Goal: Task Accomplishment & Management: Manage account settings

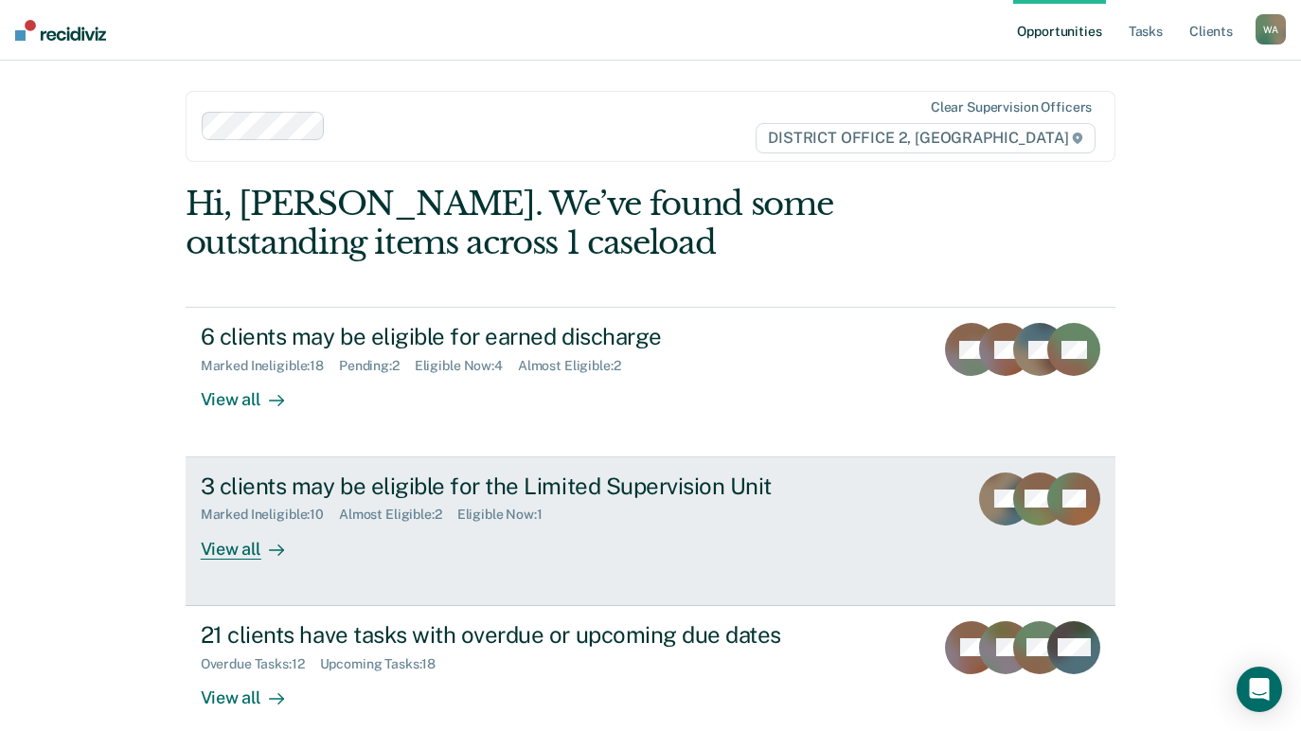
click at [230, 544] on div "View all" at bounding box center [254, 541] width 106 height 37
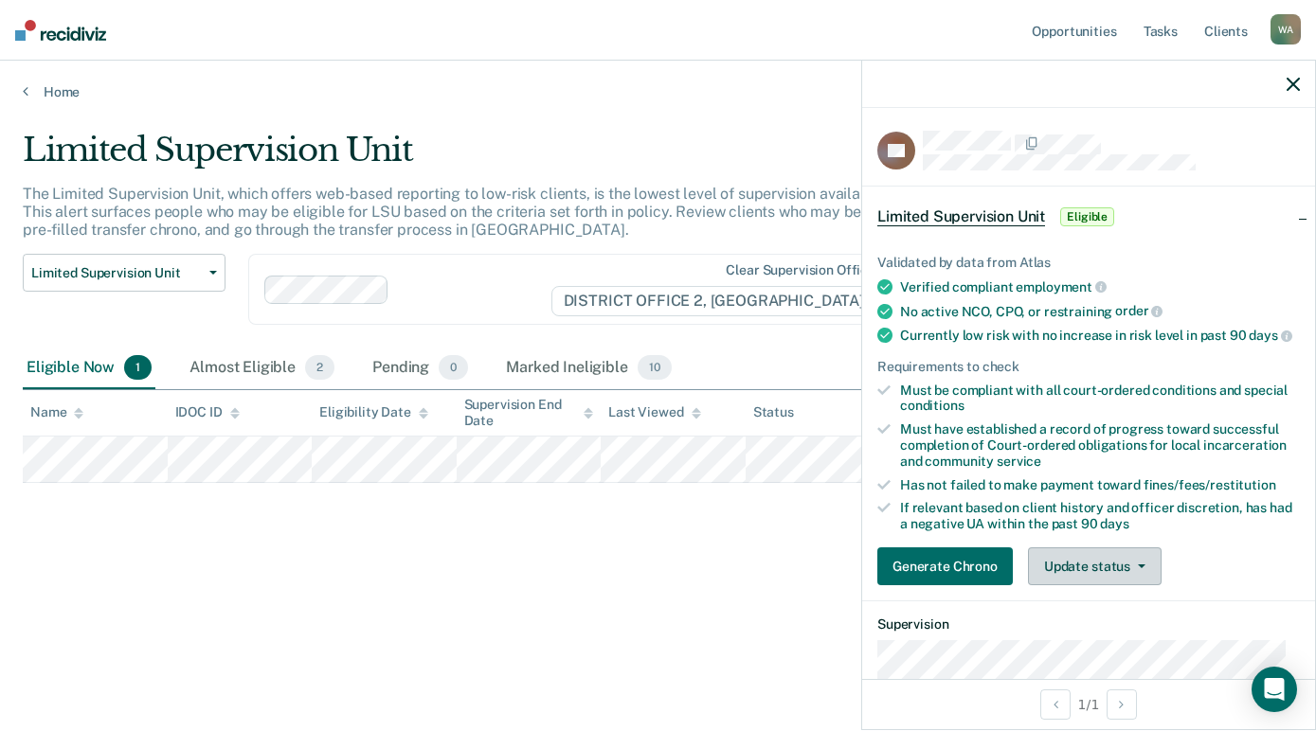
click at [1145, 578] on button "Update status" at bounding box center [1095, 566] width 134 height 38
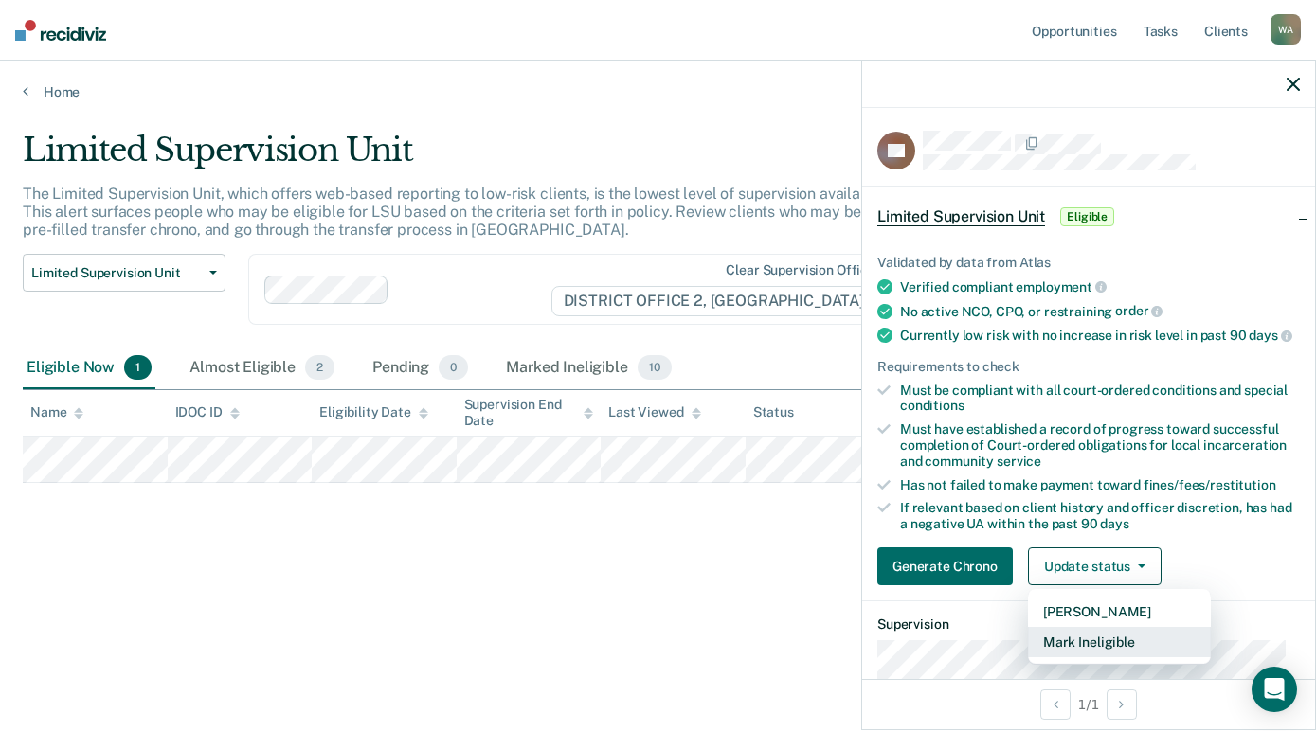
click at [1121, 649] on button "Mark Ineligible" at bounding box center [1119, 642] width 183 height 30
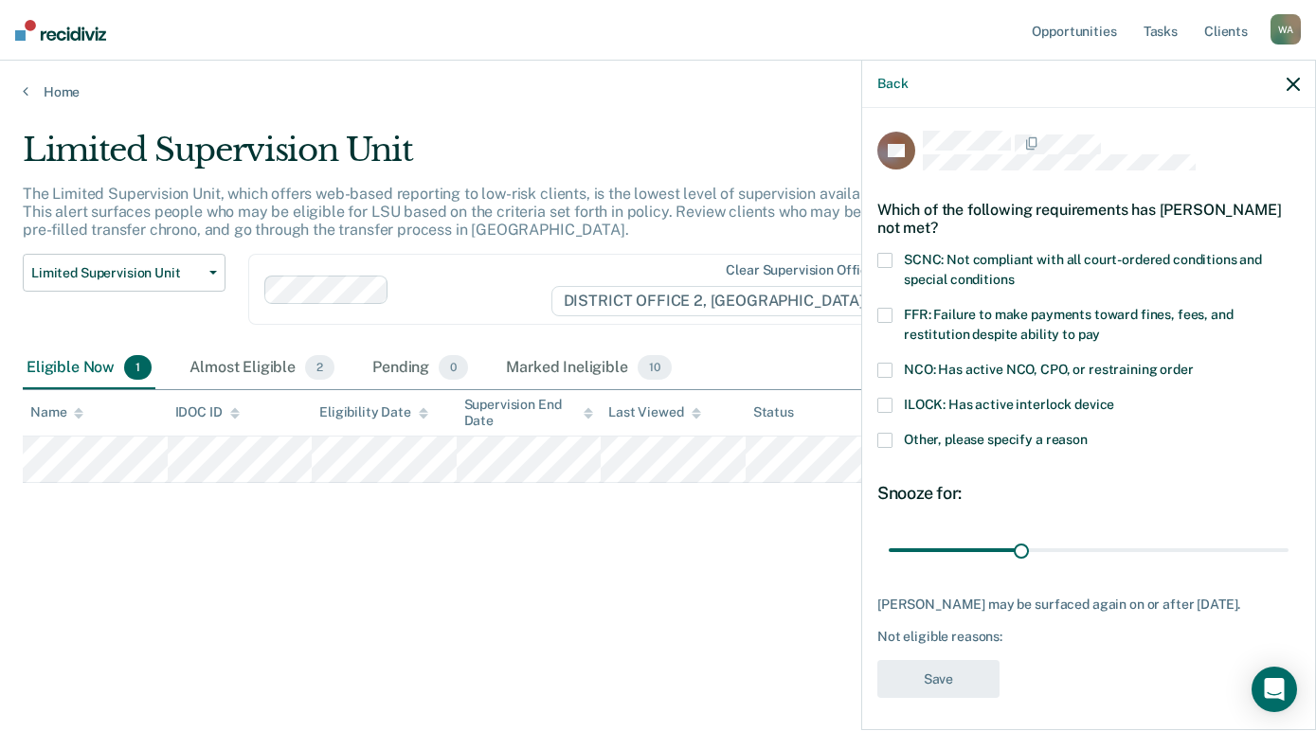
click at [884, 256] on span at bounding box center [884, 260] width 15 height 15
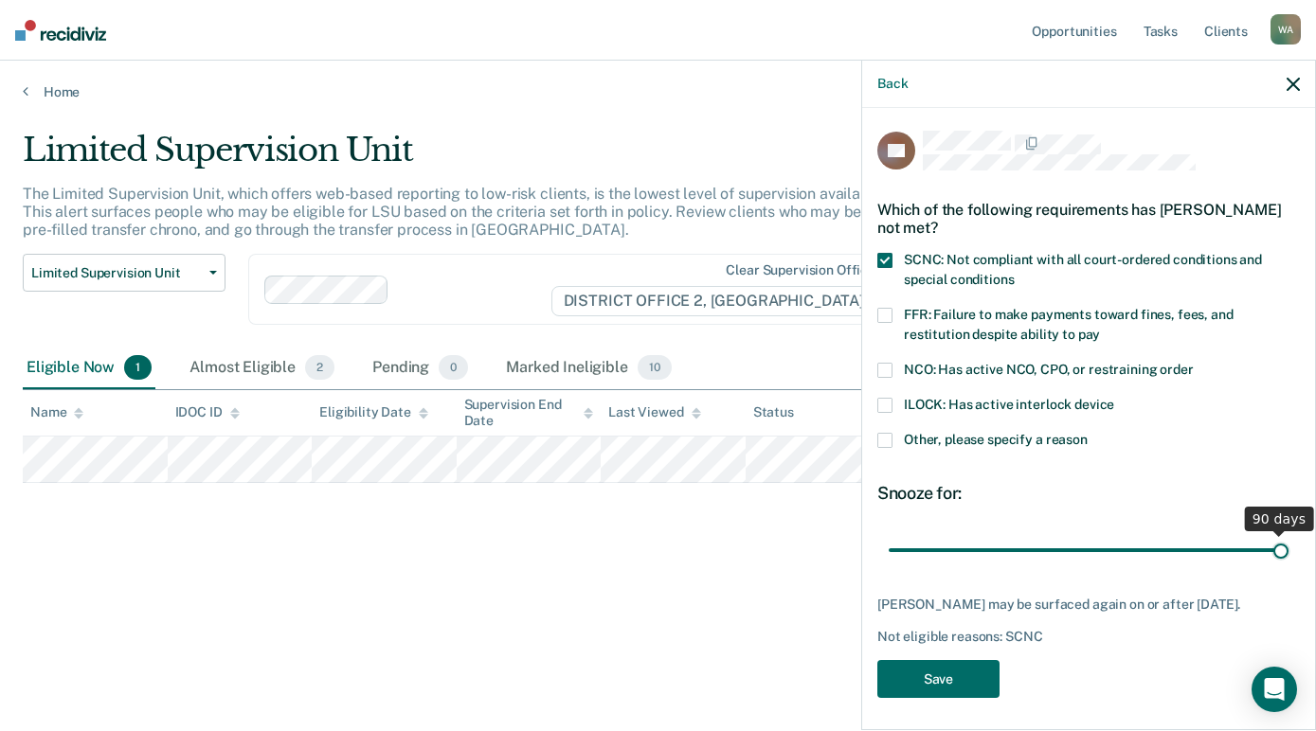
drag, startPoint x: 1017, startPoint y: 547, endPoint x: 1430, endPoint y: 553, distance: 413.0
type input "90"
click at [1288, 553] on input "range" at bounding box center [1088, 549] width 400 height 33
click at [884, 309] on span at bounding box center [884, 315] width 15 height 15
click at [885, 309] on span at bounding box center [884, 315] width 15 height 15
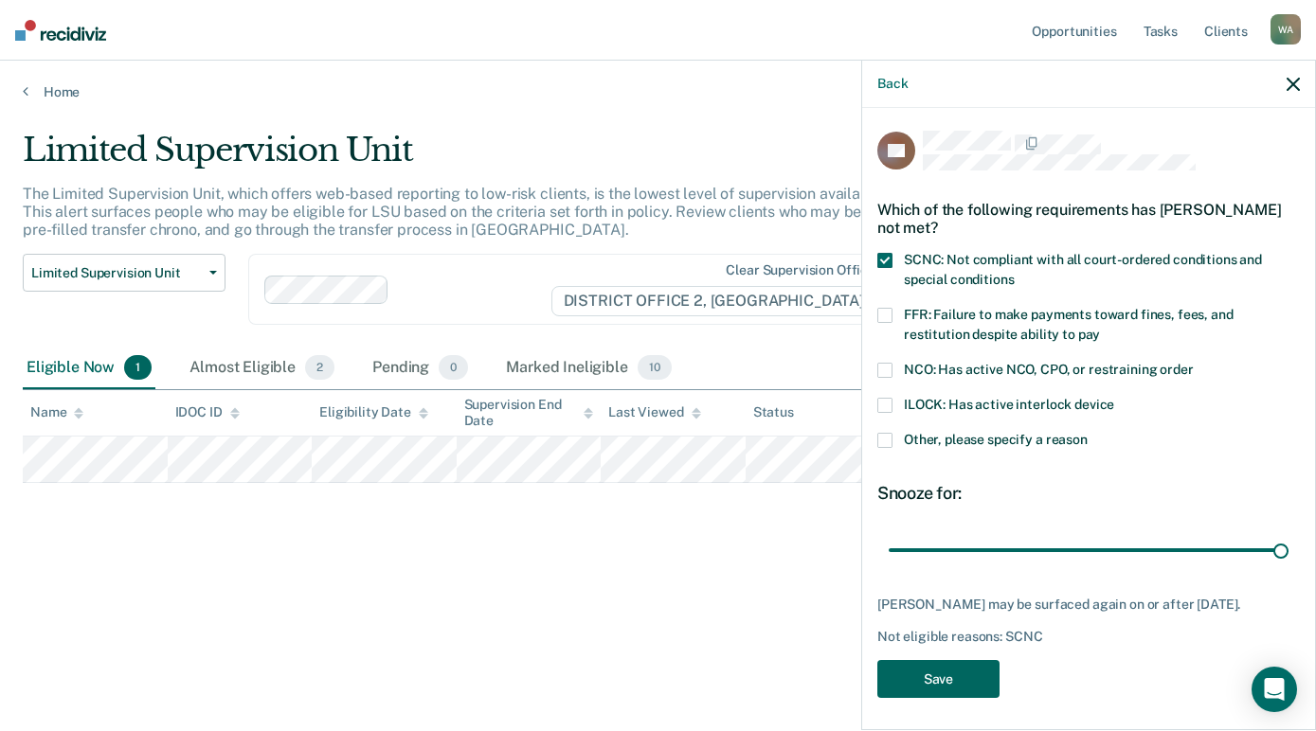
click at [950, 673] on button "Save" at bounding box center [938, 679] width 122 height 39
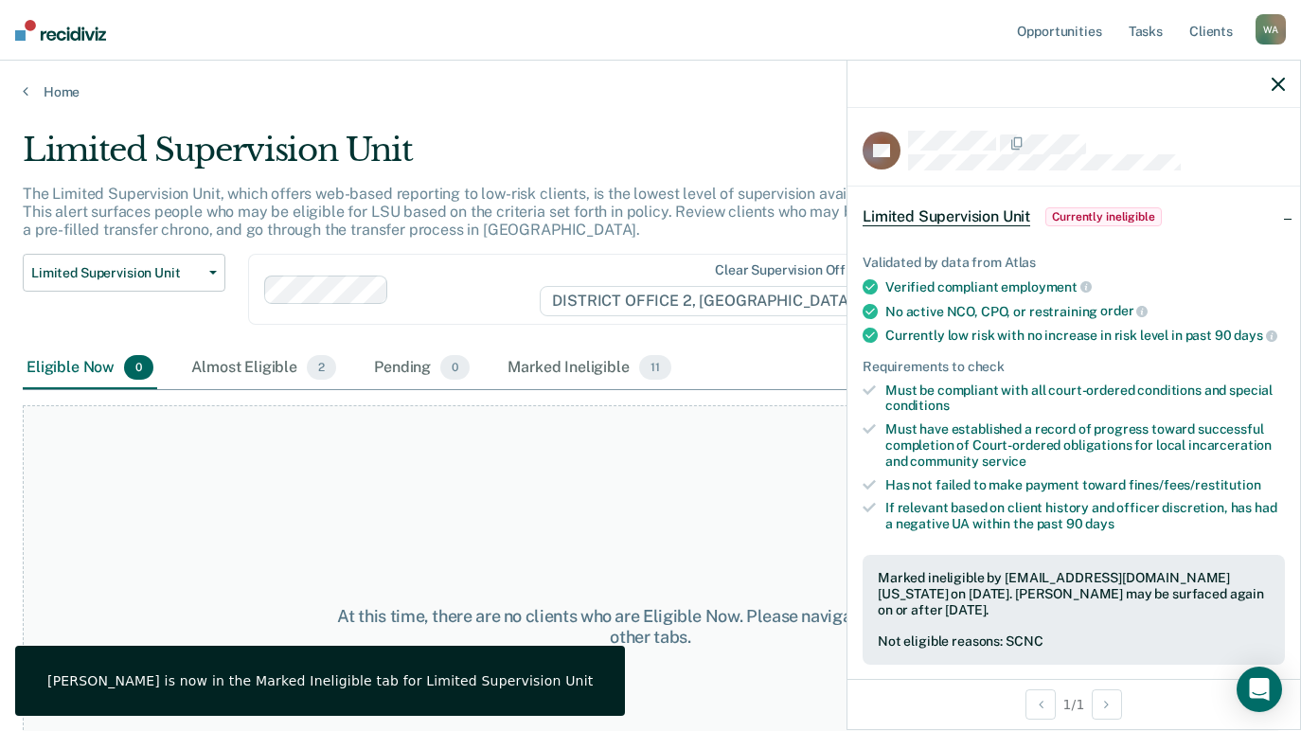
click at [1280, 75] on div at bounding box center [1074, 84] width 453 height 47
click at [264, 377] on div "Almost Eligible 2" at bounding box center [264, 369] width 152 height 42
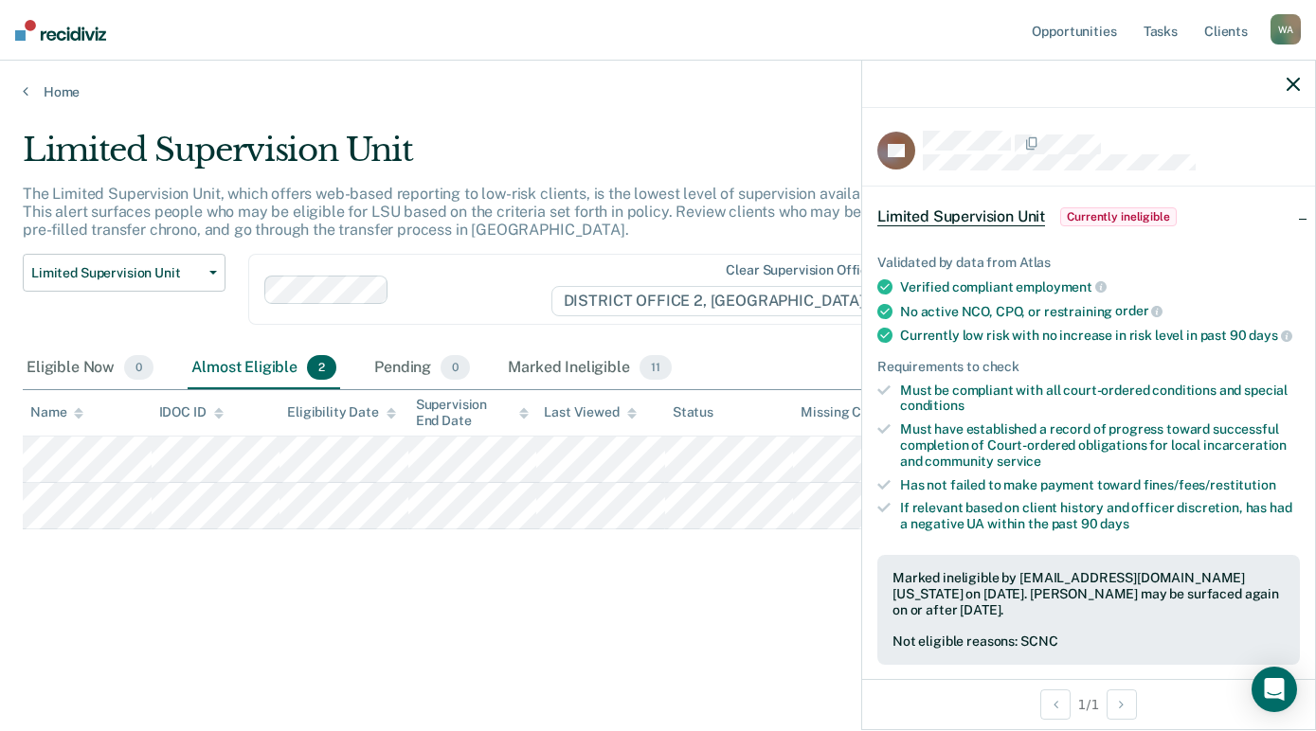
click at [1295, 79] on icon "button" at bounding box center [1292, 84] width 13 height 13
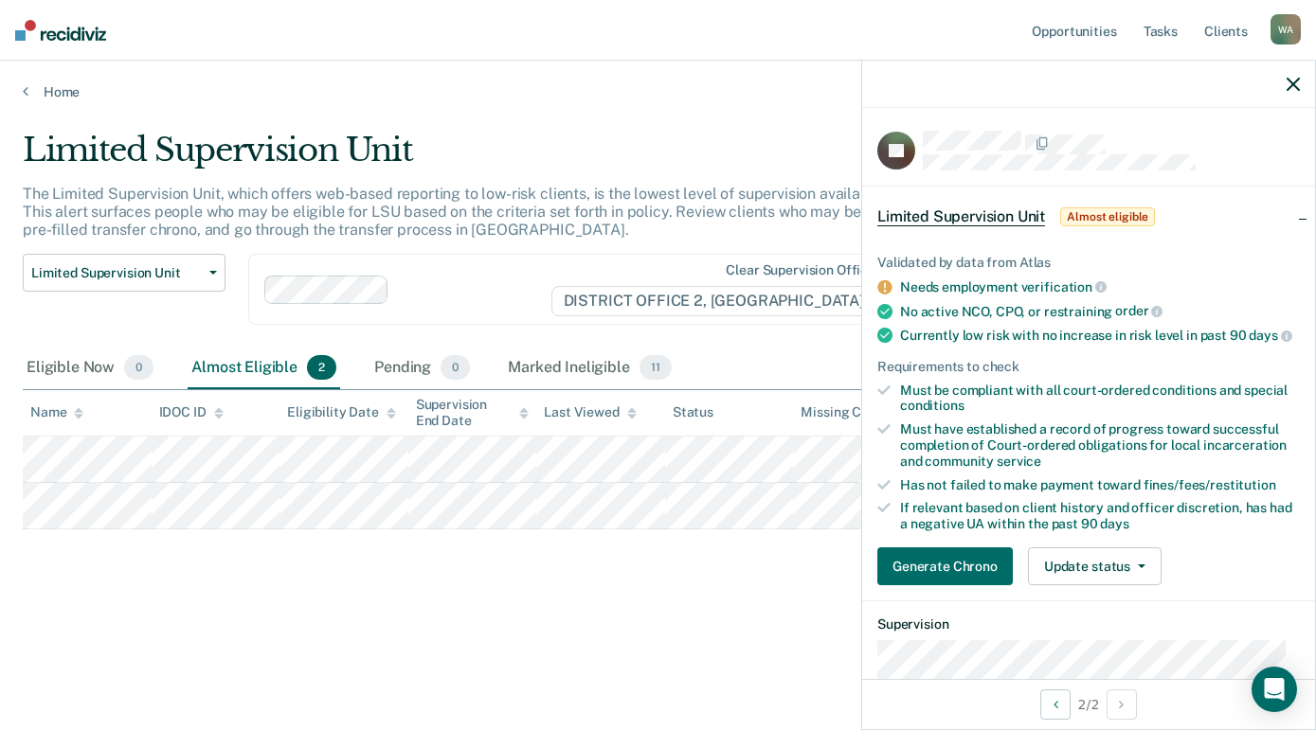
click at [1292, 81] on icon "button" at bounding box center [1292, 84] width 13 height 13
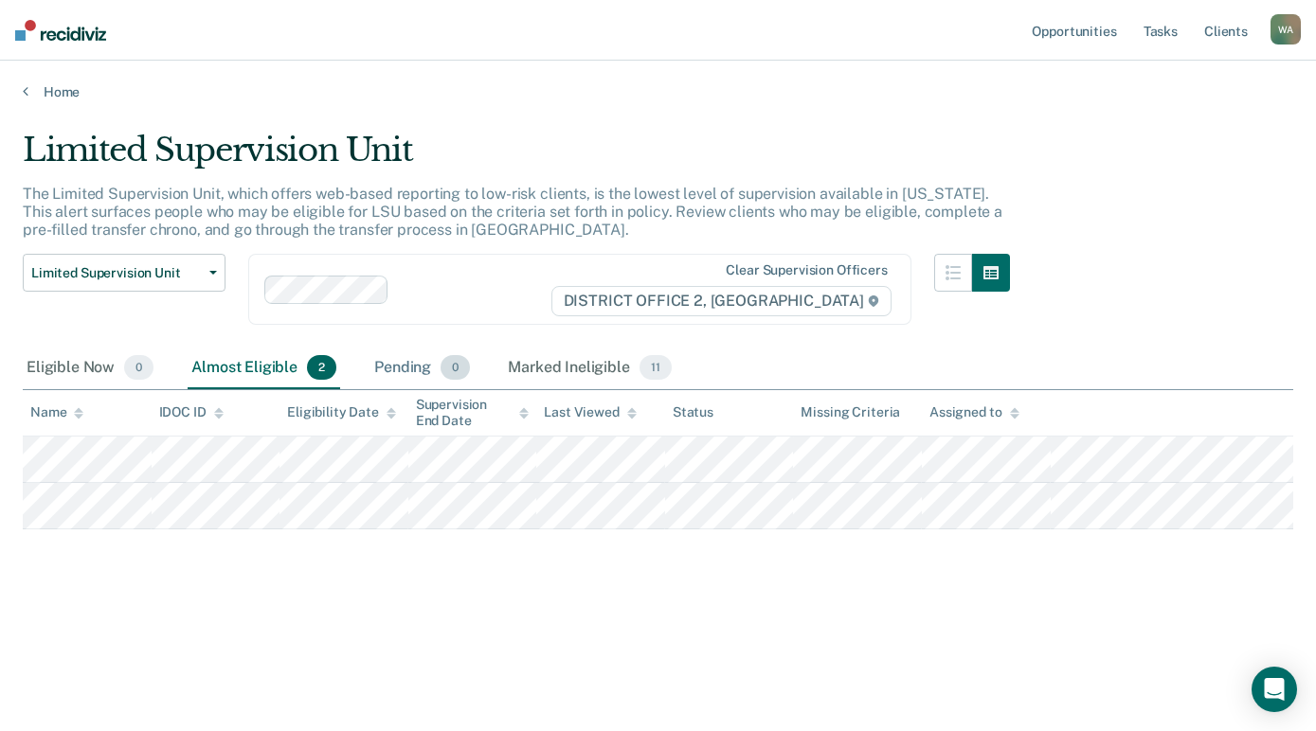
click at [403, 369] on div "Pending 0" at bounding box center [421, 369] width 103 height 42
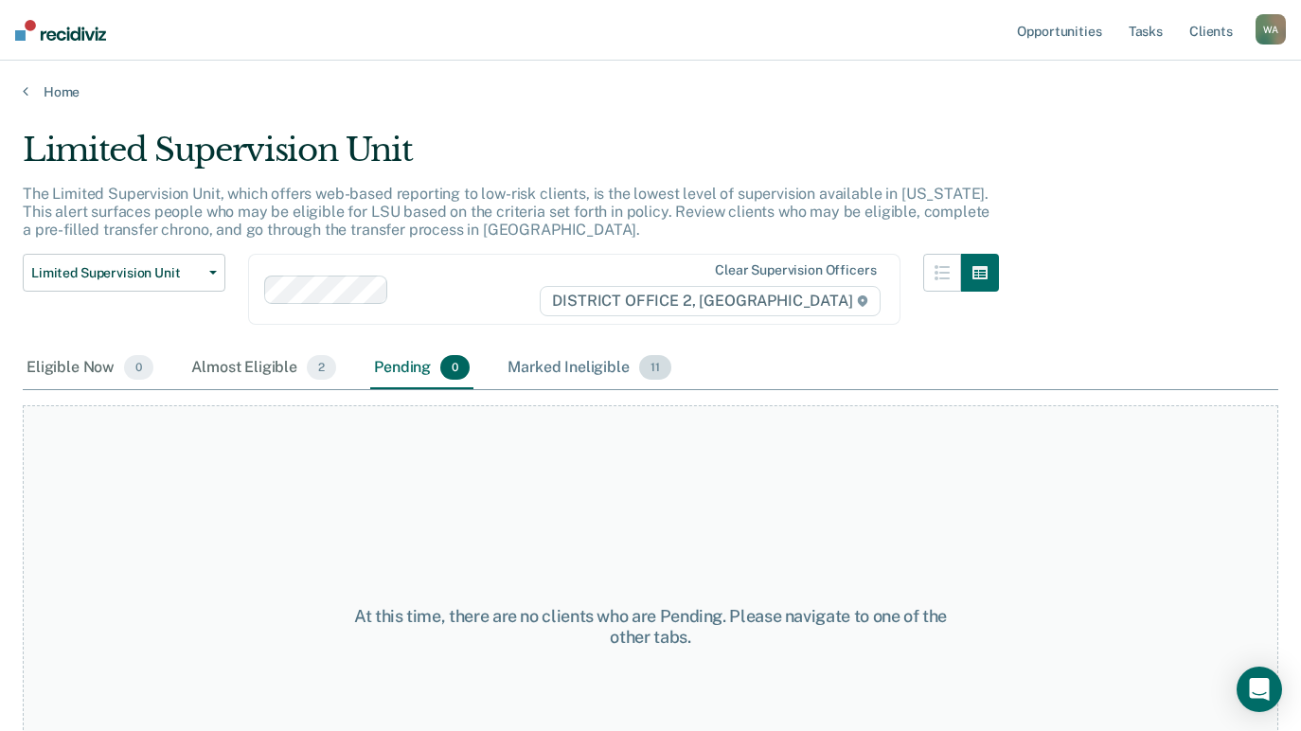
click at [555, 371] on div "Marked Ineligible 11" at bounding box center [589, 369] width 170 height 42
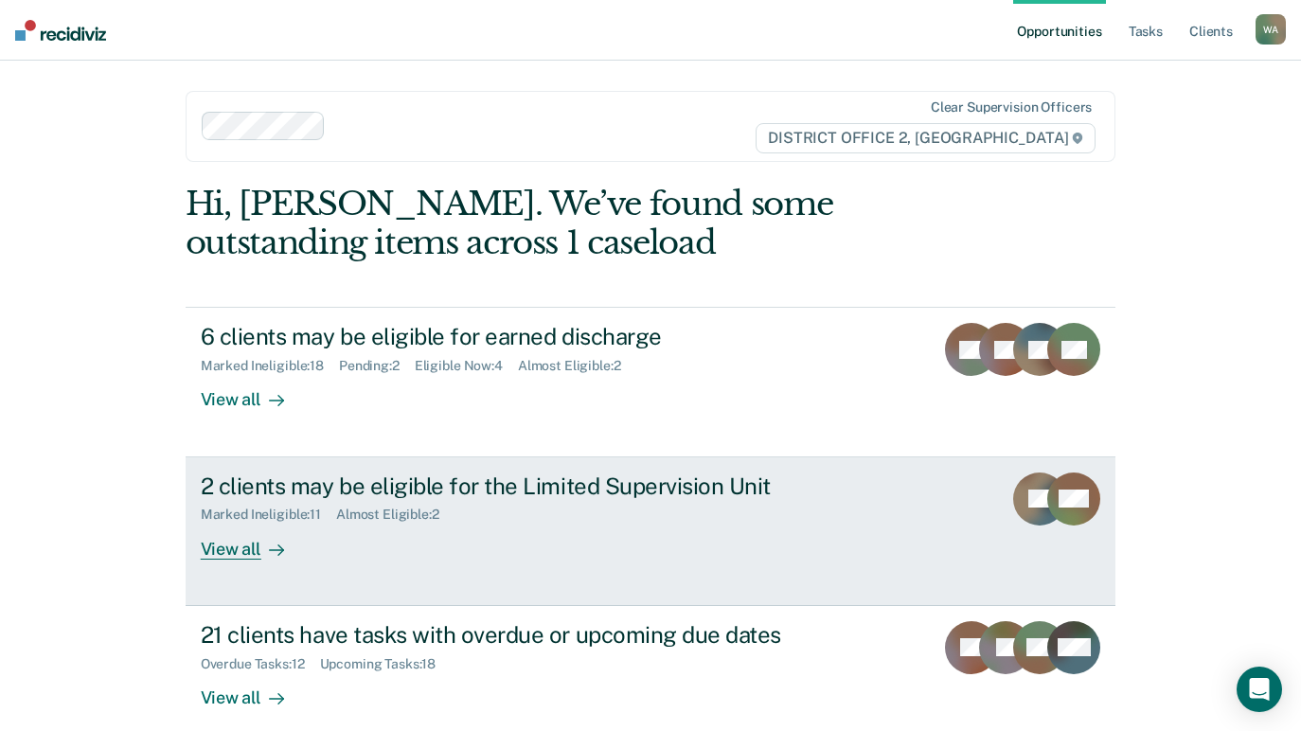
click at [231, 549] on div "View all" at bounding box center [254, 541] width 106 height 37
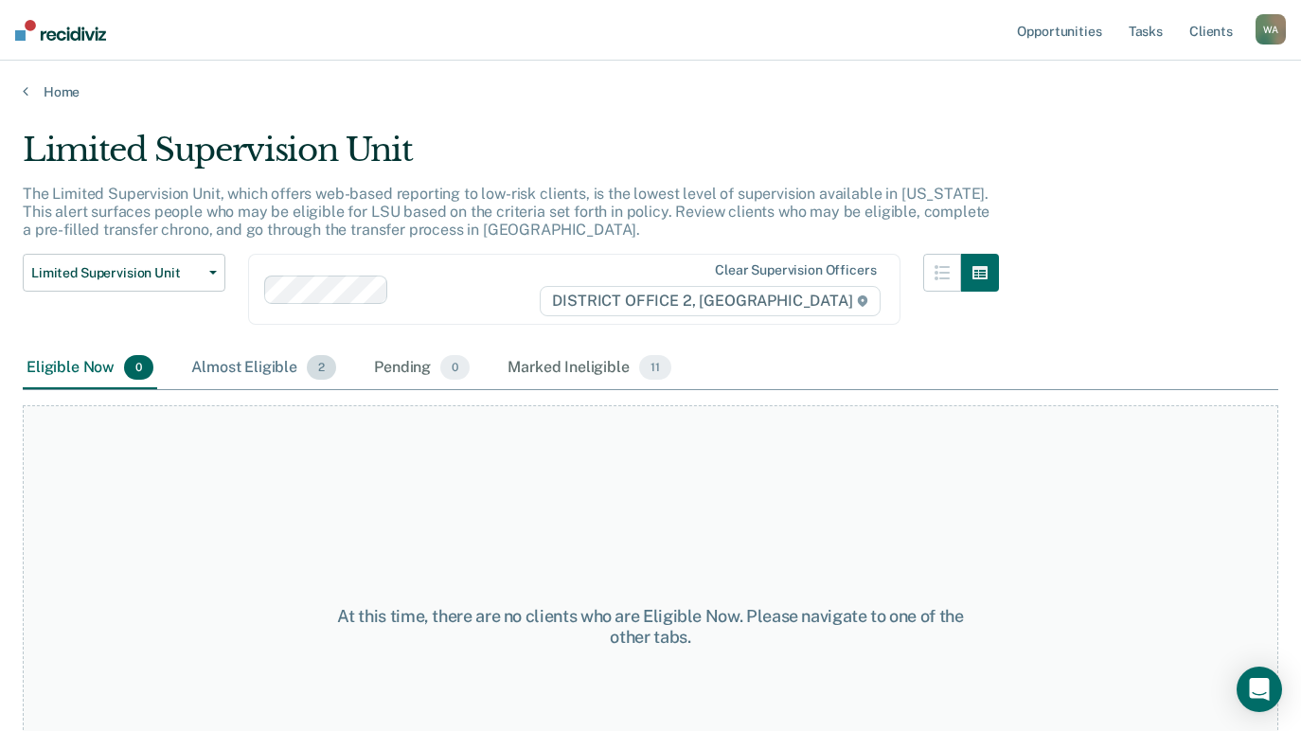
click at [263, 356] on div "Almost Eligible 2" at bounding box center [264, 369] width 152 height 42
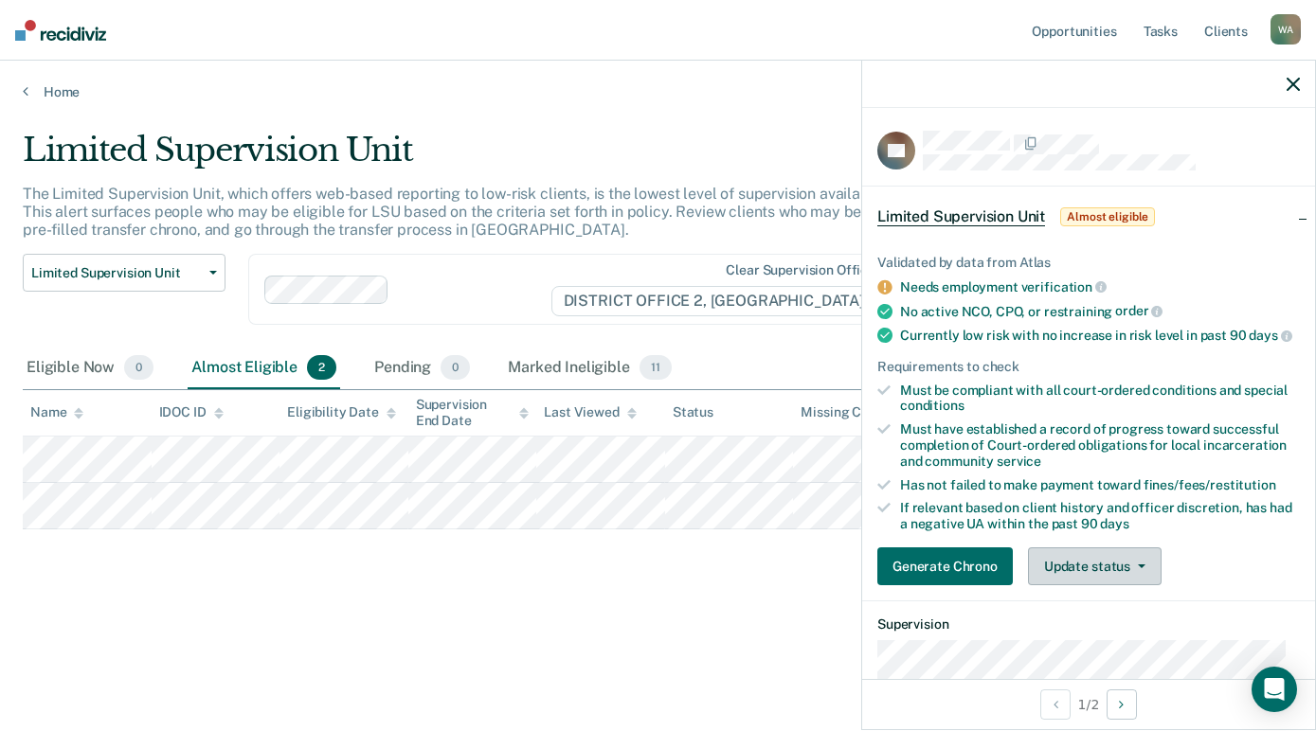
click at [1138, 567] on button "Update status" at bounding box center [1095, 566] width 134 height 38
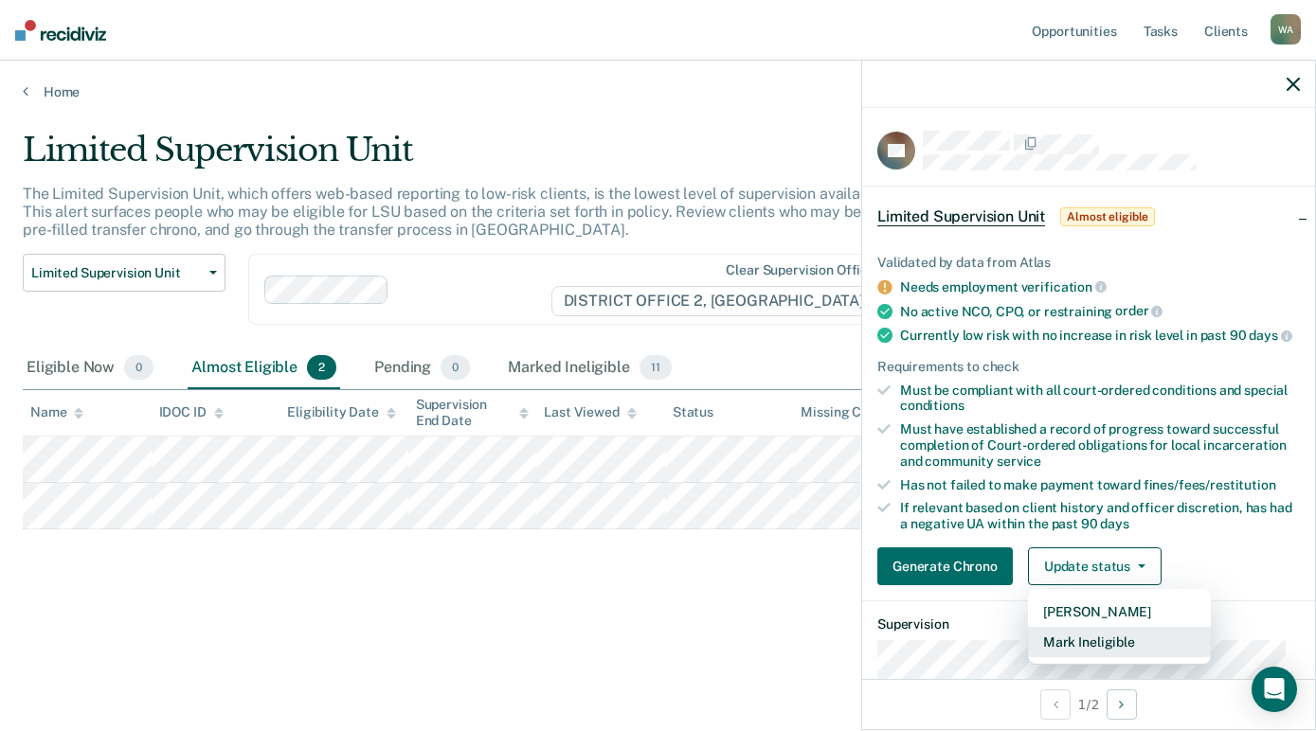
click at [1114, 657] on button "Mark Ineligible" at bounding box center [1119, 642] width 183 height 30
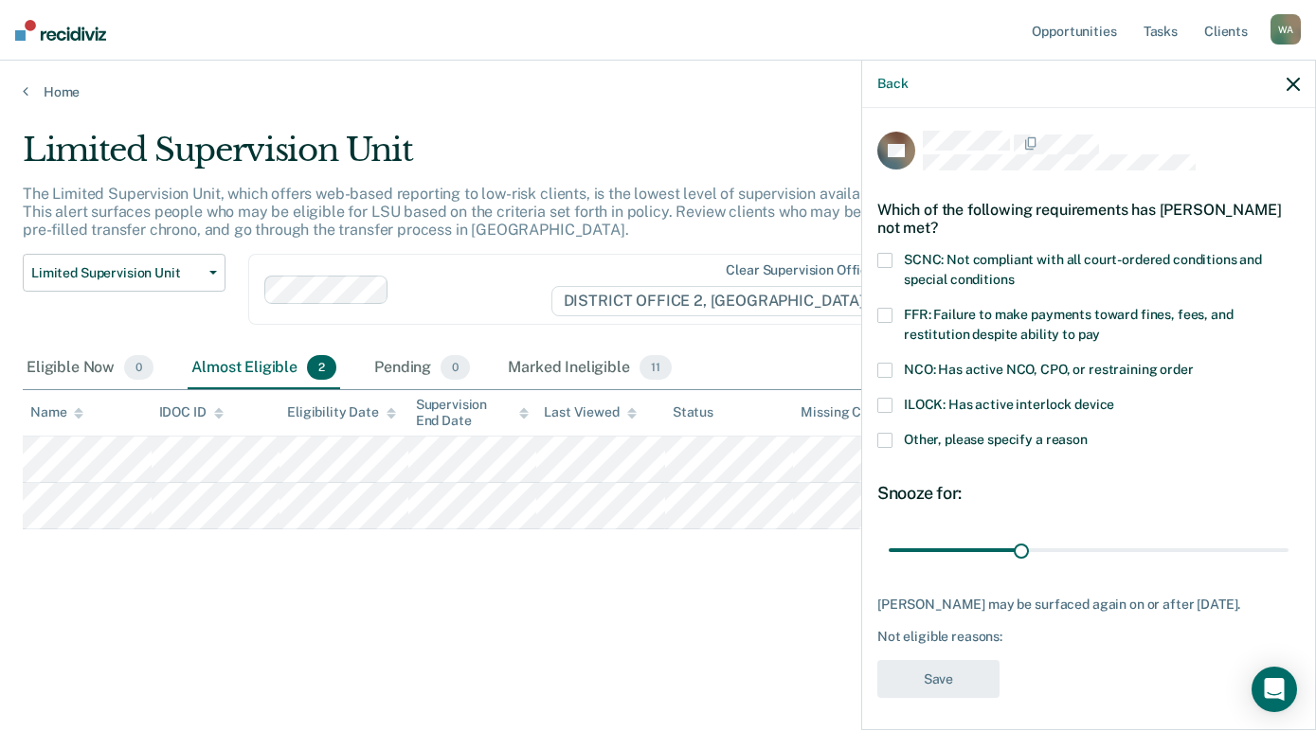
click at [888, 314] on span at bounding box center [884, 315] width 15 height 15
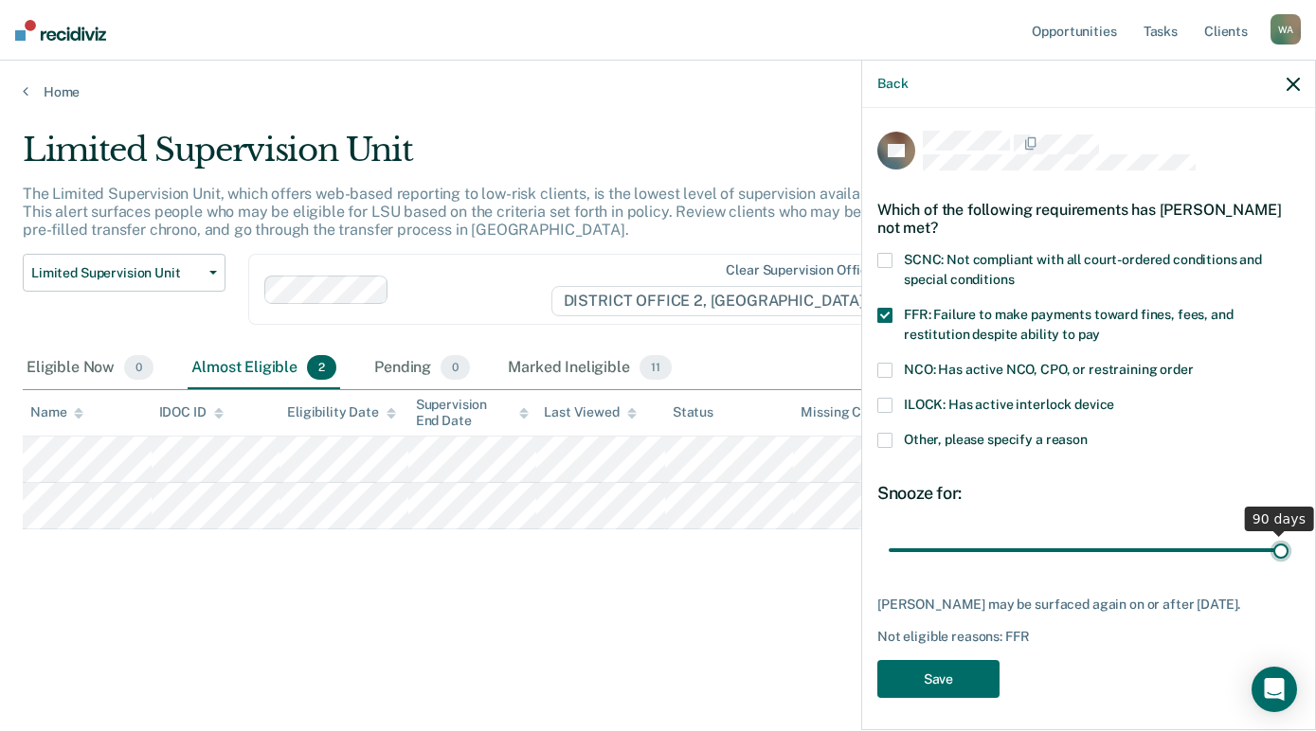
drag, startPoint x: 1019, startPoint y: 543, endPoint x: 1309, endPoint y: 549, distance: 289.9
type input "90"
click at [1288, 549] on input "range" at bounding box center [1088, 549] width 400 height 33
click at [937, 679] on button "Save" at bounding box center [938, 679] width 122 height 39
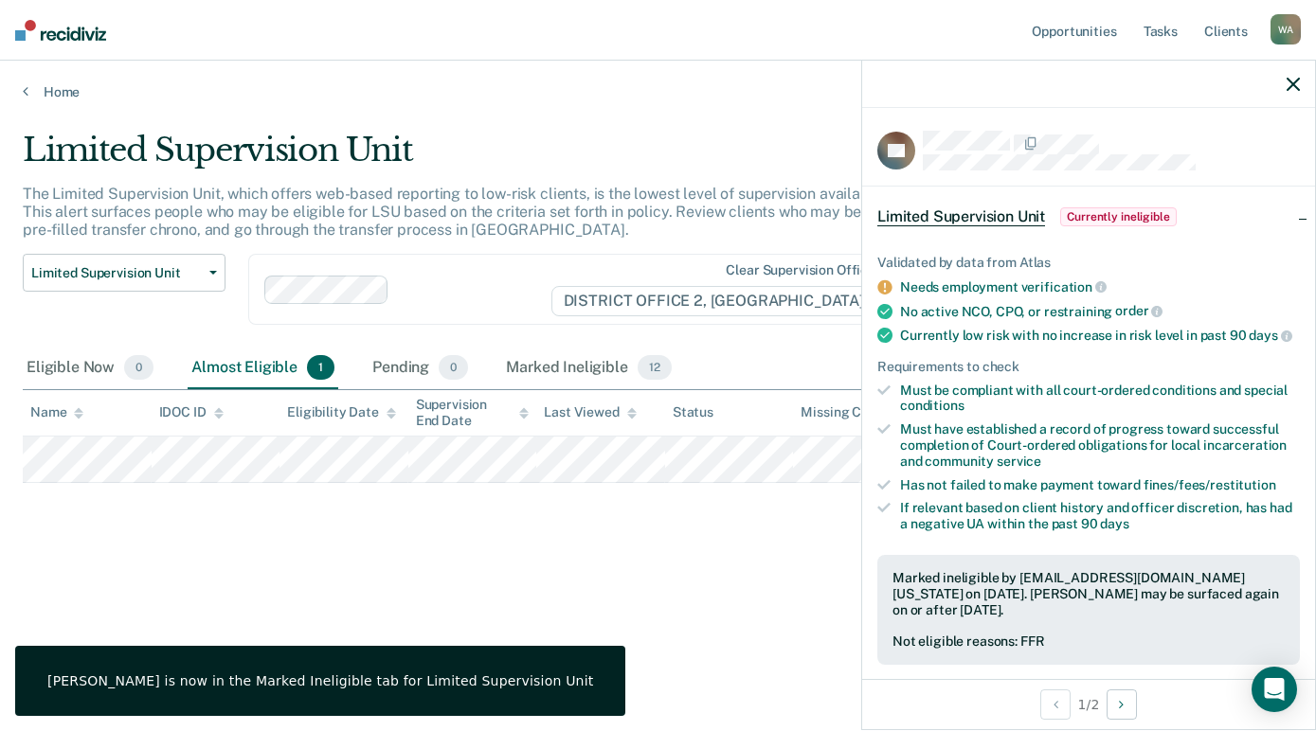
click at [1295, 77] on button "button" at bounding box center [1292, 84] width 13 height 16
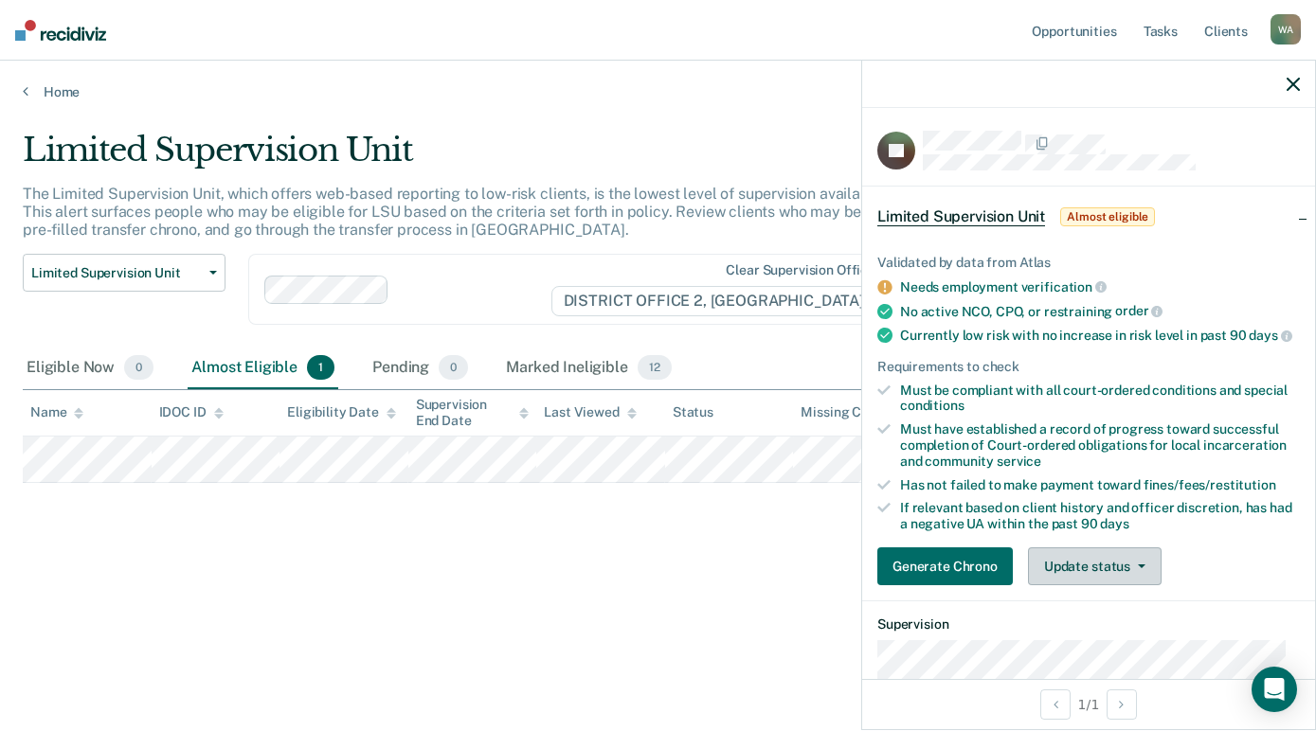
click at [1130, 568] on span "button" at bounding box center [1137, 566] width 15 height 4
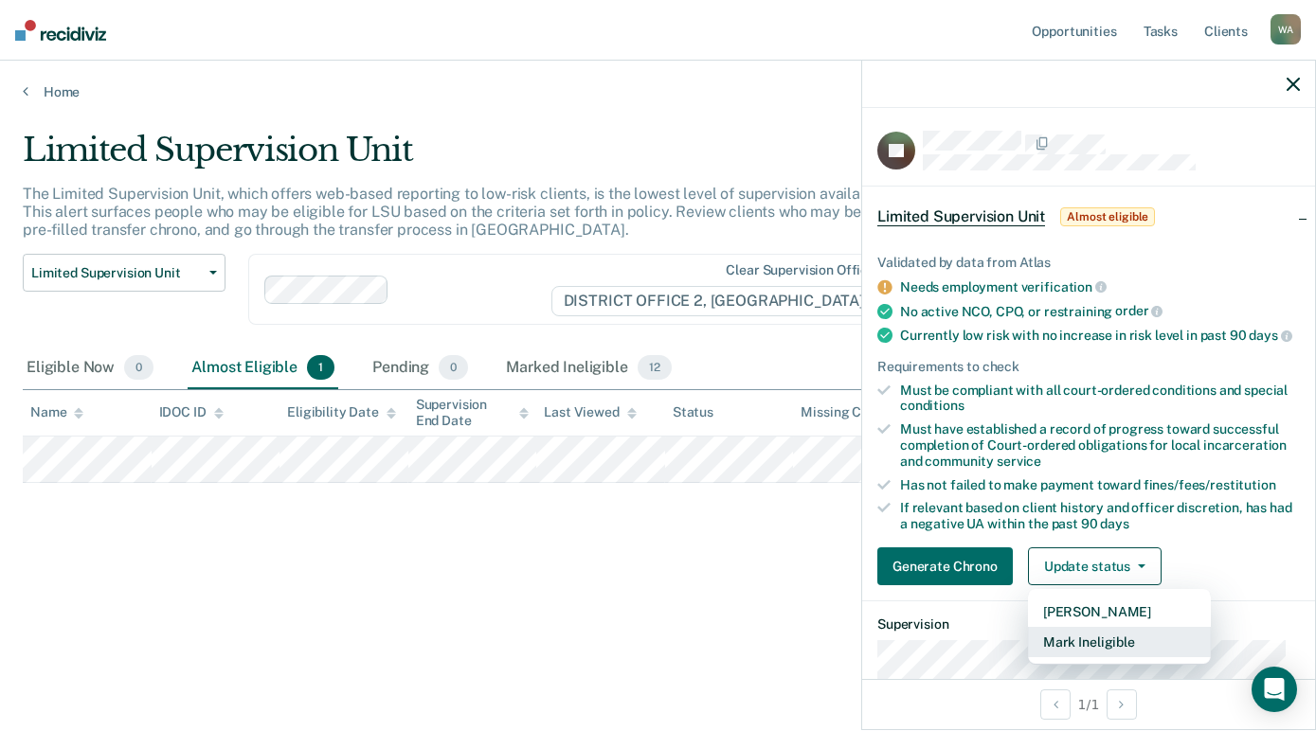
click at [1121, 654] on button "Mark Ineligible" at bounding box center [1119, 642] width 183 height 30
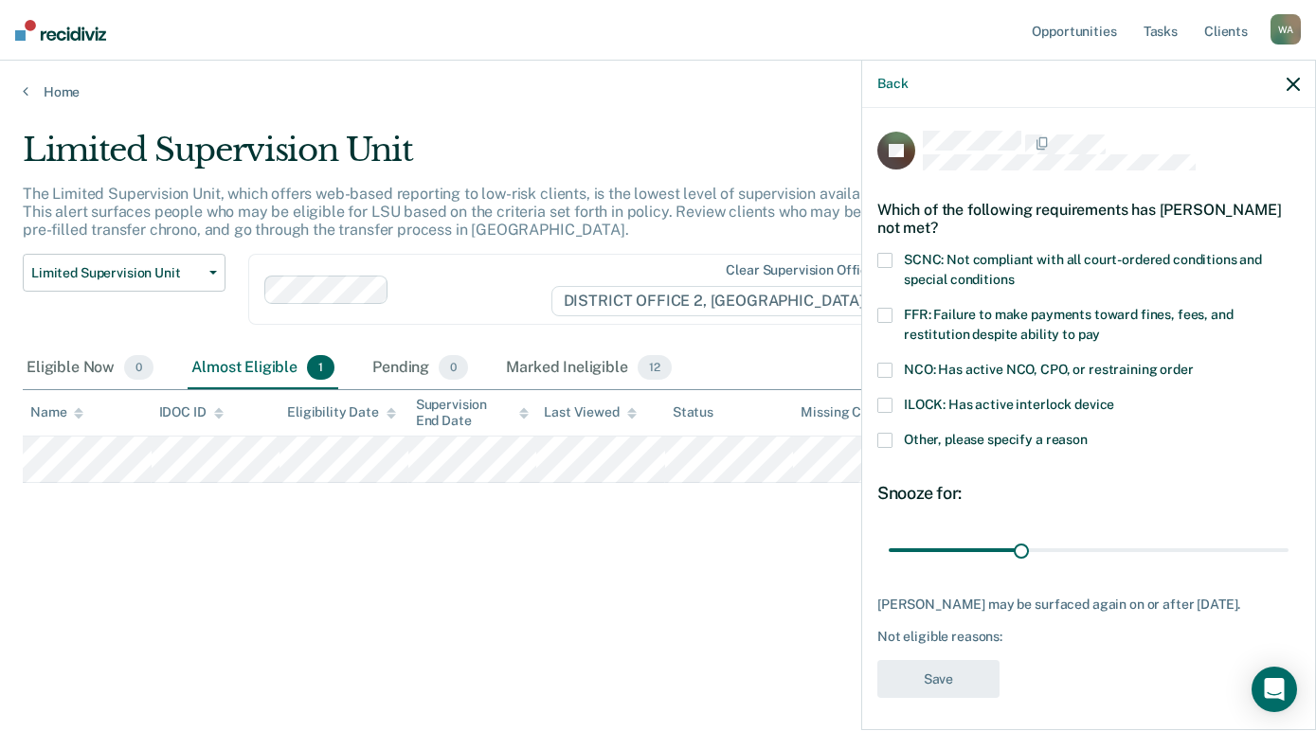
click at [888, 311] on span at bounding box center [884, 315] width 15 height 15
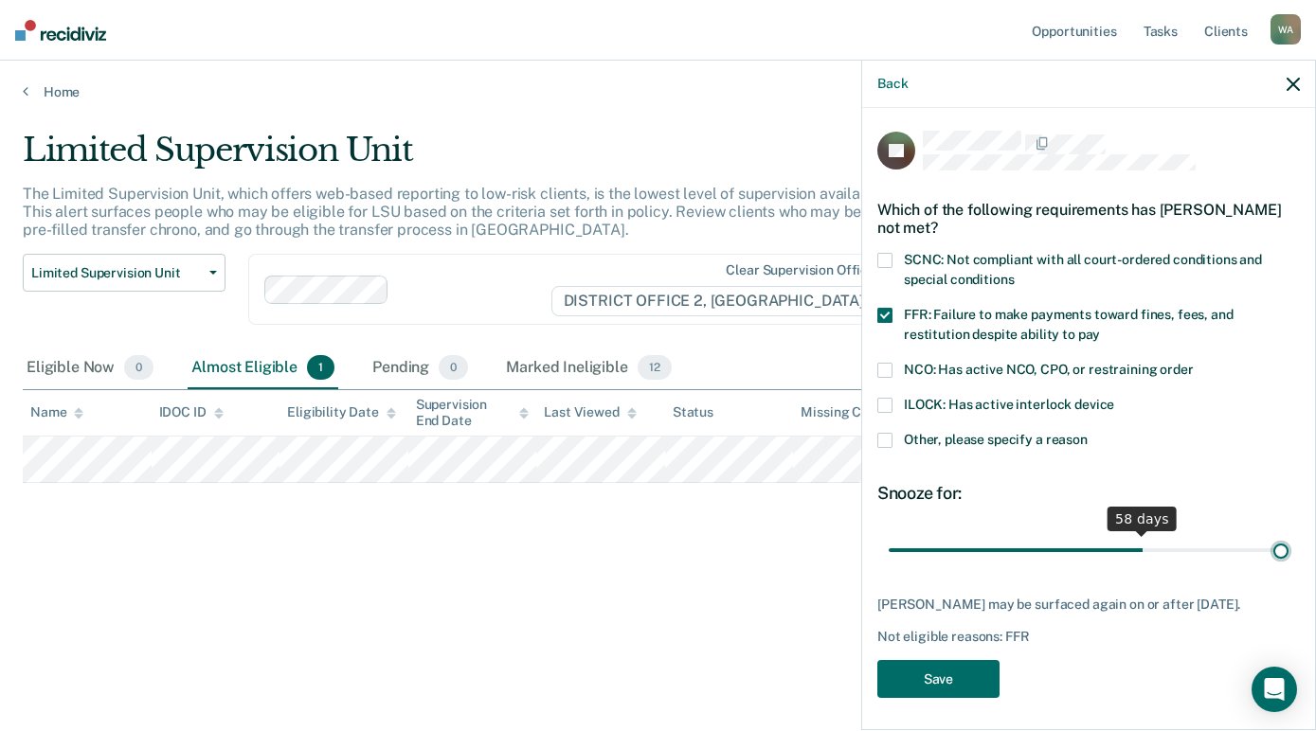
drag, startPoint x: 1015, startPoint y: 547, endPoint x: 1362, endPoint y: 587, distance: 348.9
type input "90"
click at [1288, 566] on input "range" at bounding box center [1088, 549] width 400 height 33
click at [933, 679] on button "Save" at bounding box center [938, 679] width 122 height 39
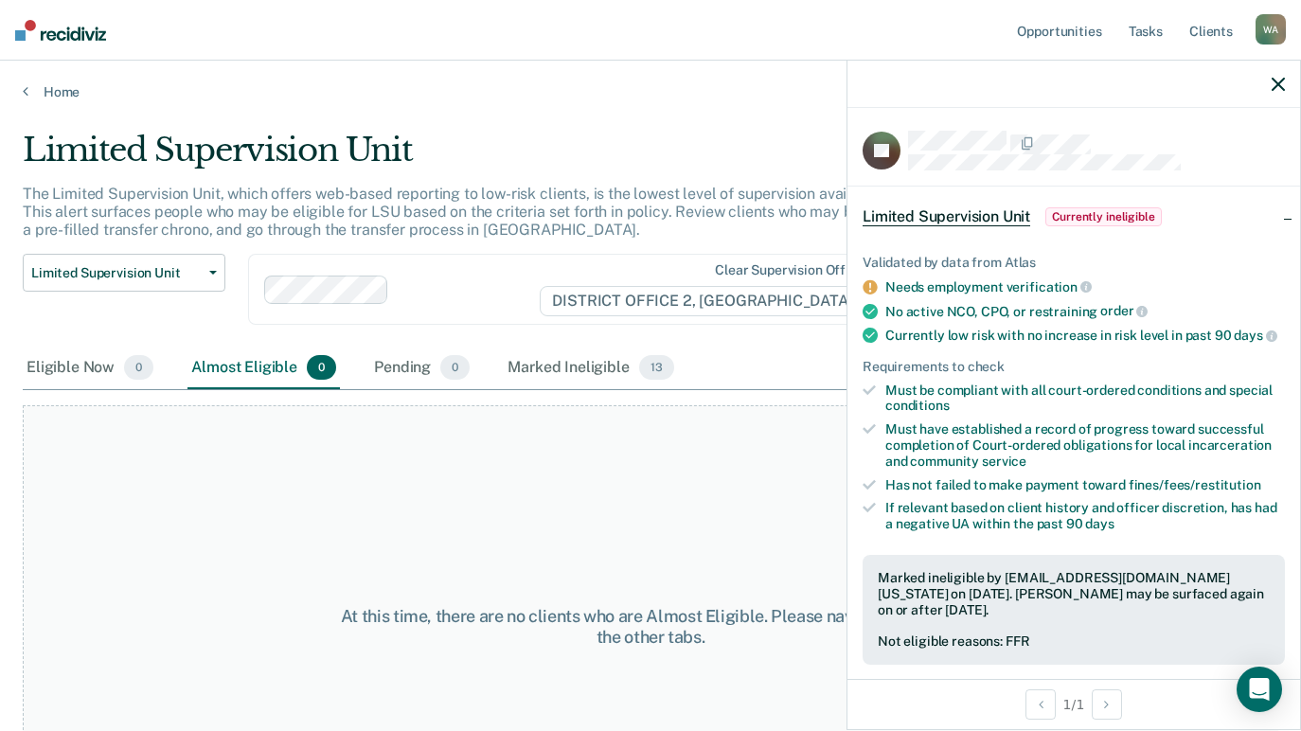
click at [1286, 81] on div at bounding box center [1074, 84] width 453 height 47
click at [1278, 80] on icon "button" at bounding box center [1278, 84] width 13 height 13
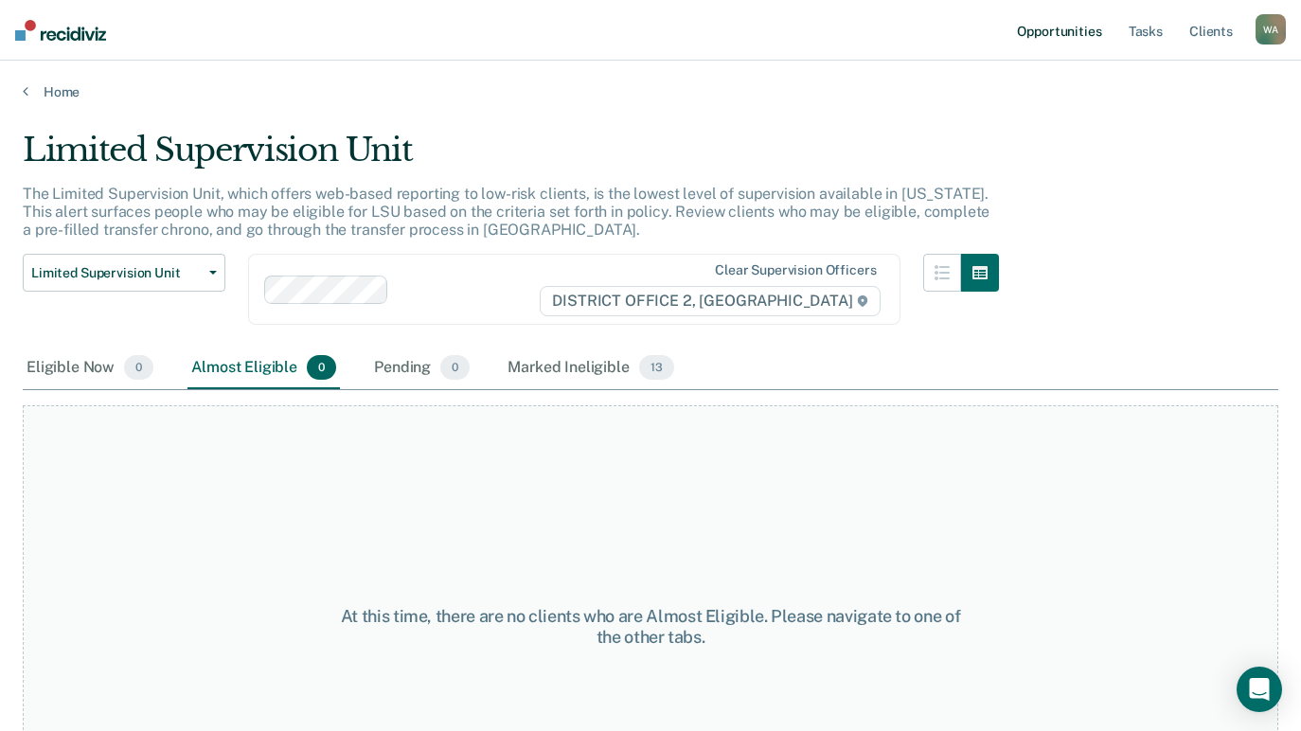
click at [1075, 27] on link "Opportunities" at bounding box center [1059, 30] width 92 height 61
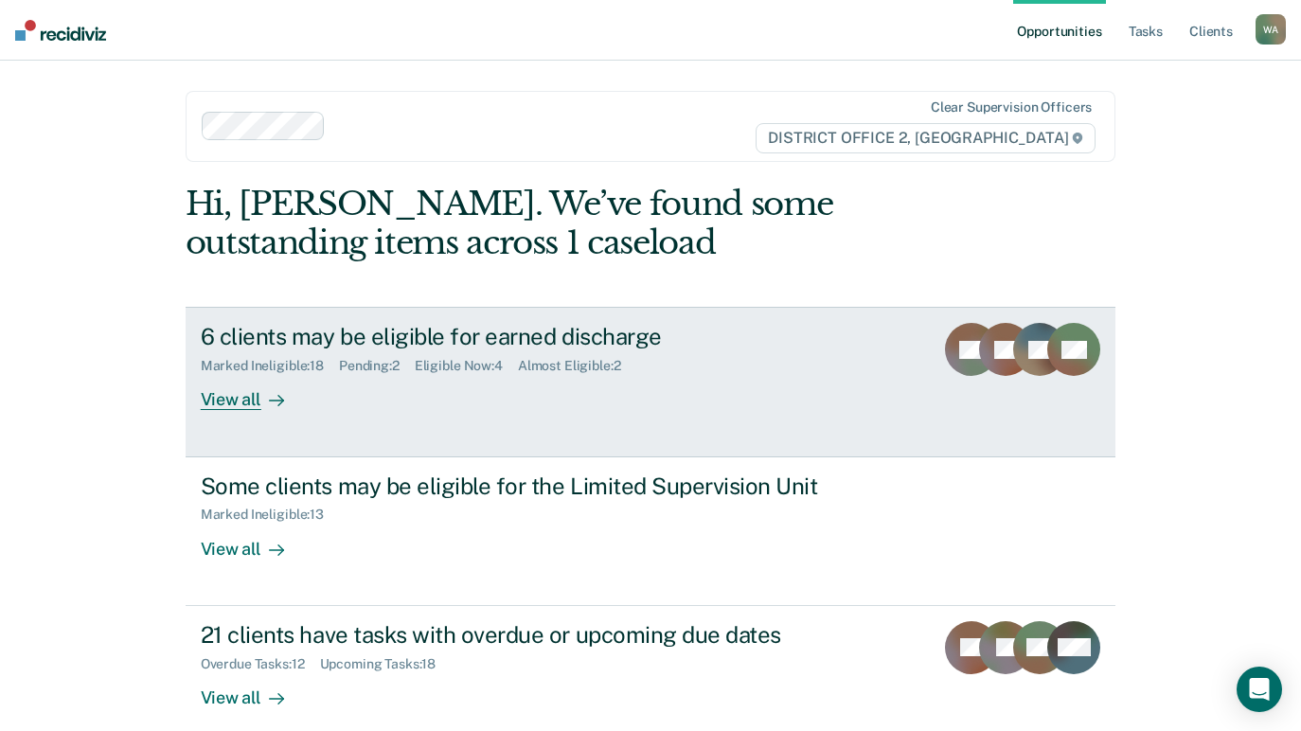
click at [237, 403] on div "View all" at bounding box center [254, 392] width 106 height 37
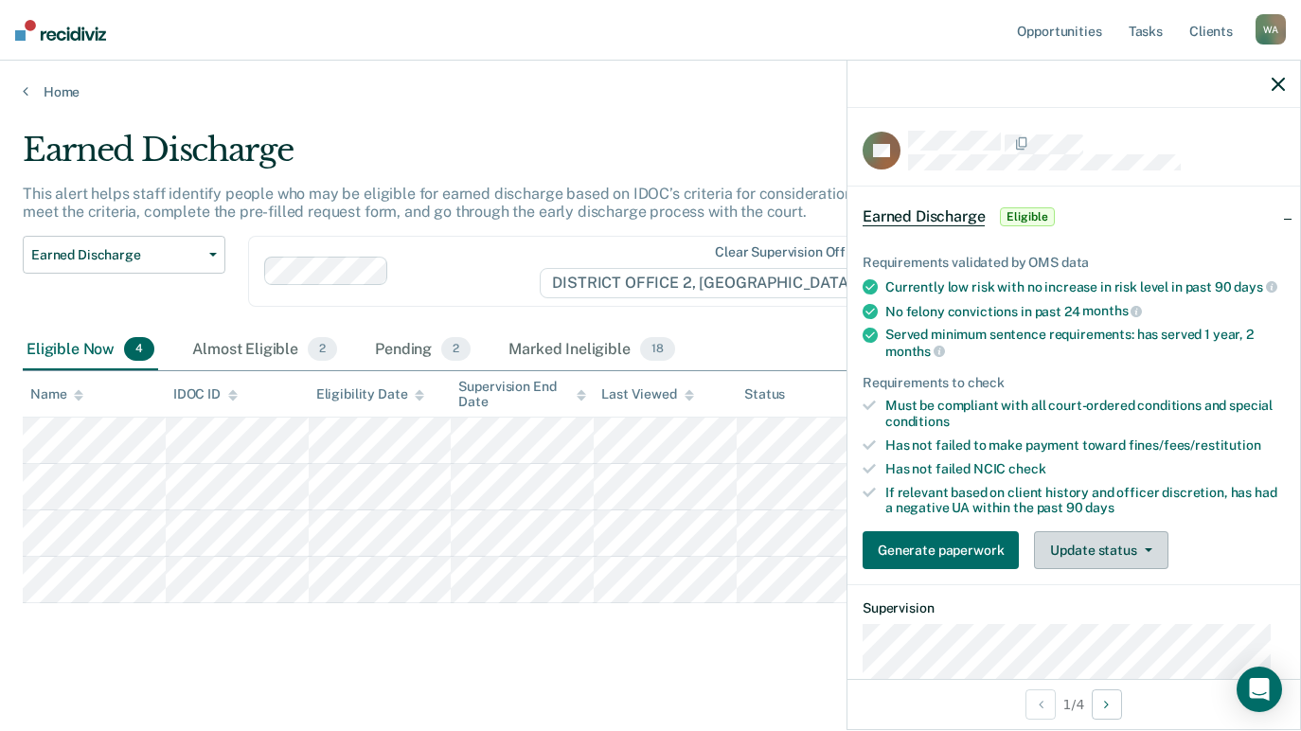
click at [1146, 568] on button "Update status" at bounding box center [1101, 550] width 134 height 38
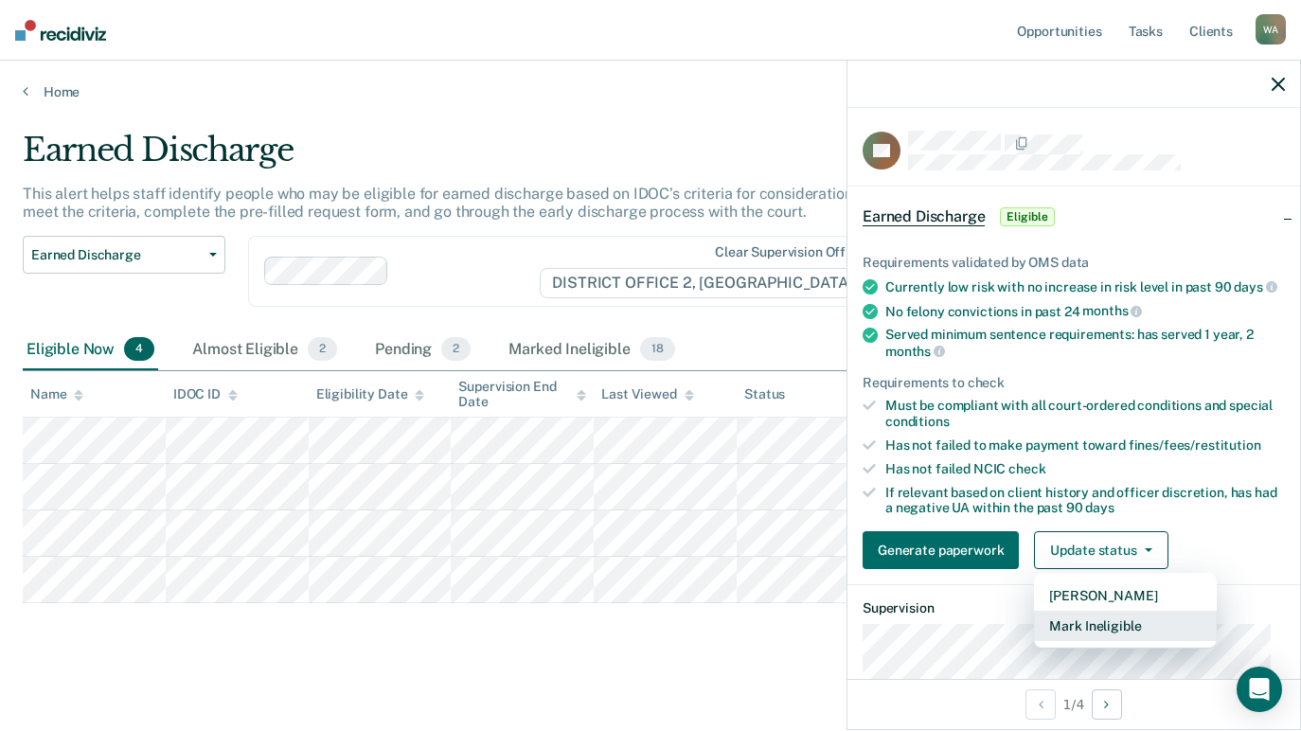
click at [1138, 641] on button "Mark Ineligible" at bounding box center [1125, 626] width 183 height 30
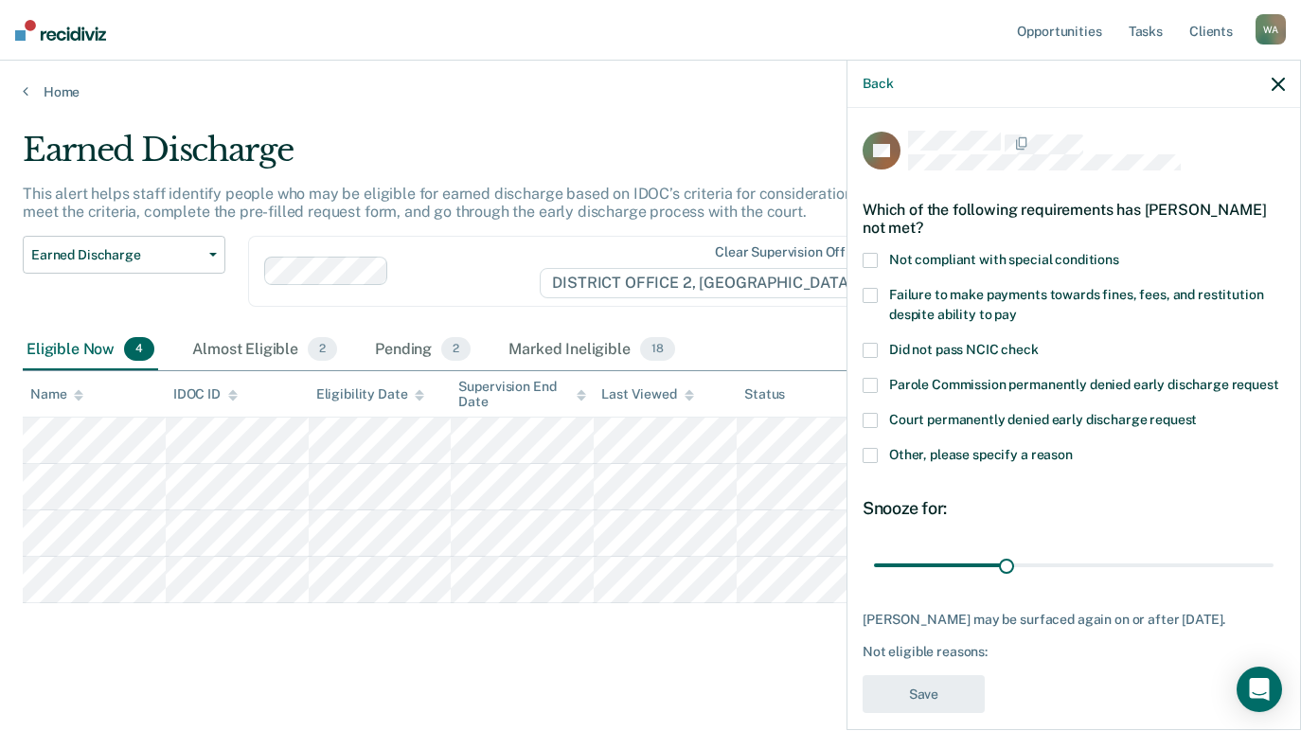
click at [876, 463] on span at bounding box center [870, 455] width 15 height 15
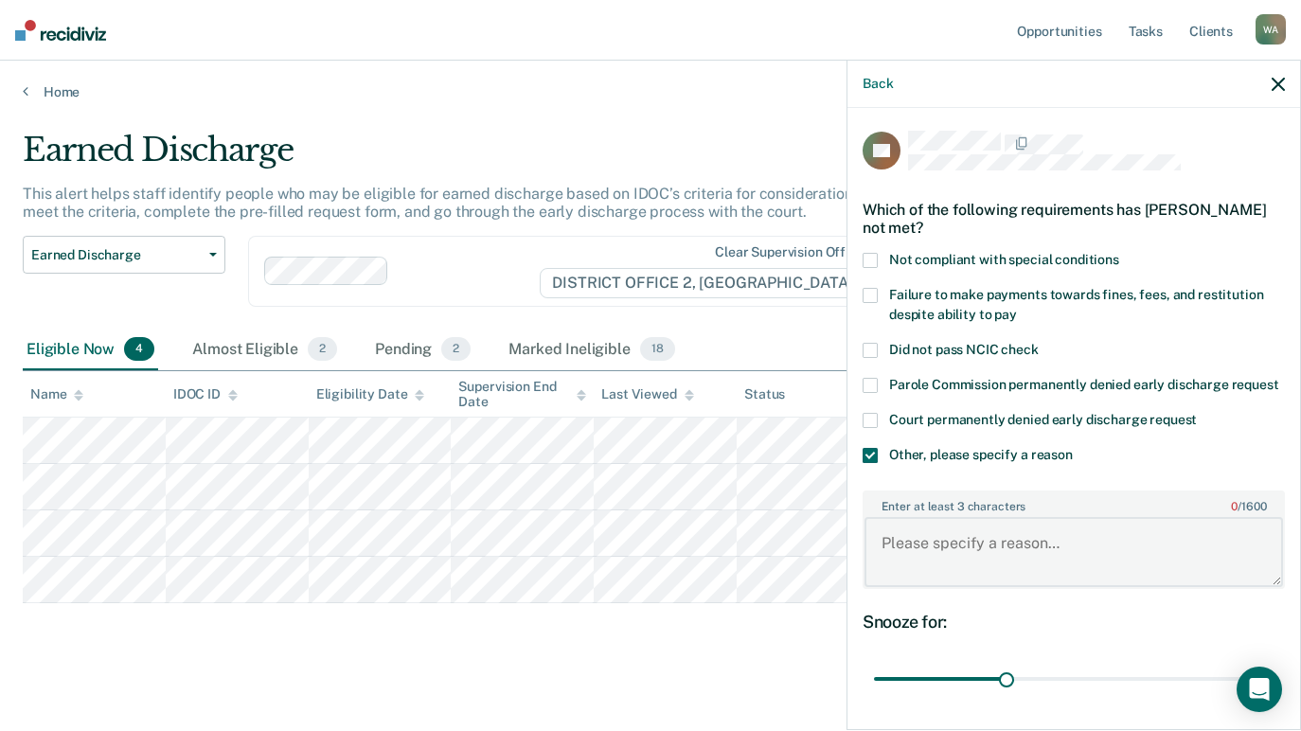
click at [1011, 575] on textarea "Enter at least 3 characters 0 / 1600" at bounding box center [1074, 552] width 419 height 70
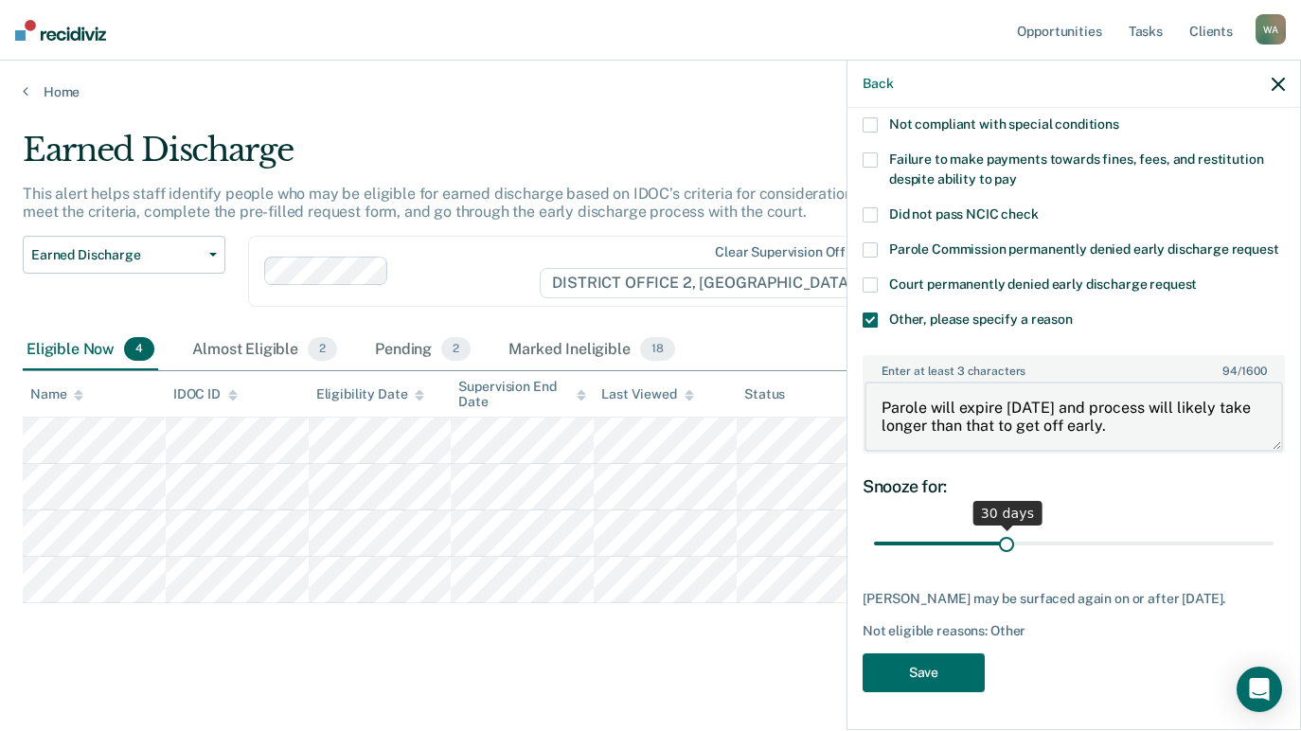
type textarea "Parole will expire [DATE] and process will likely take longer than that to get …"
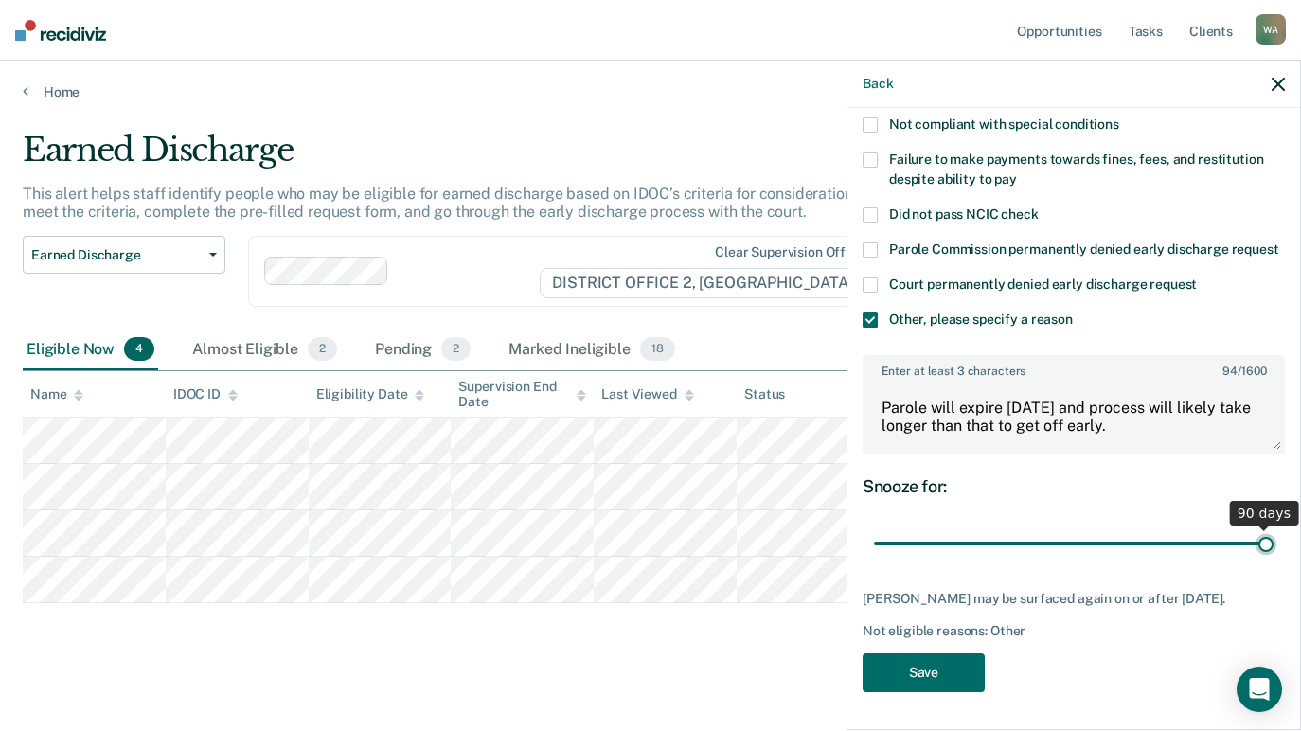
drag, startPoint x: 1006, startPoint y: 528, endPoint x: 1281, endPoint y: 528, distance: 274.7
type input "90"
click at [1274, 528] on input "range" at bounding box center [1074, 544] width 400 height 33
click at [931, 674] on button "Save" at bounding box center [924, 673] width 122 height 39
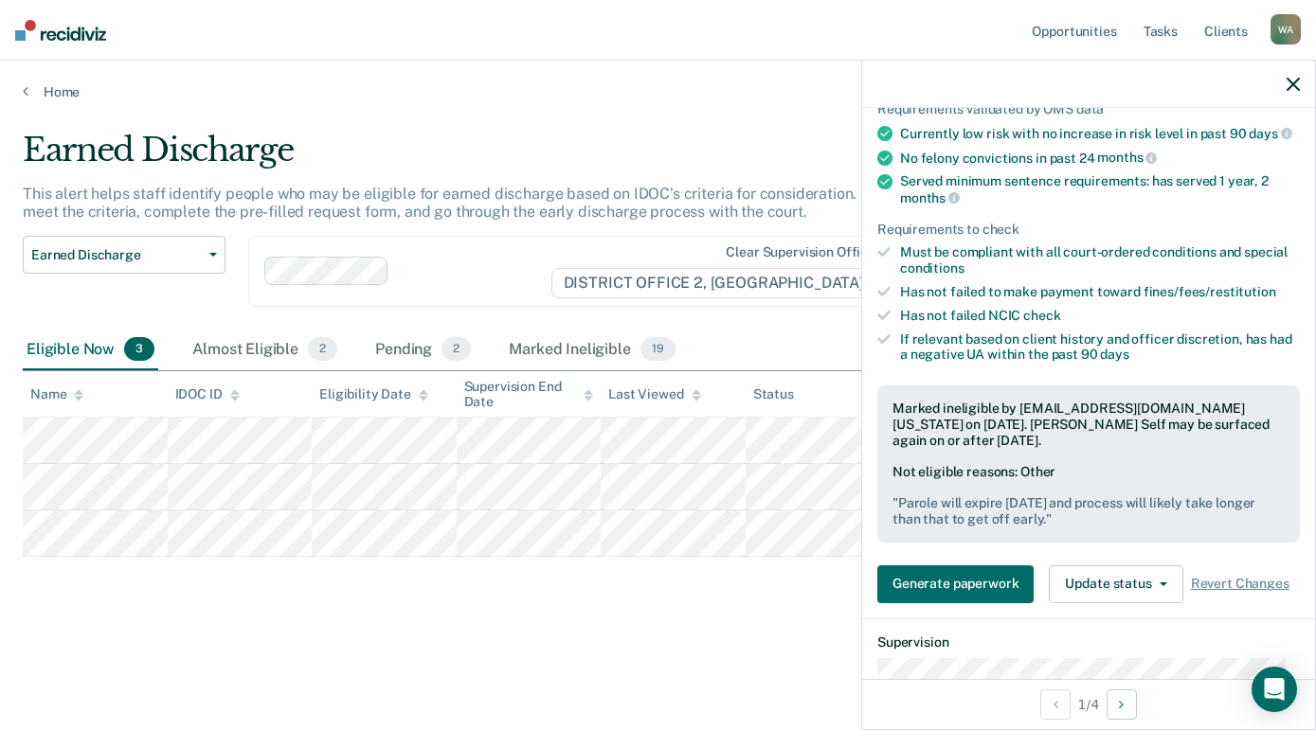
click at [1291, 83] on icon "button" at bounding box center [1292, 84] width 13 height 13
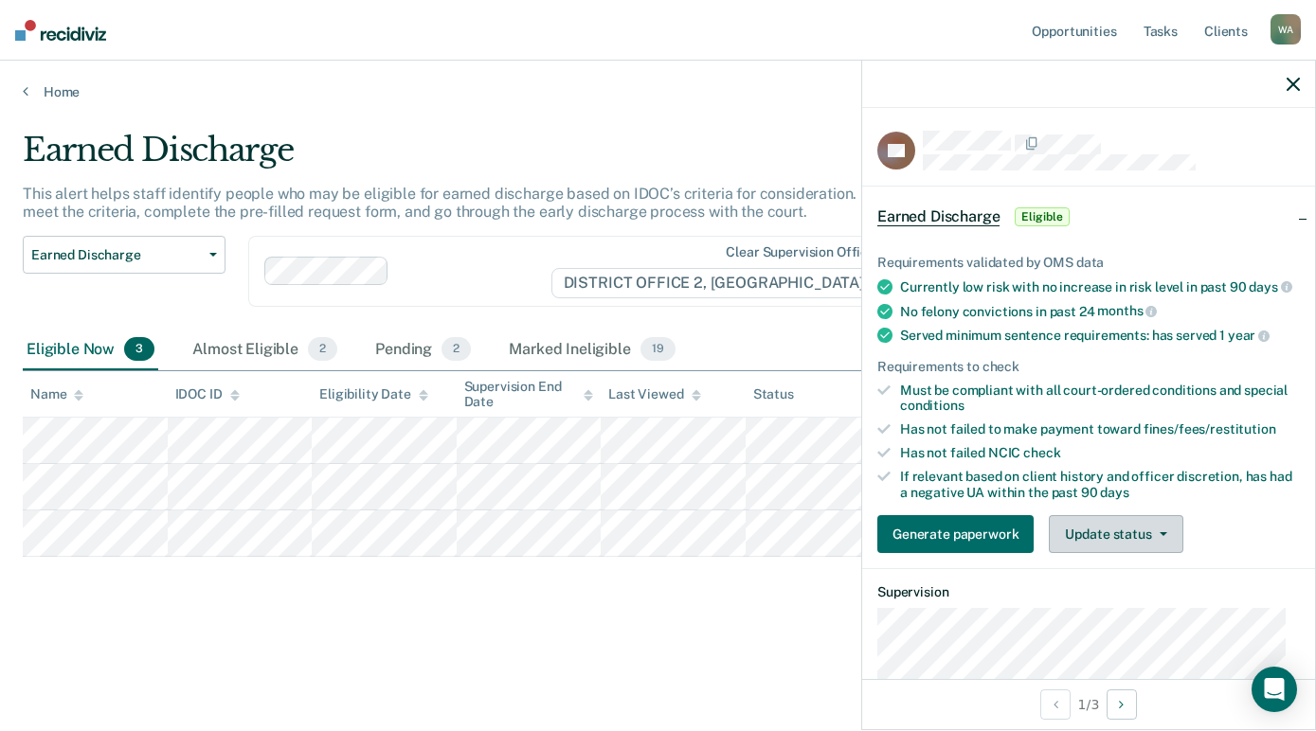
click at [1166, 546] on button "Update status" at bounding box center [1115, 534] width 134 height 38
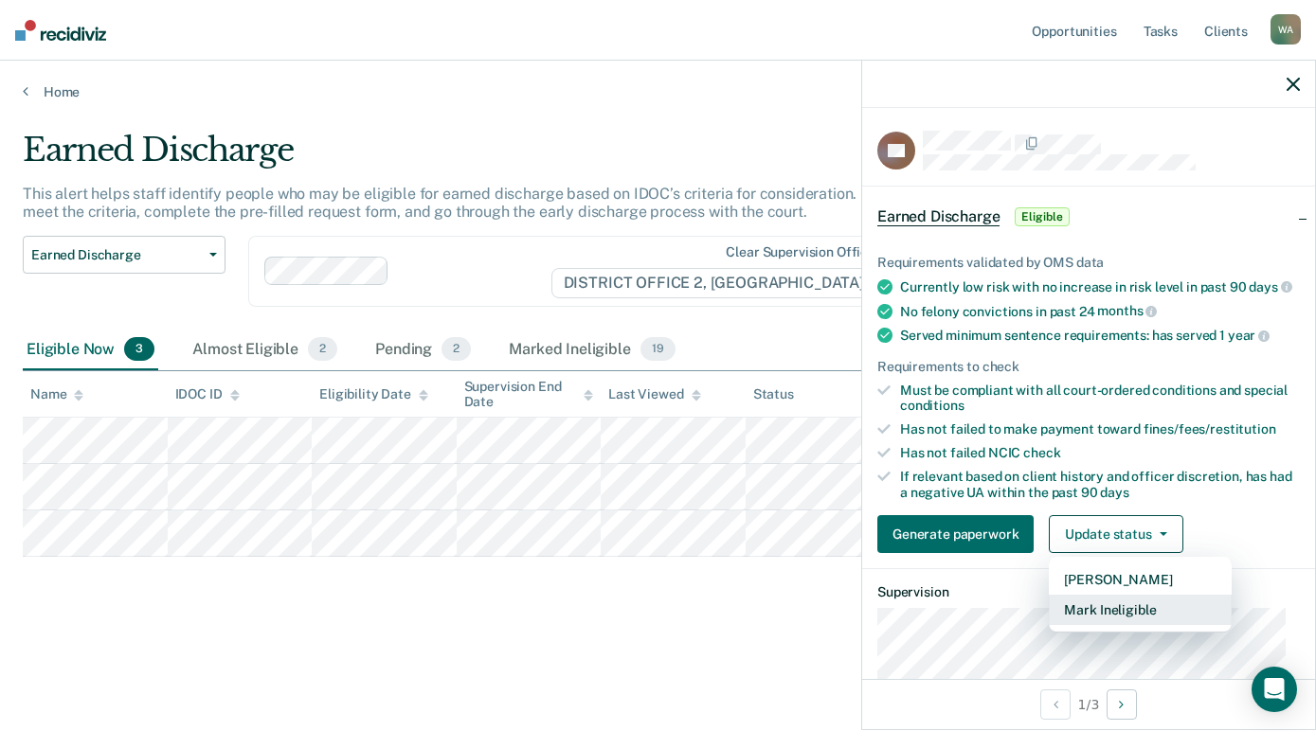
click at [1131, 617] on button "Mark Ineligible" at bounding box center [1139, 610] width 183 height 30
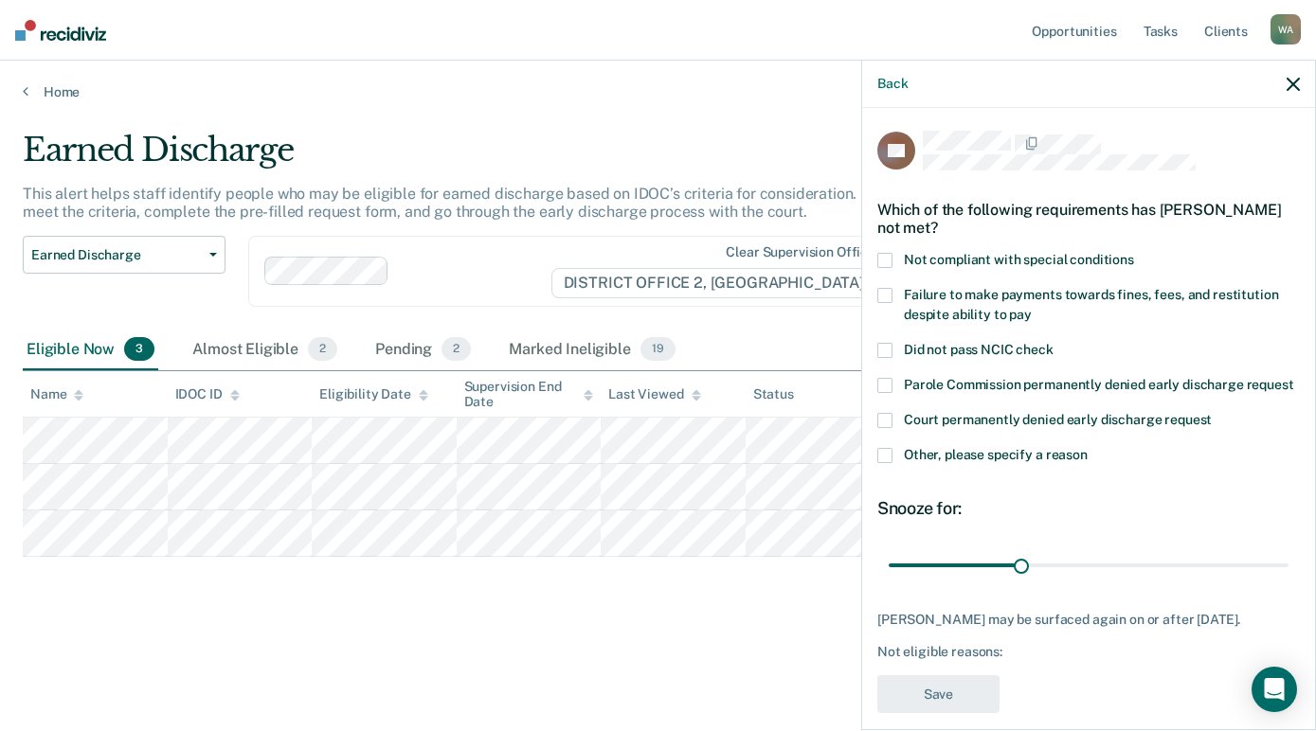
click at [887, 257] on span at bounding box center [884, 260] width 15 height 15
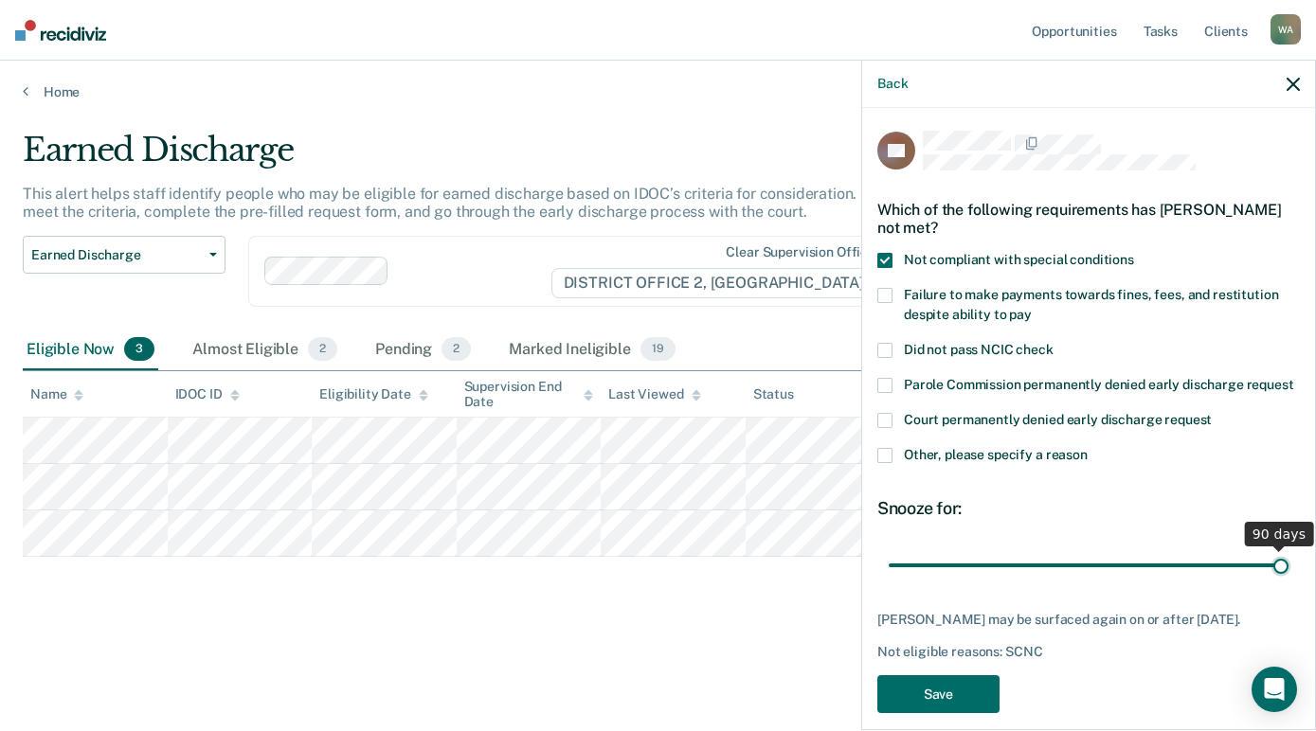
drag, startPoint x: 1018, startPoint y: 584, endPoint x: 1310, endPoint y: 594, distance: 291.9
type input "90"
click at [1288, 582] on input "range" at bounding box center [1088, 564] width 400 height 33
click at [953, 712] on button "Save" at bounding box center [938, 694] width 122 height 39
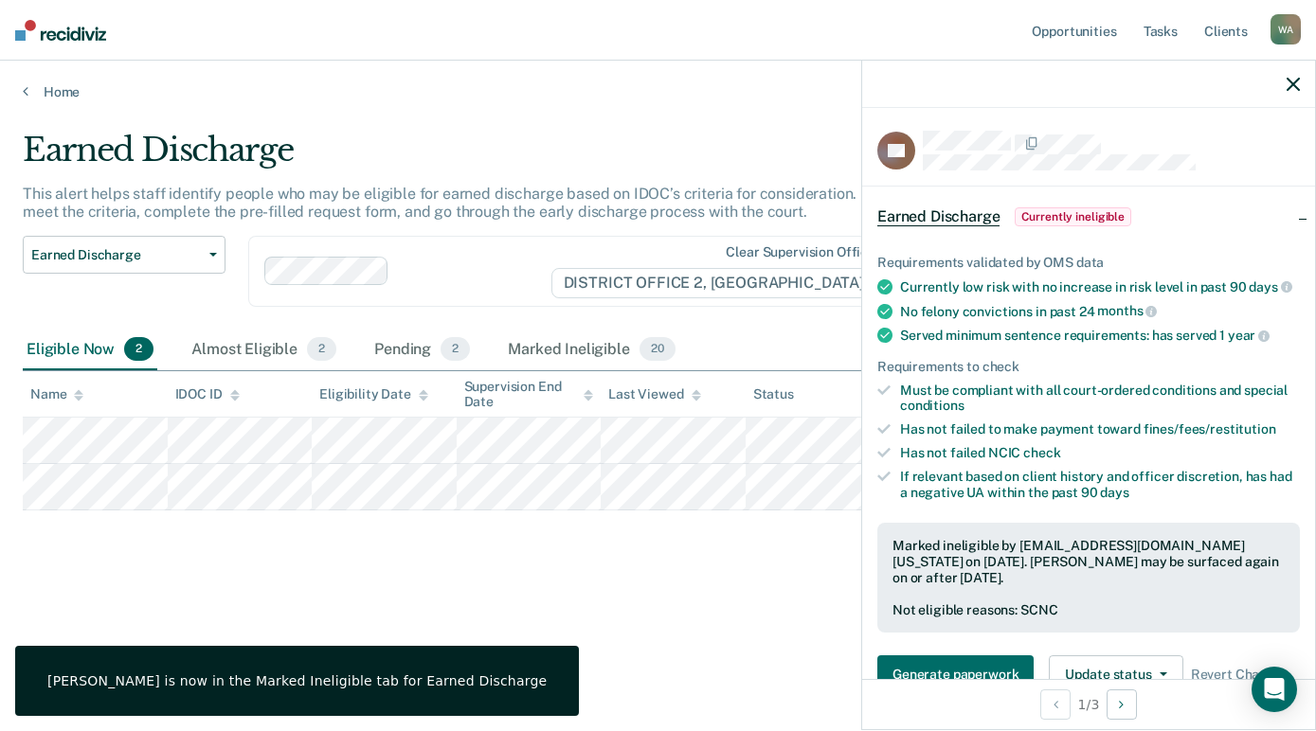
click at [1291, 81] on icon "button" at bounding box center [1292, 84] width 13 height 13
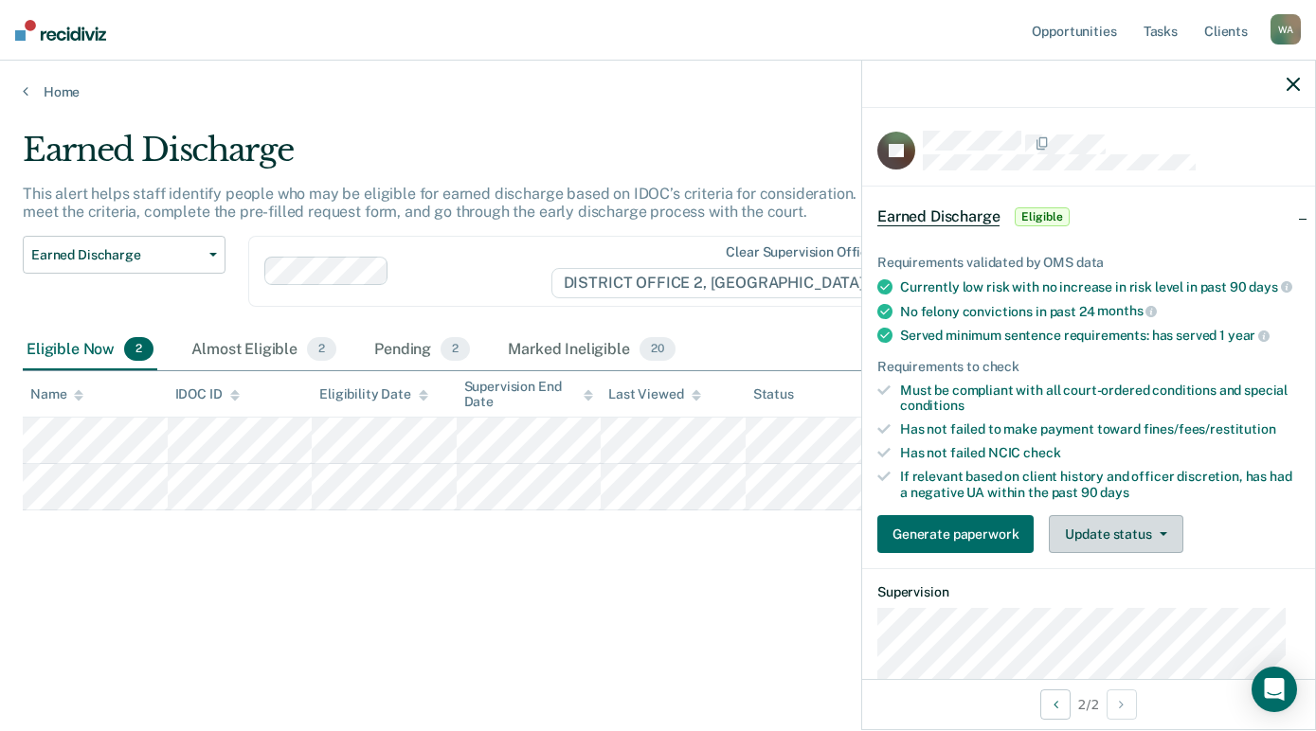
click at [1159, 536] on icon "button" at bounding box center [1163, 534] width 8 height 4
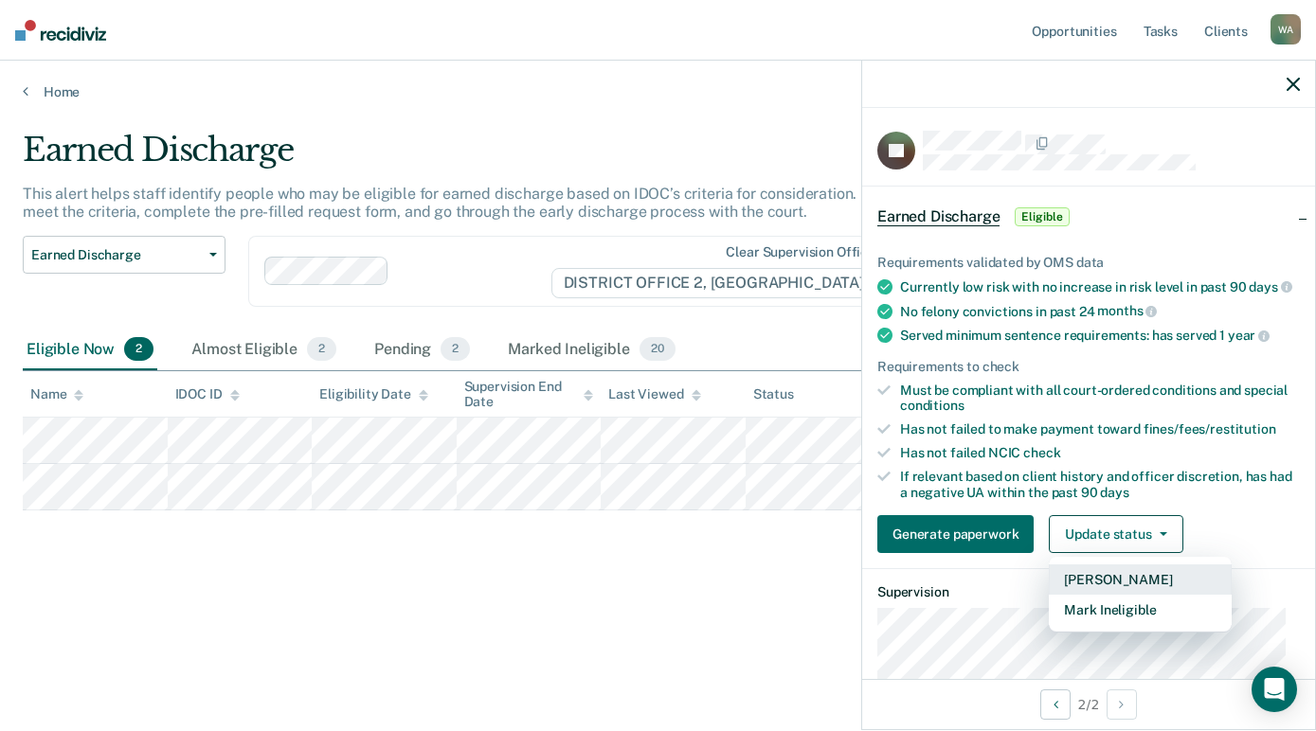
click at [1131, 594] on button "[PERSON_NAME]" at bounding box center [1139, 579] width 183 height 30
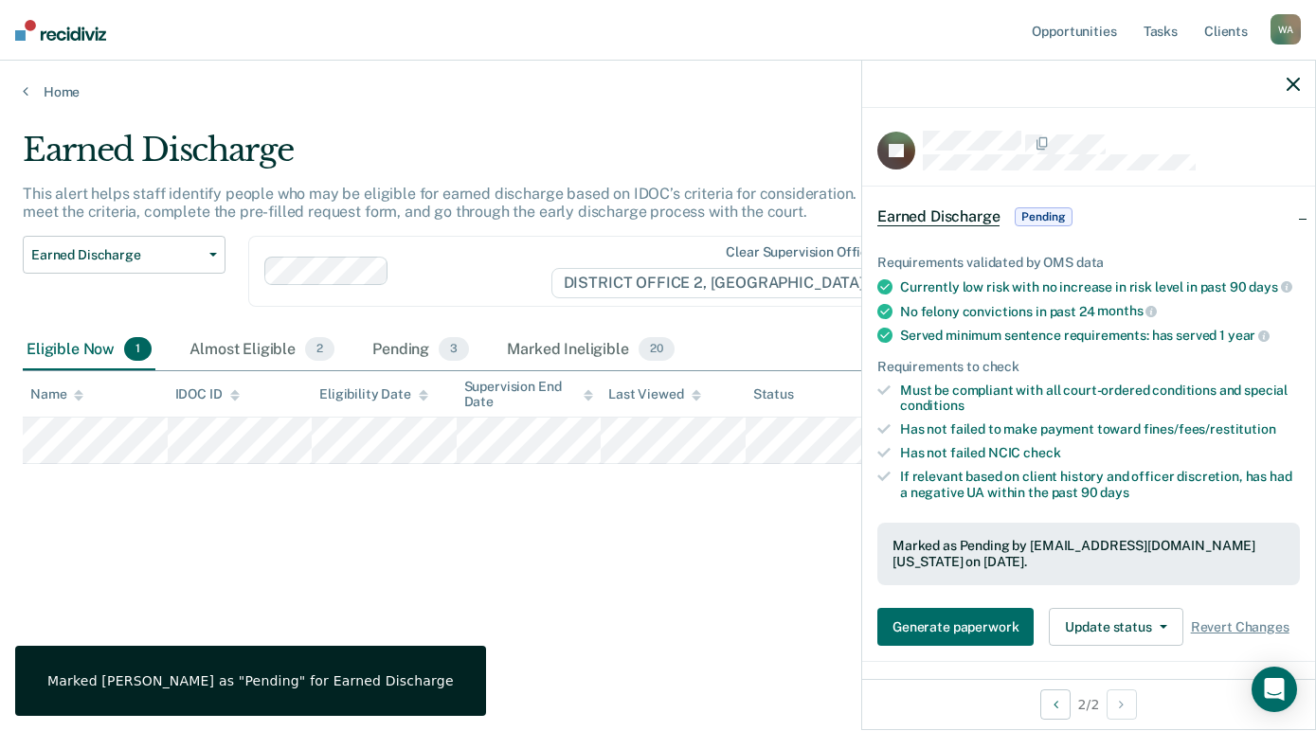
click at [1294, 81] on icon "button" at bounding box center [1292, 84] width 13 height 13
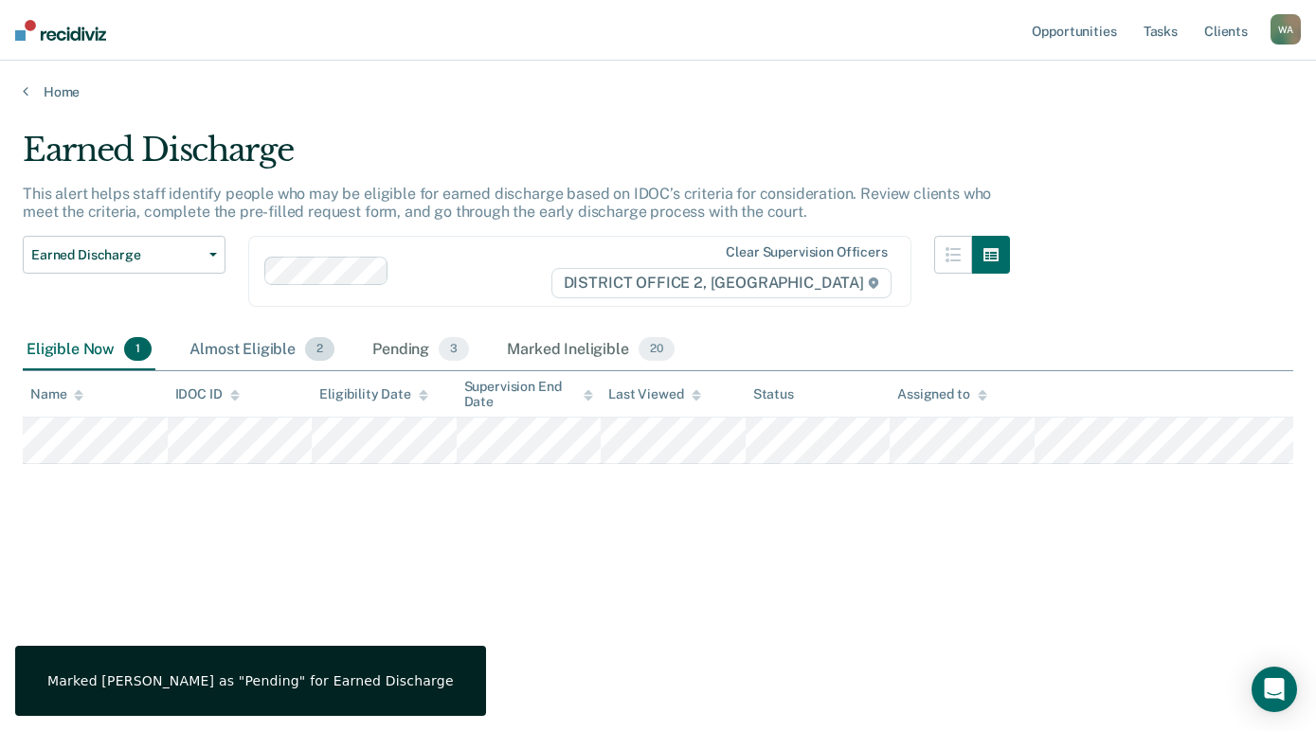
click at [244, 339] on div "Almost Eligible 2" at bounding box center [262, 351] width 152 height 42
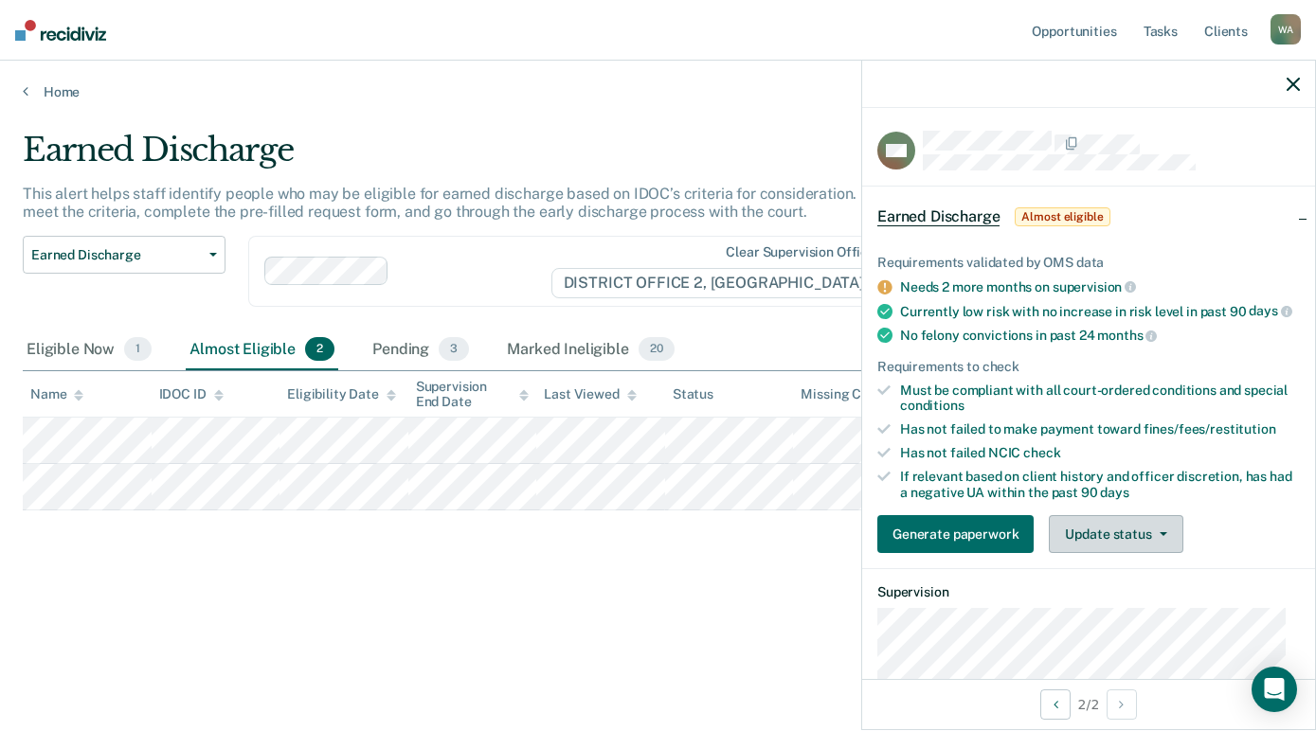
click at [1156, 541] on button "Update status" at bounding box center [1115, 534] width 134 height 38
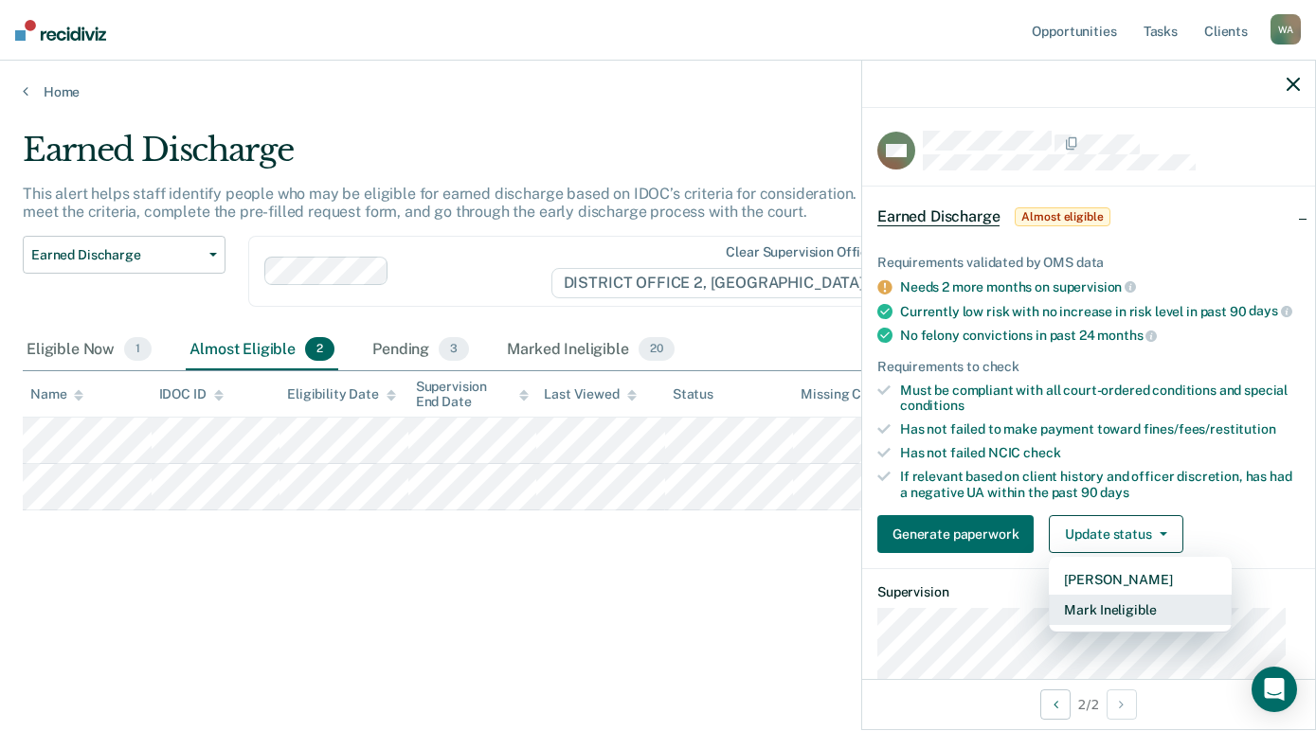
click at [1114, 623] on button "Mark Ineligible" at bounding box center [1139, 610] width 183 height 30
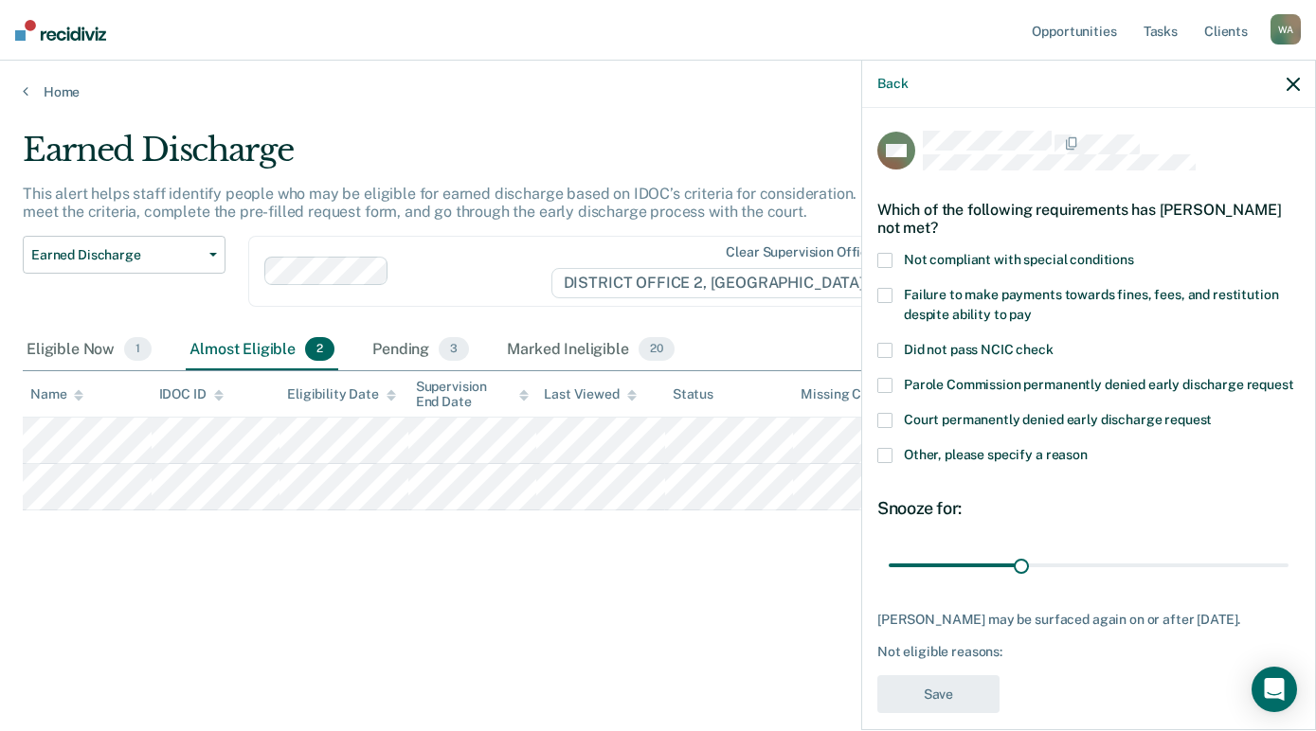
click at [886, 257] on span at bounding box center [884, 260] width 15 height 15
click at [1299, 86] on div "Back" at bounding box center [1088, 84] width 453 height 47
click at [1295, 86] on icon "button" at bounding box center [1292, 84] width 13 height 13
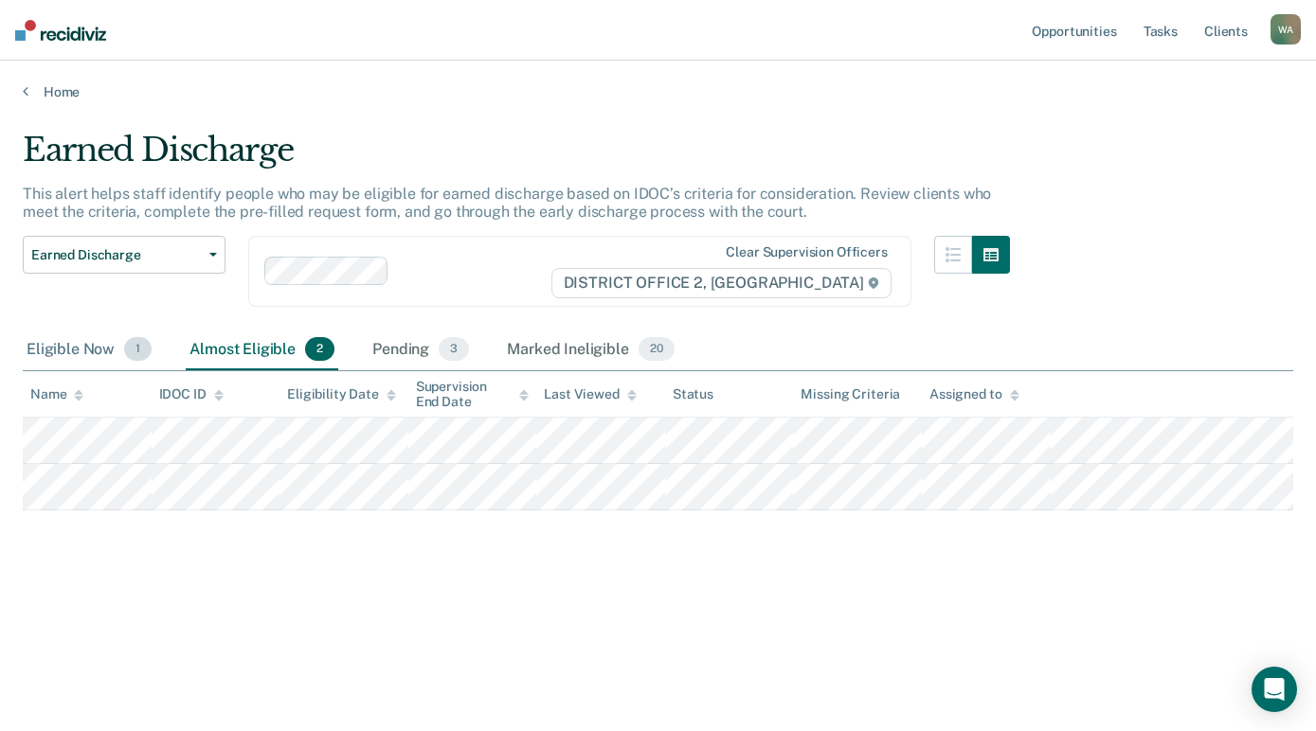
click at [85, 347] on div "Eligible Now 1" at bounding box center [89, 351] width 133 height 42
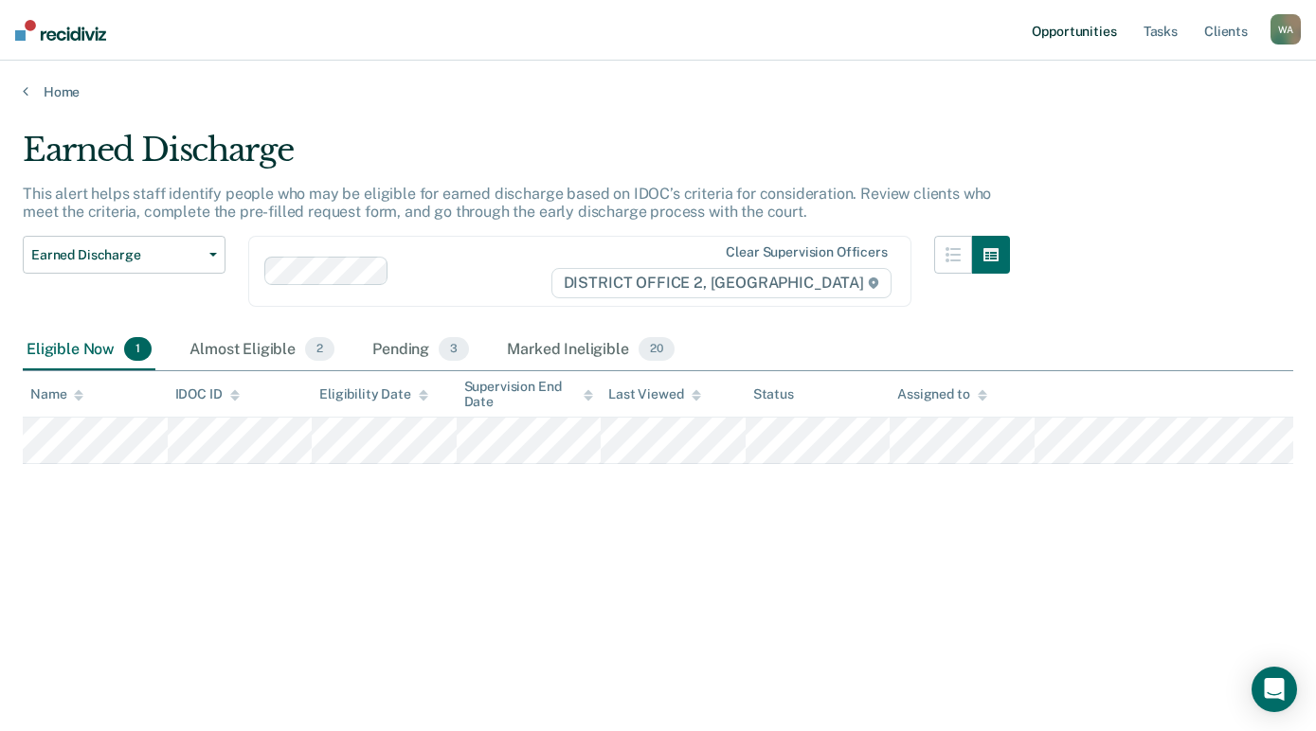
click at [1095, 27] on link "Opportunities" at bounding box center [1074, 30] width 92 height 61
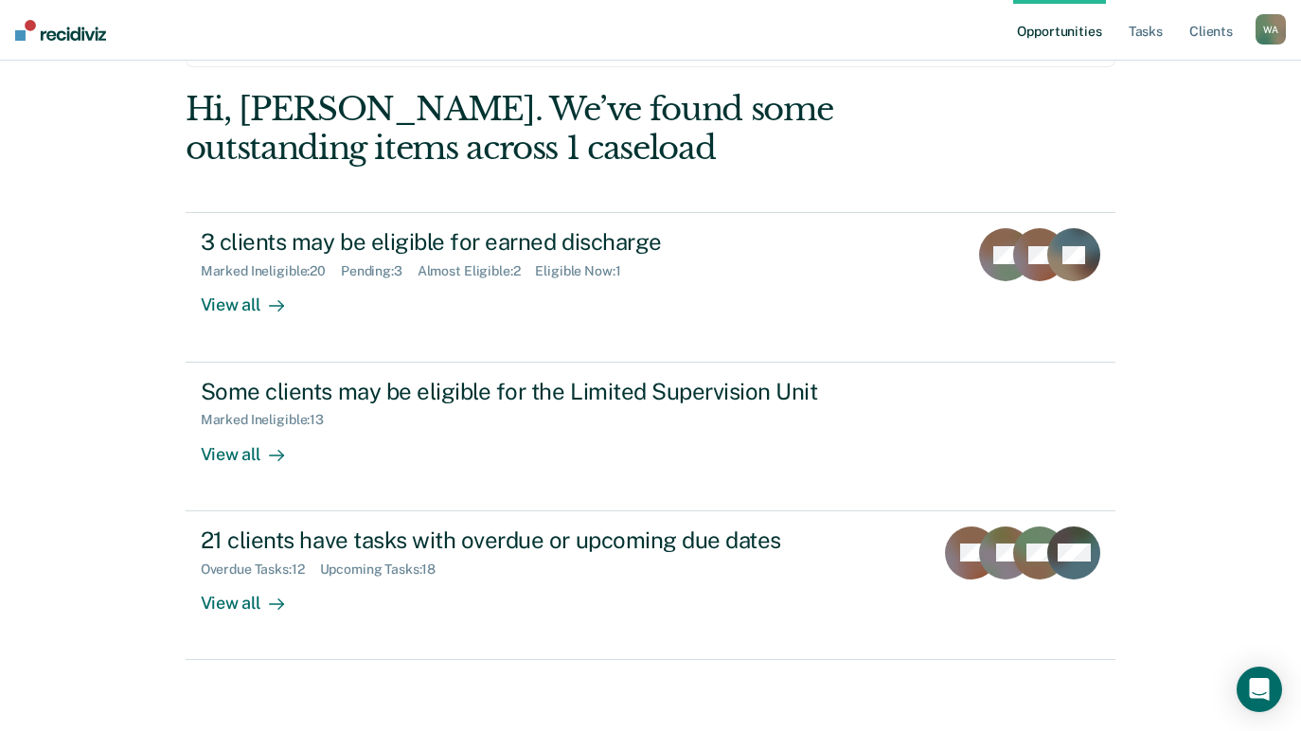
scroll to position [99, 0]
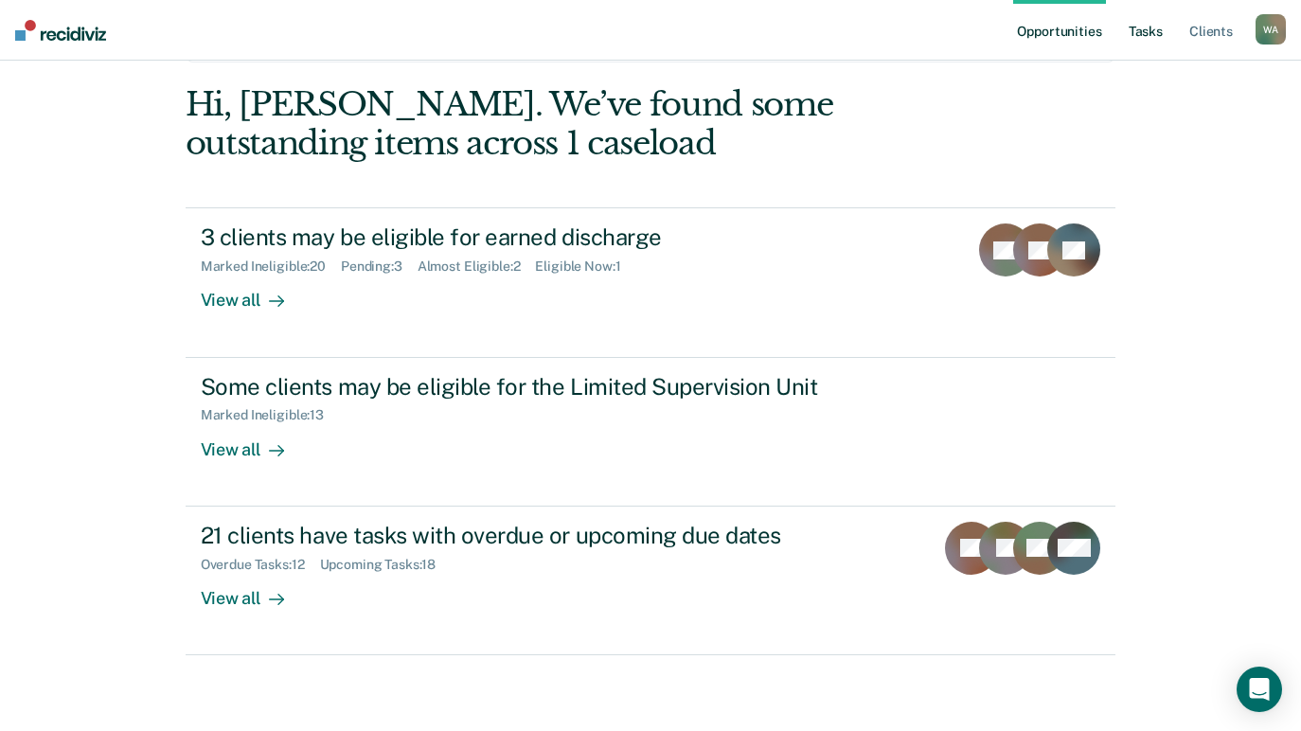
click at [1150, 27] on link "Tasks" at bounding box center [1146, 30] width 42 height 61
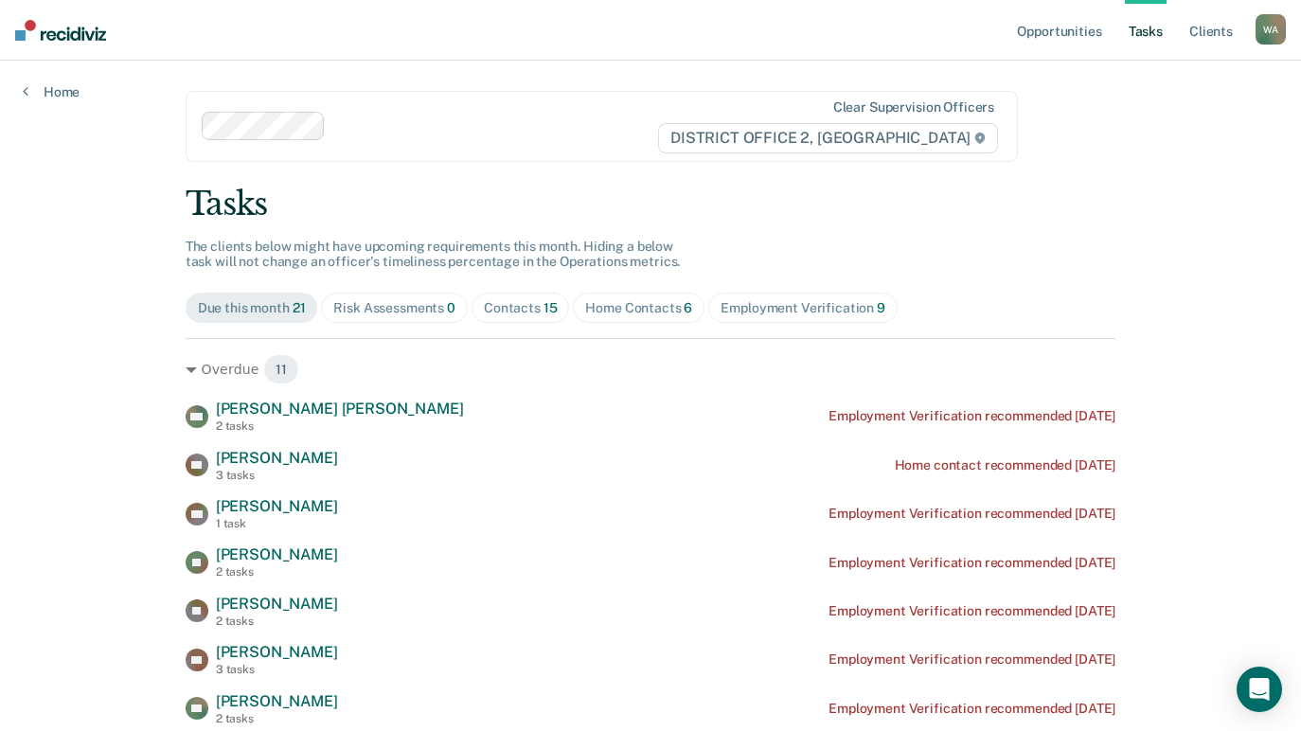
click at [644, 303] on div "Home Contacts 6" at bounding box center [638, 308] width 107 height 16
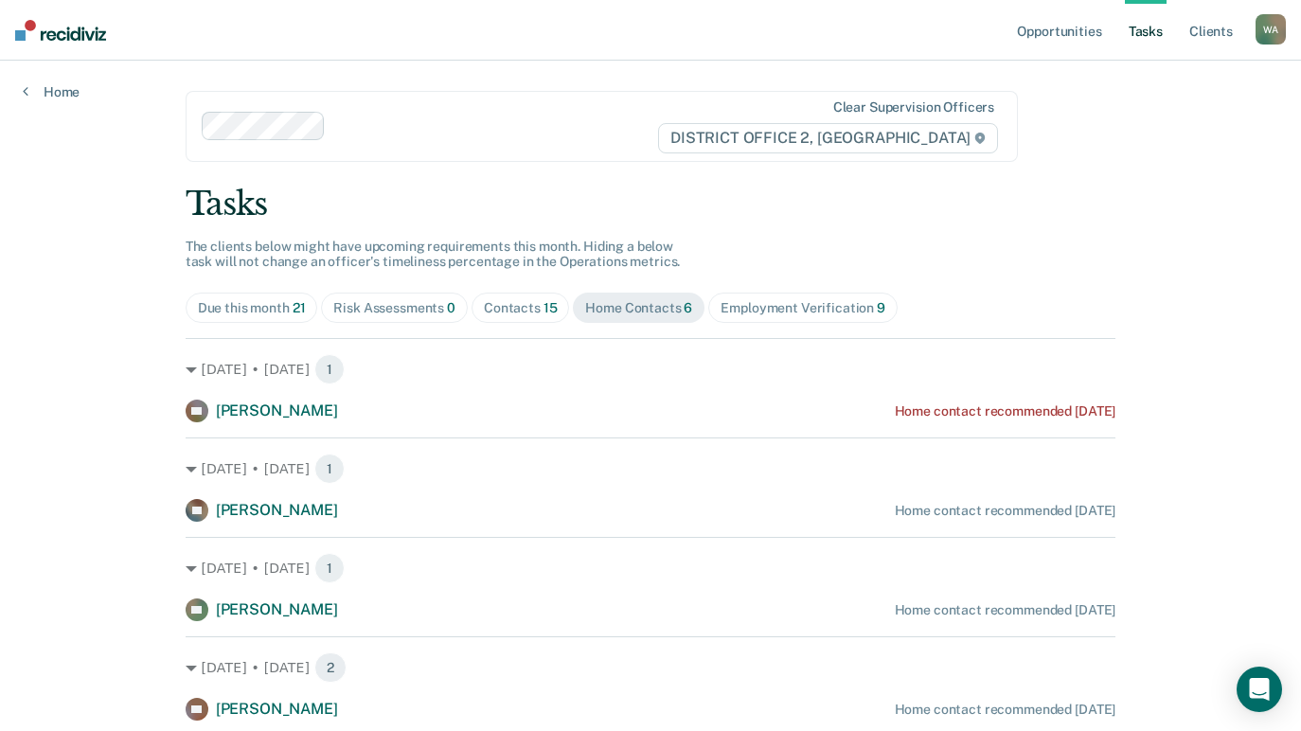
click at [518, 306] on div "Contacts 15" at bounding box center [521, 308] width 74 height 16
click at [804, 307] on div "Employment Verification 9" at bounding box center [803, 308] width 165 height 16
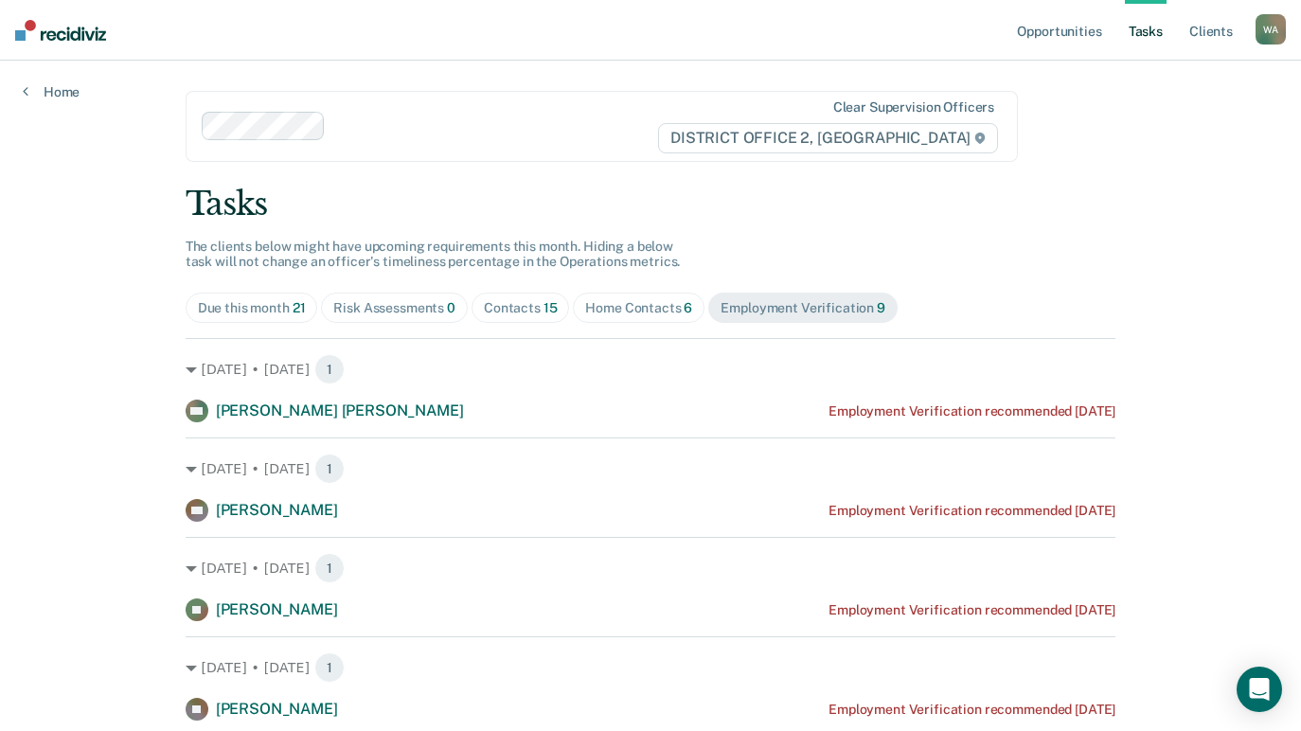
click at [263, 301] on div "Due this month 21" at bounding box center [252, 308] width 108 height 16
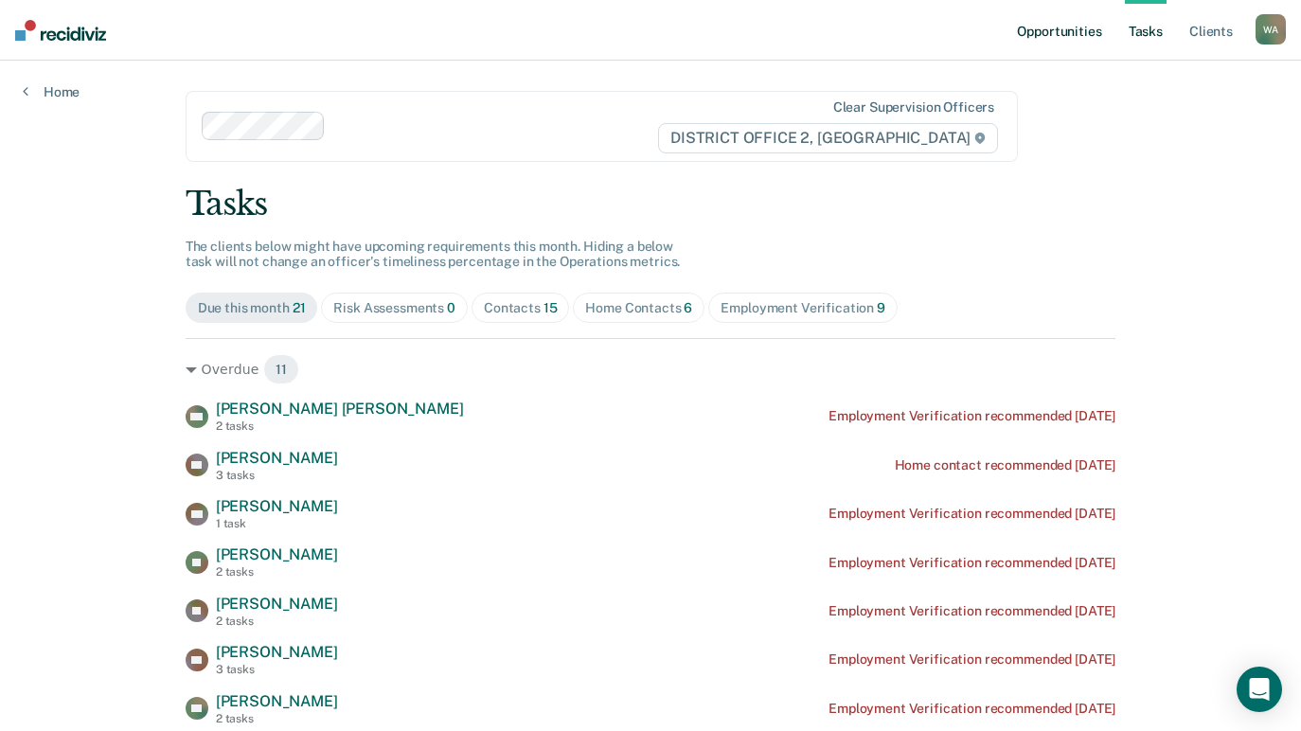
click at [1072, 28] on link "Opportunities" at bounding box center [1059, 30] width 92 height 61
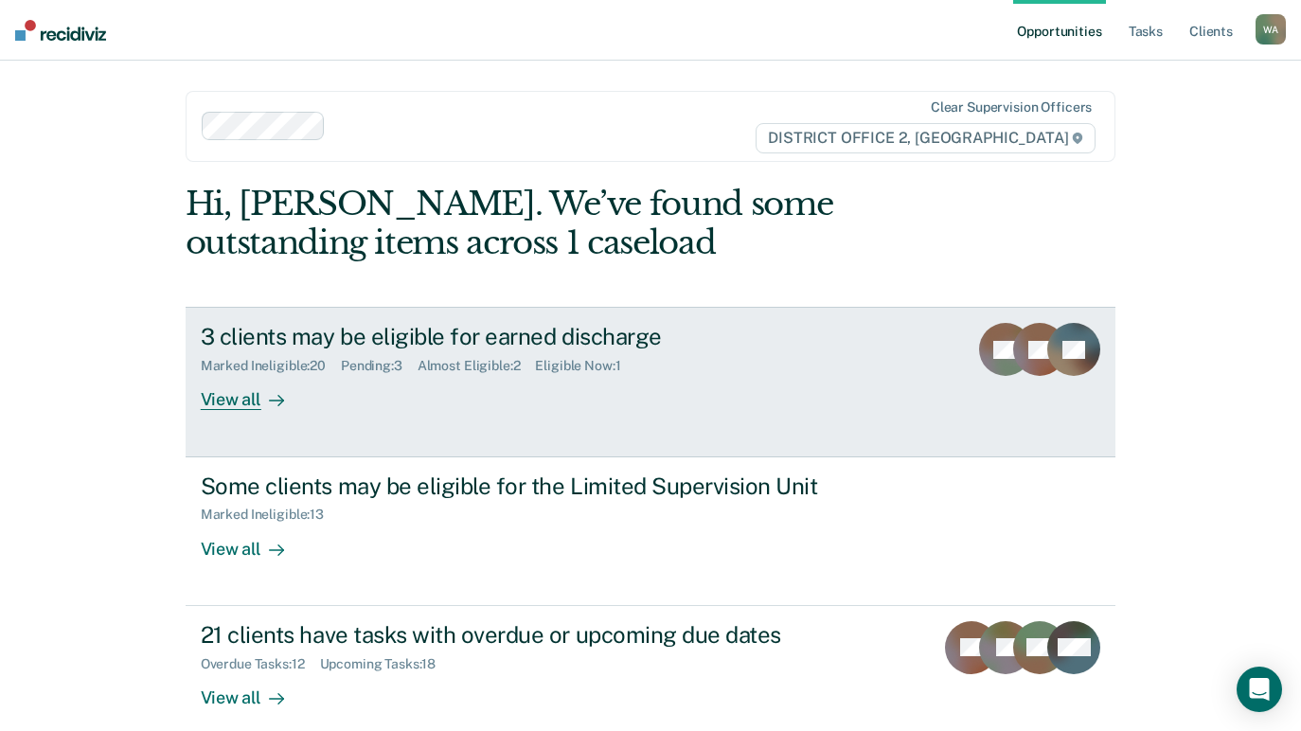
click at [235, 391] on div "View all" at bounding box center [254, 392] width 106 height 37
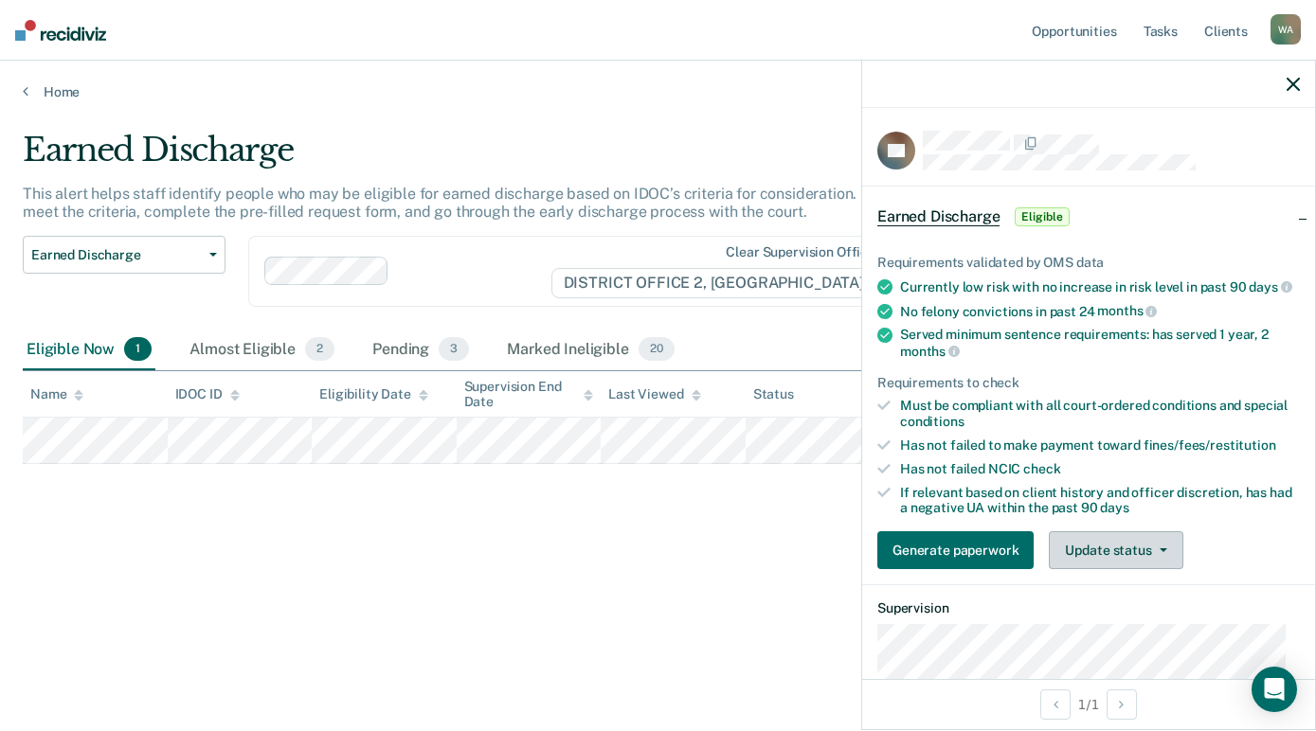
click at [1123, 564] on button "Update status" at bounding box center [1115, 550] width 134 height 38
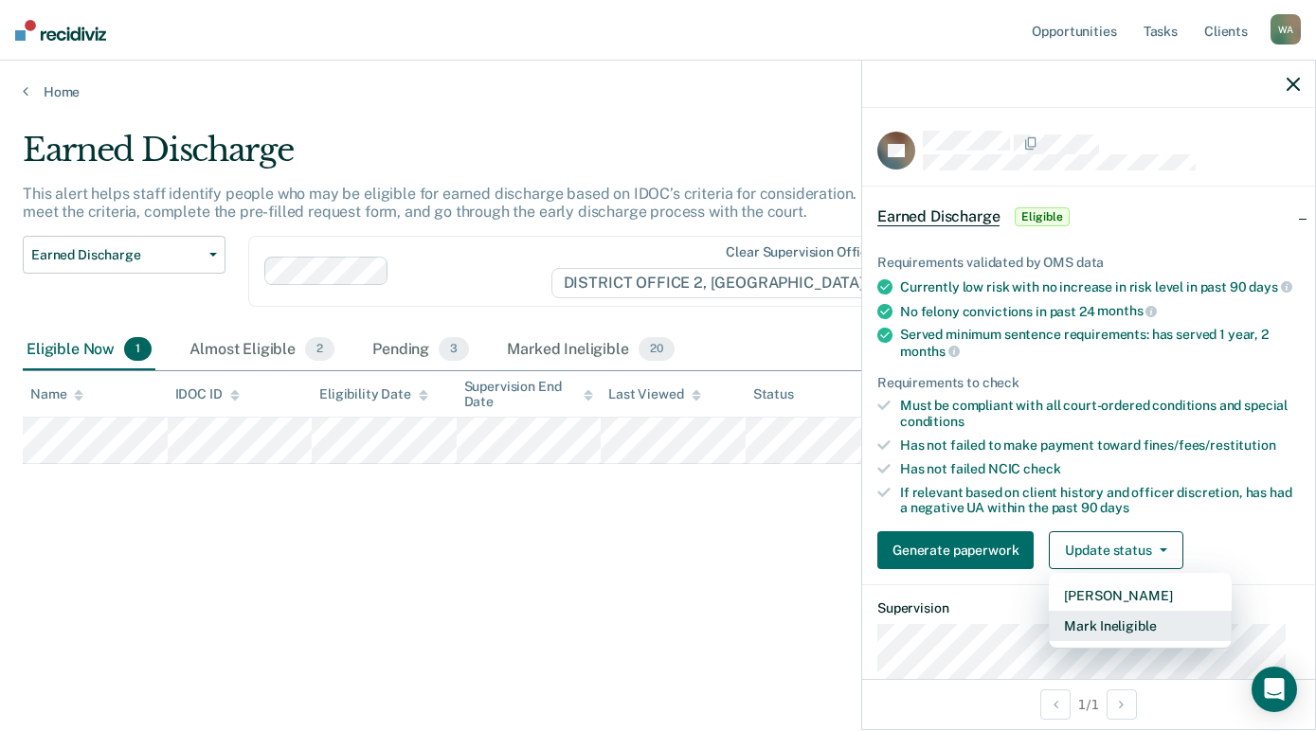
click at [1122, 637] on button "Mark Ineligible" at bounding box center [1139, 626] width 183 height 30
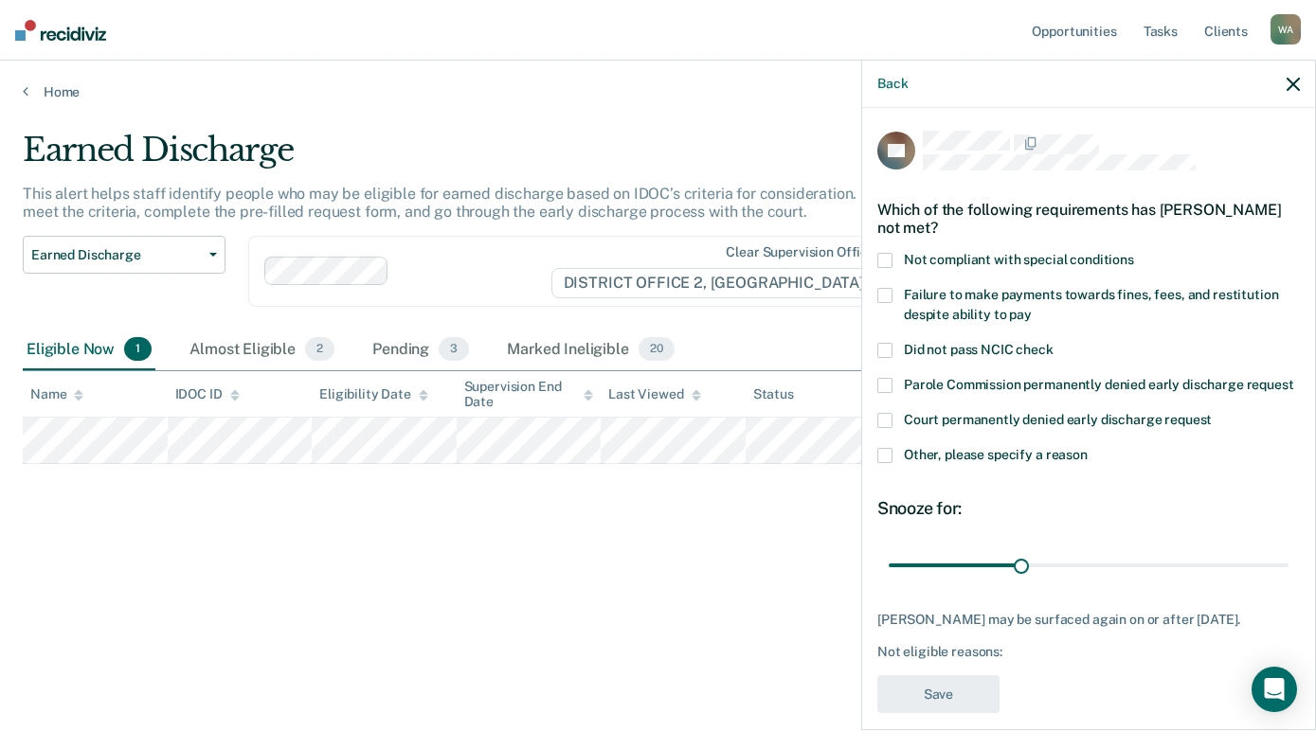
click at [888, 463] on span at bounding box center [884, 455] width 15 height 15
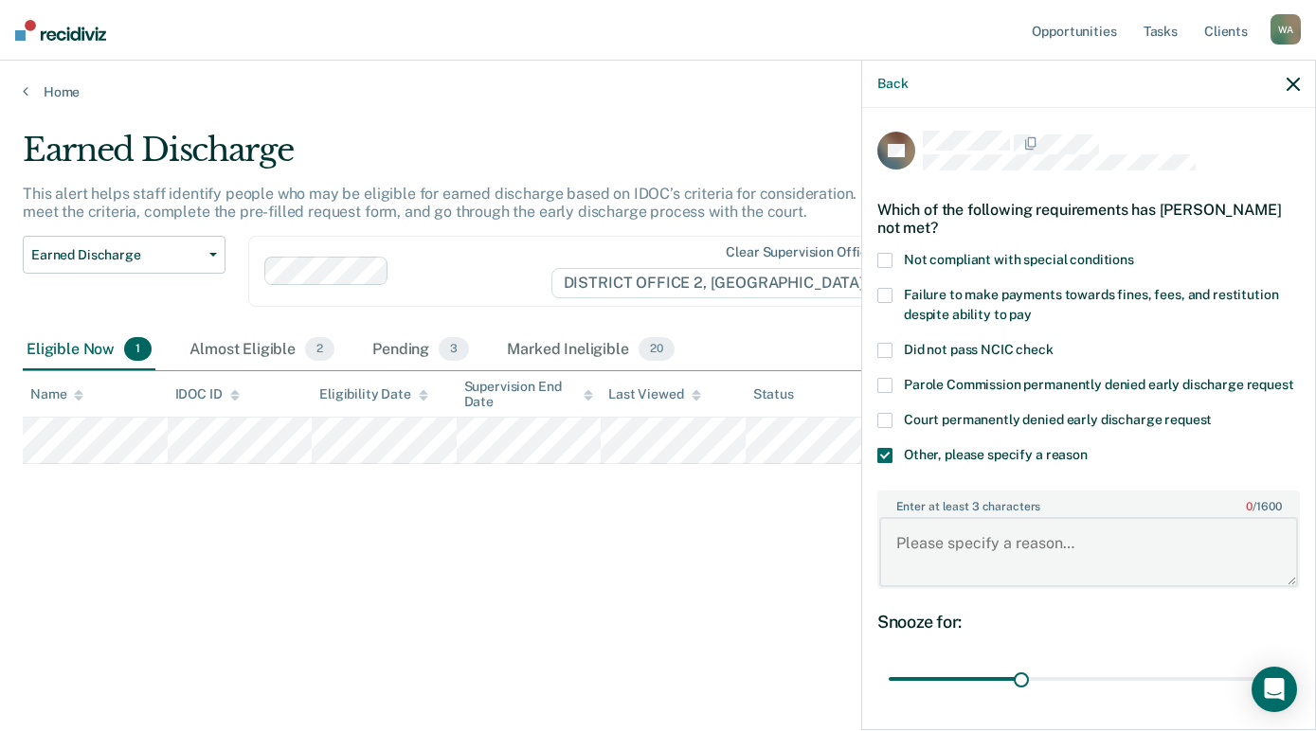
click at [978, 559] on textarea "Enter at least 3 characters 0 / 1600" at bounding box center [1088, 552] width 419 height 70
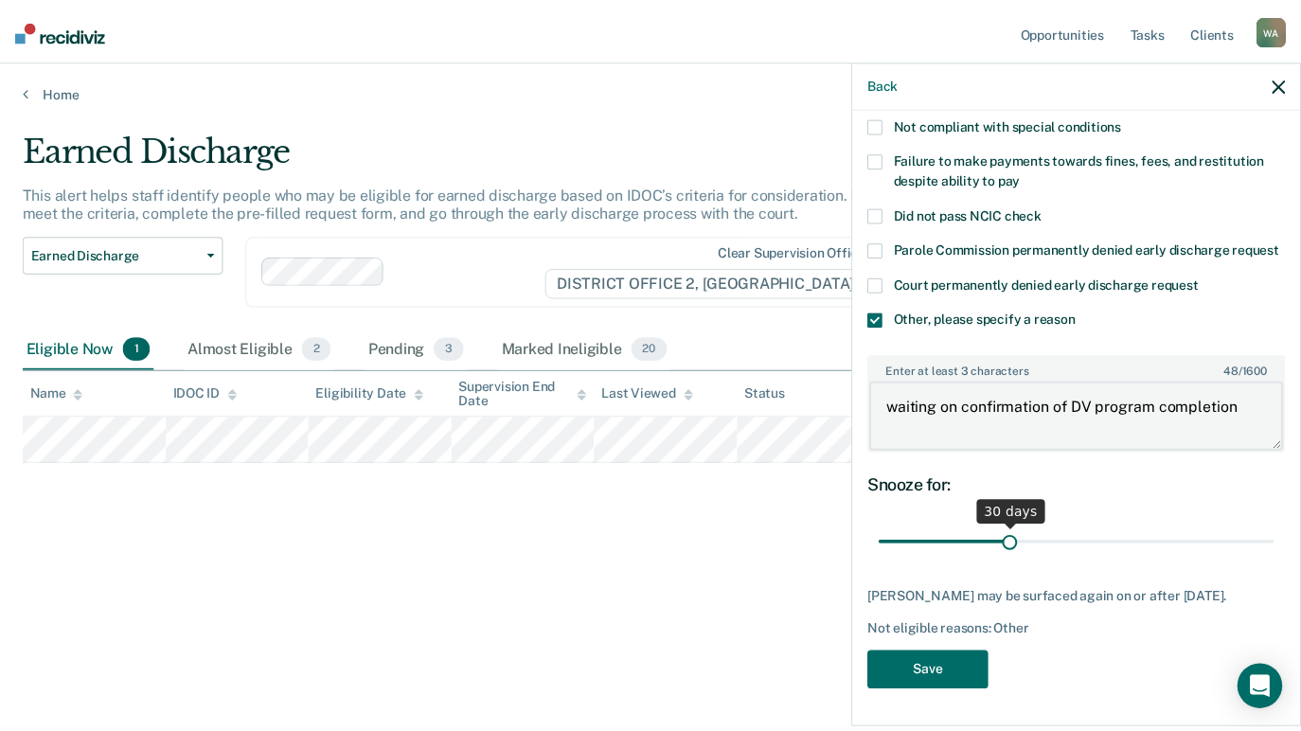
scroll to position [153, 0]
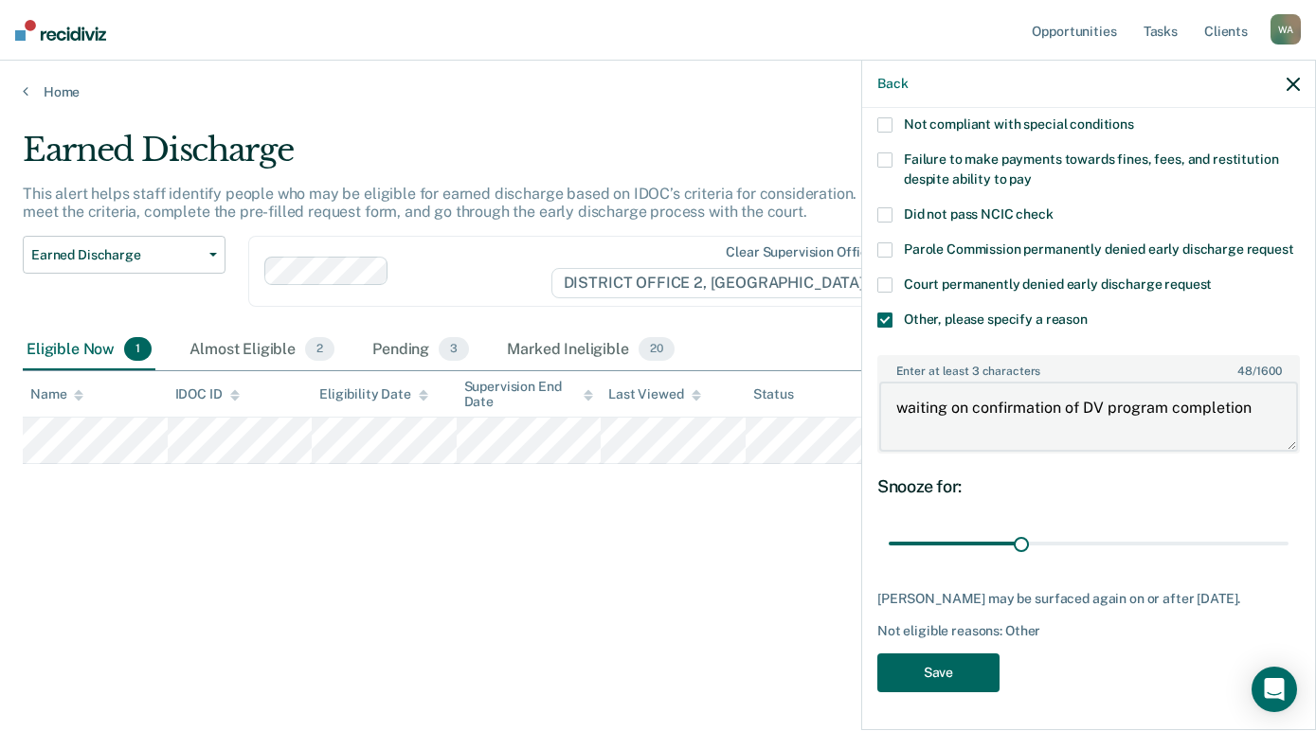
type textarea "waiting on confirmation of DV program completion"
click at [949, 670] on button "Save" at bounding box center [938, 673] width 122 height 39
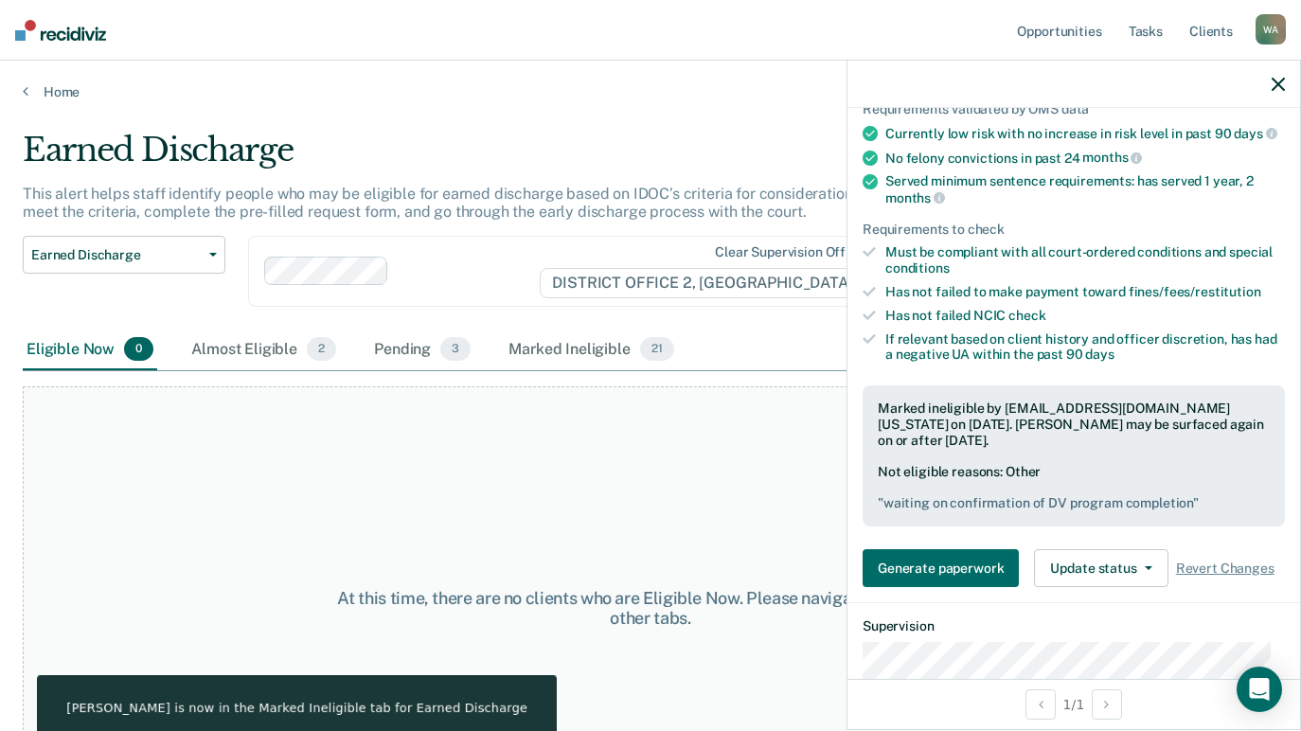
click at [1276, 79] on icon "button" at bounding box center [1278, 84] width 13 height 13
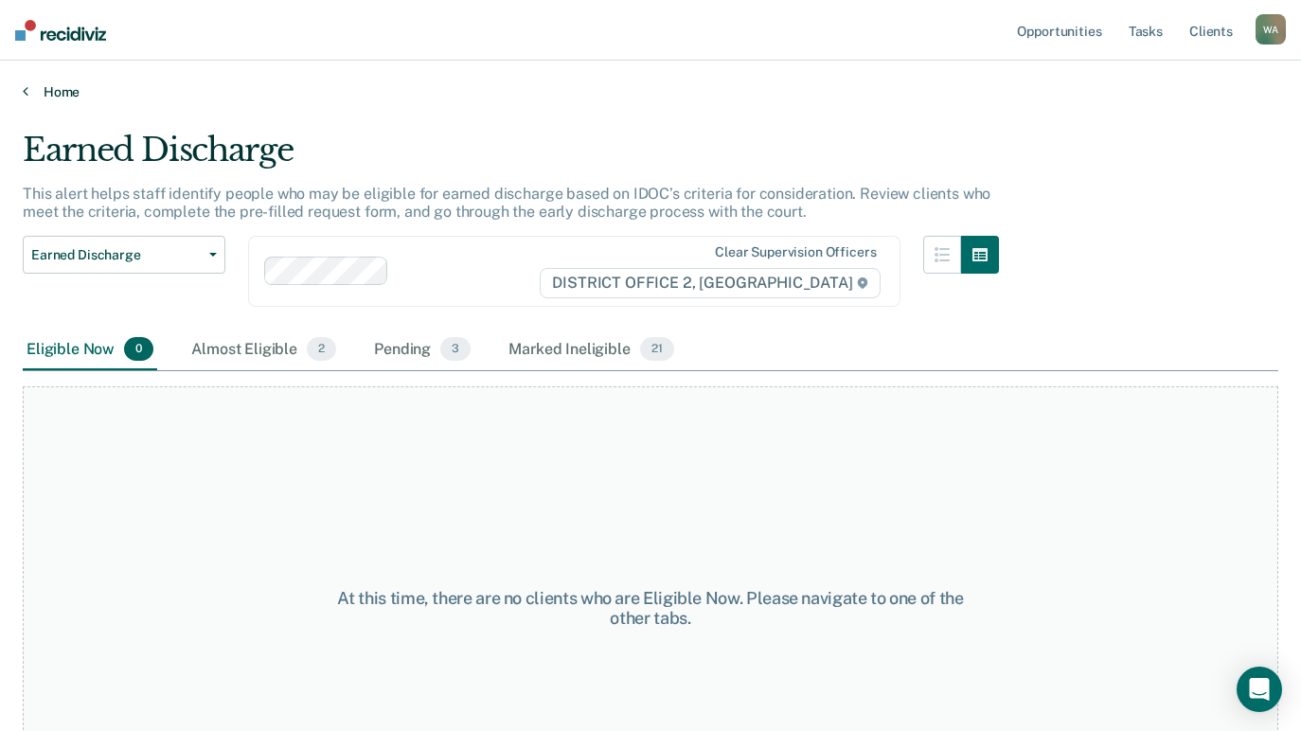
click at [63, 94] on link "Home" at bounding box center [651, 91] width 1256 height 17
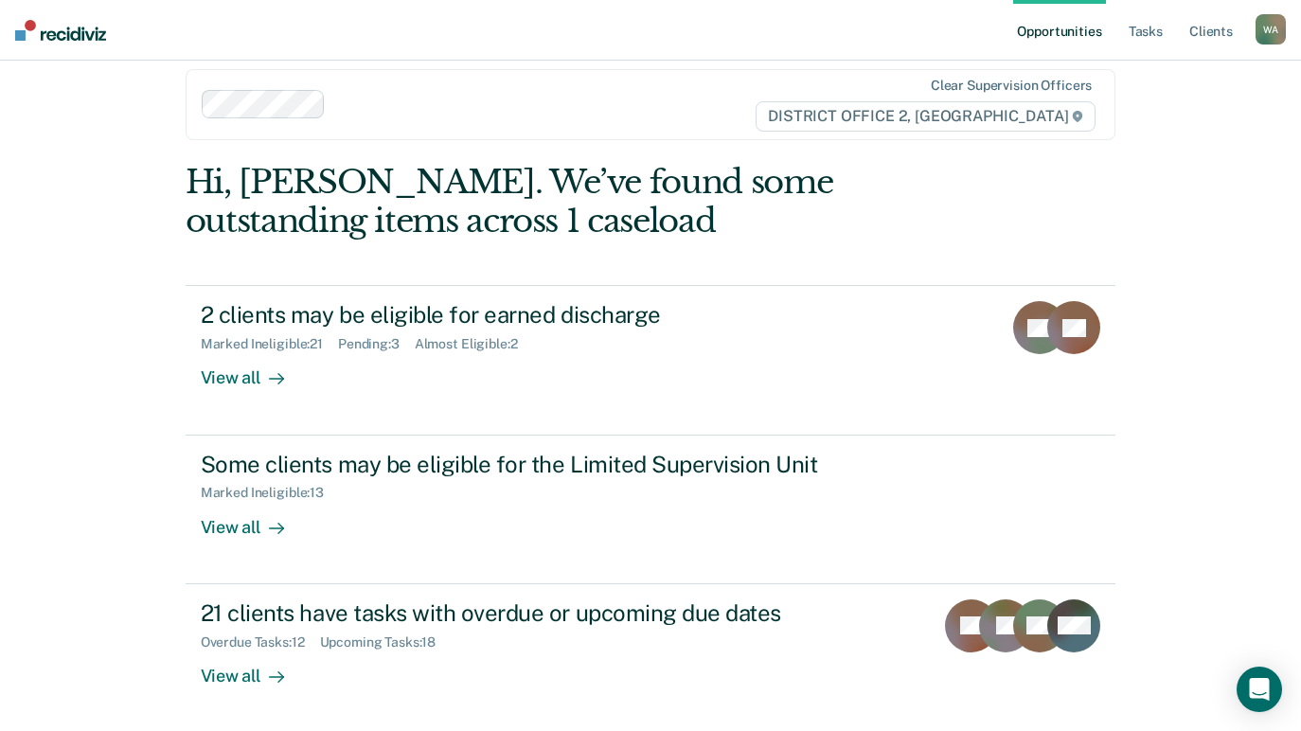
scroll to position [71, 0]
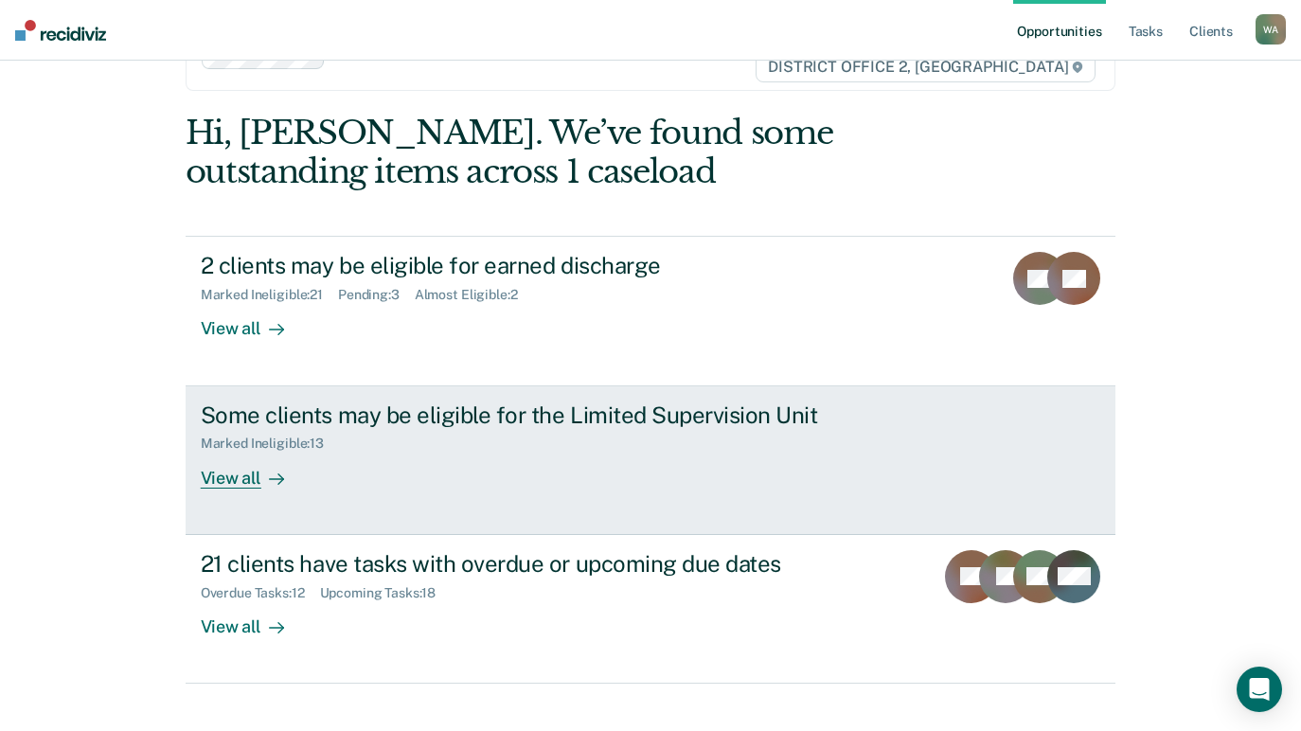
click at [240, 476] on div "View all" at bounding box center [254, 470] width 106 height 37
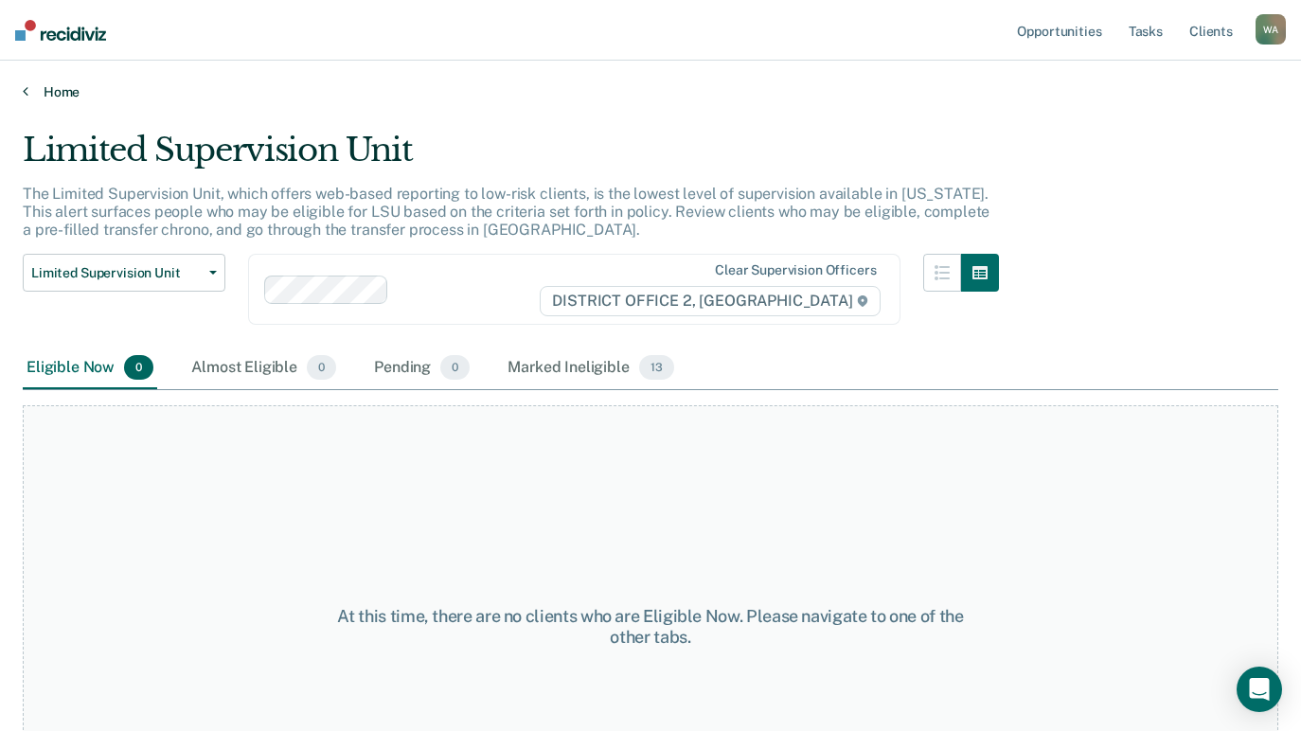
click at [64, 89] on link "Home" at bounding box center [651, 91] width 1256 height 17
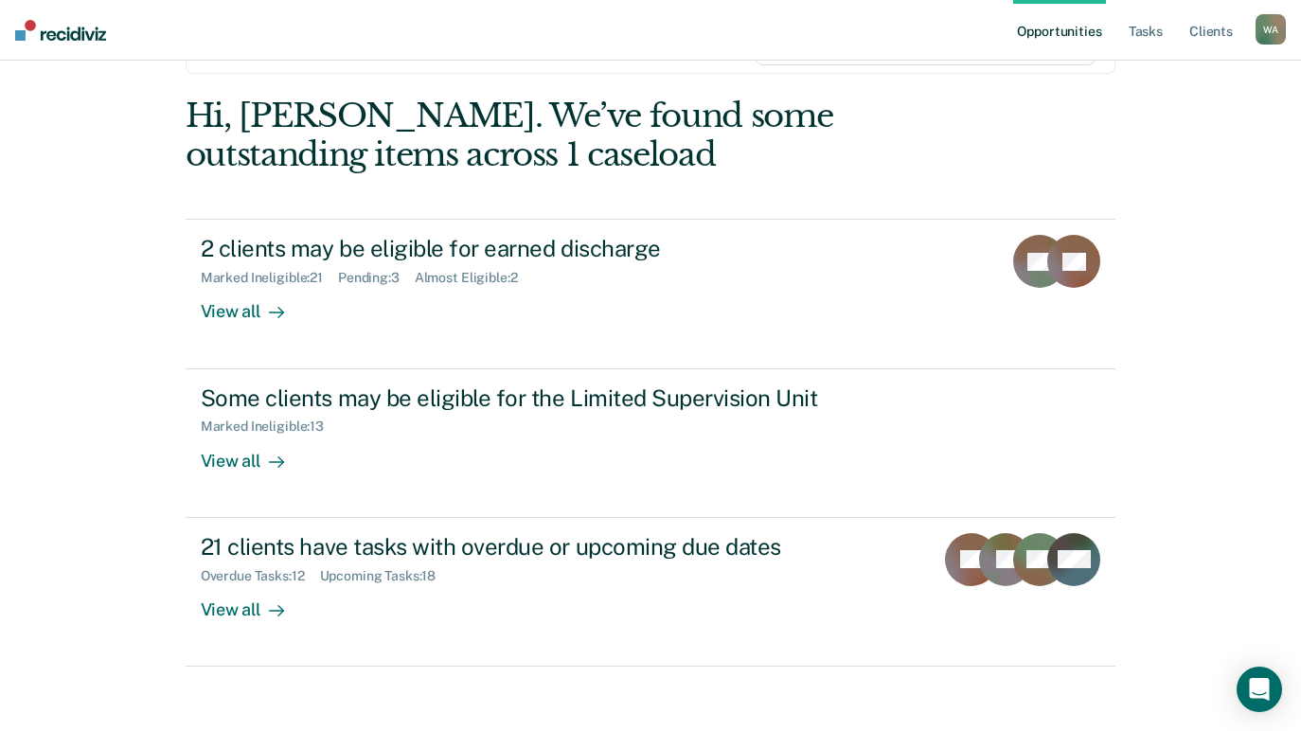
scroll to position [99, 0]
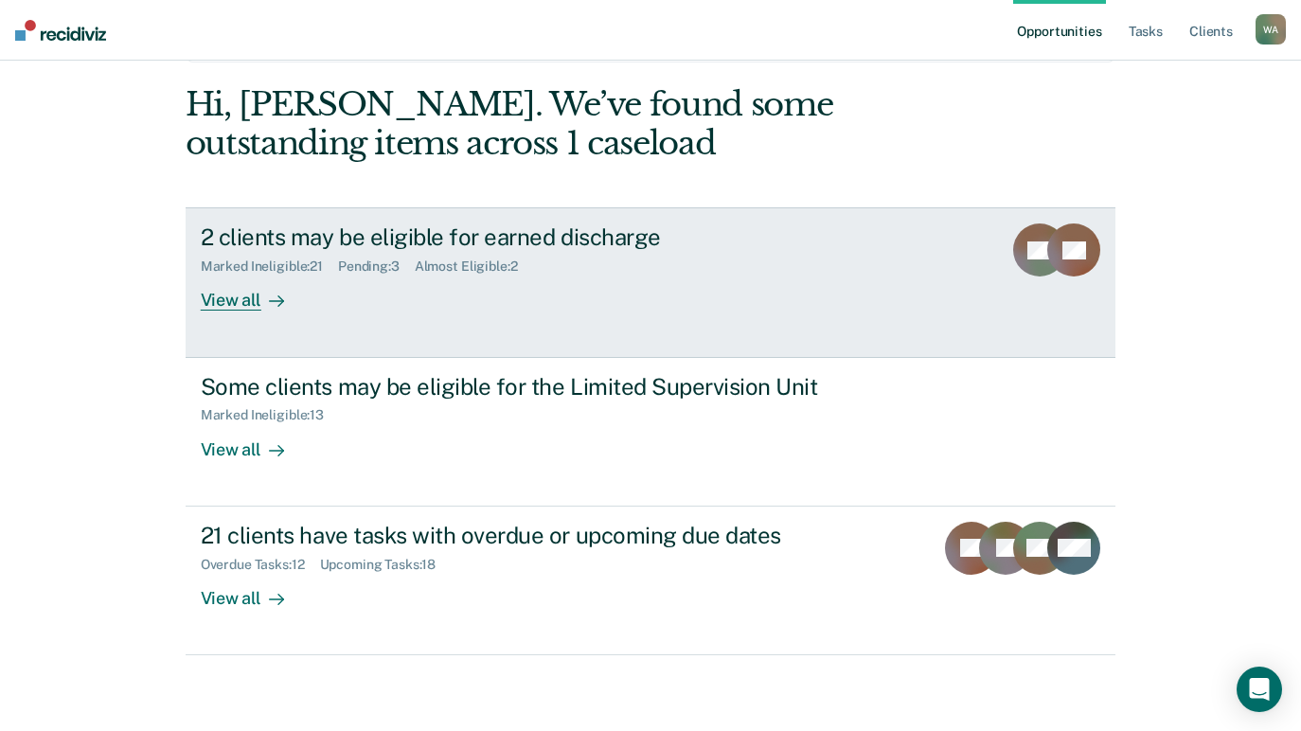
click at [231, 296] on div "View all" at bounding box center [254, 293] width 106 height 37
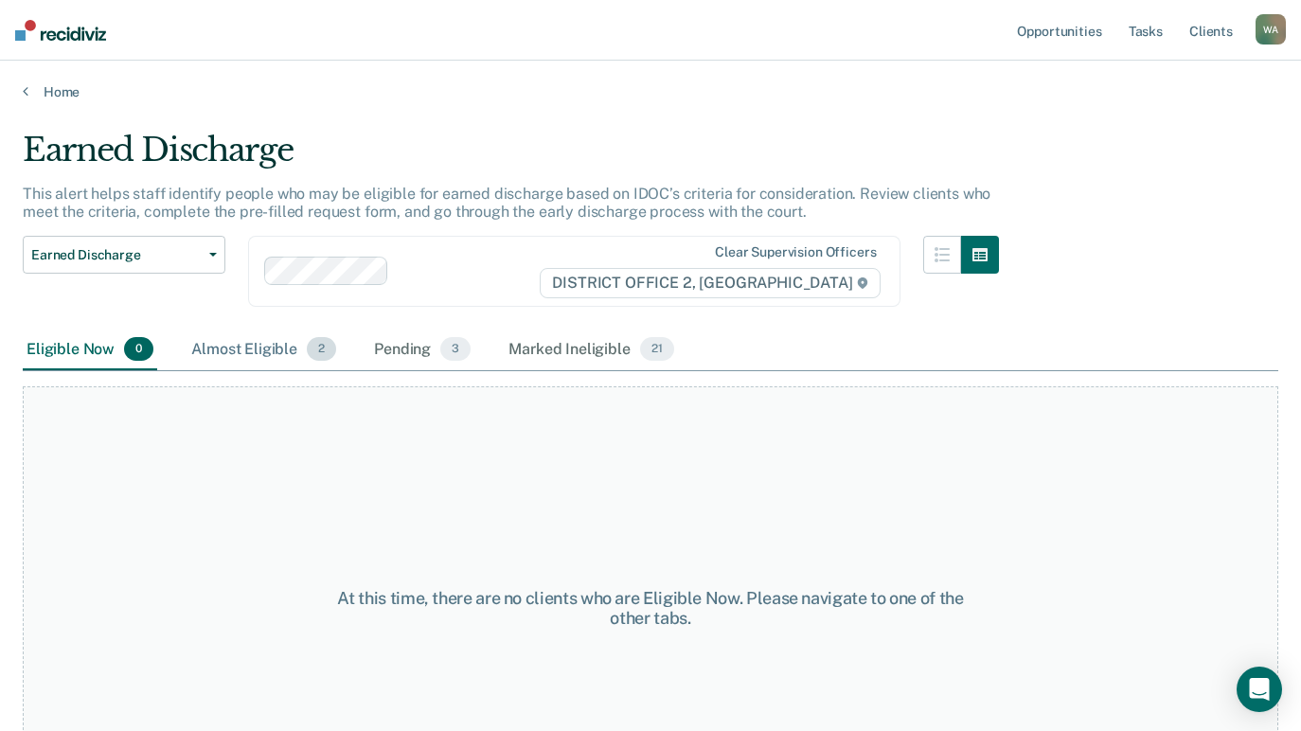
click at [251, 349] on div "Almost Eligible 2" at bounding box center [264, 351] width 152 height 42
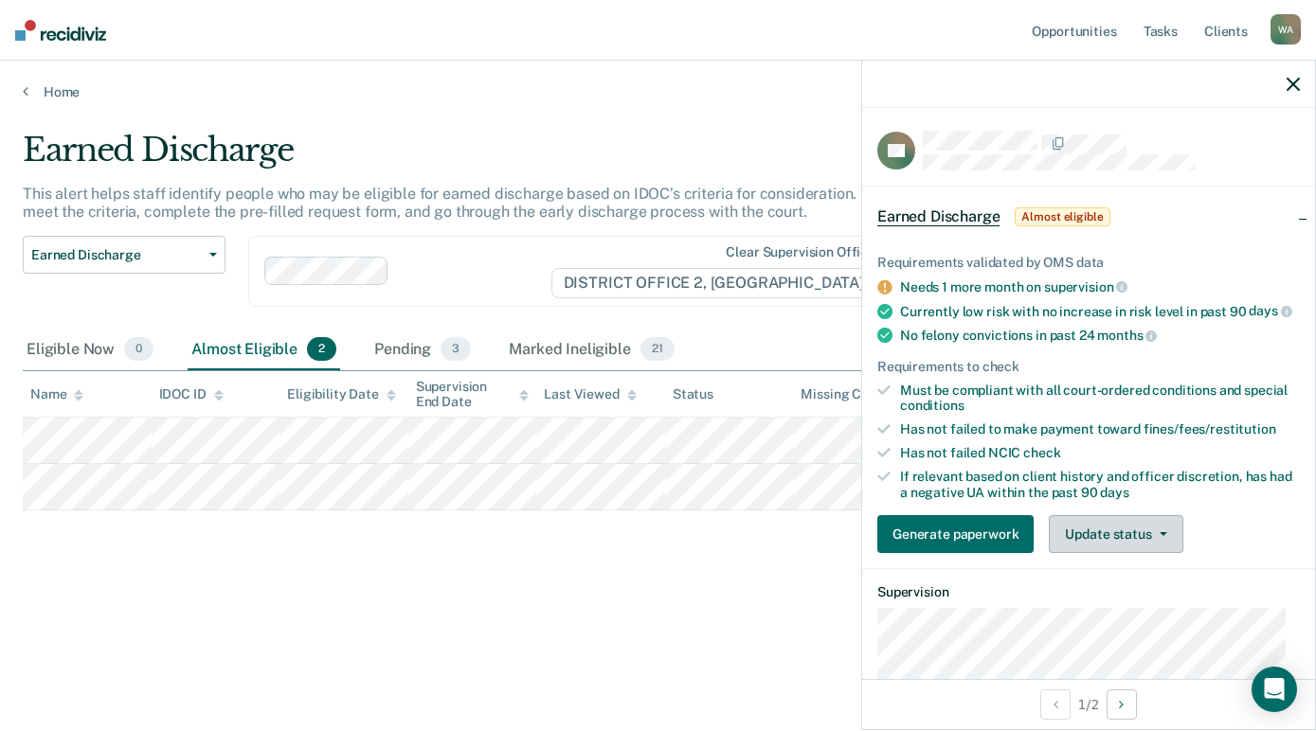
click at [1159, 536] on icon "button" at bounding box center [1163, 534] width 8 height 4
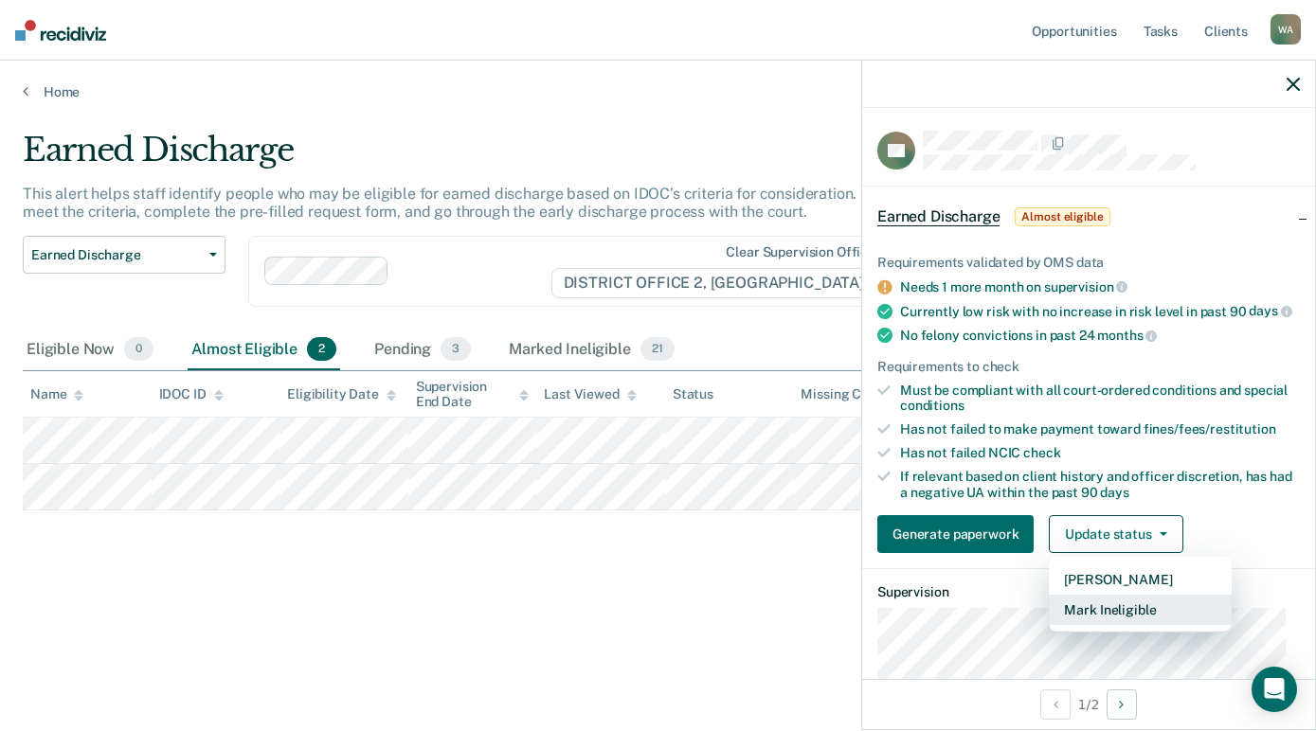
click at [1136, 625] on button "Mark Ineligible" at bounding box center [1139, 610] width 183 height 30
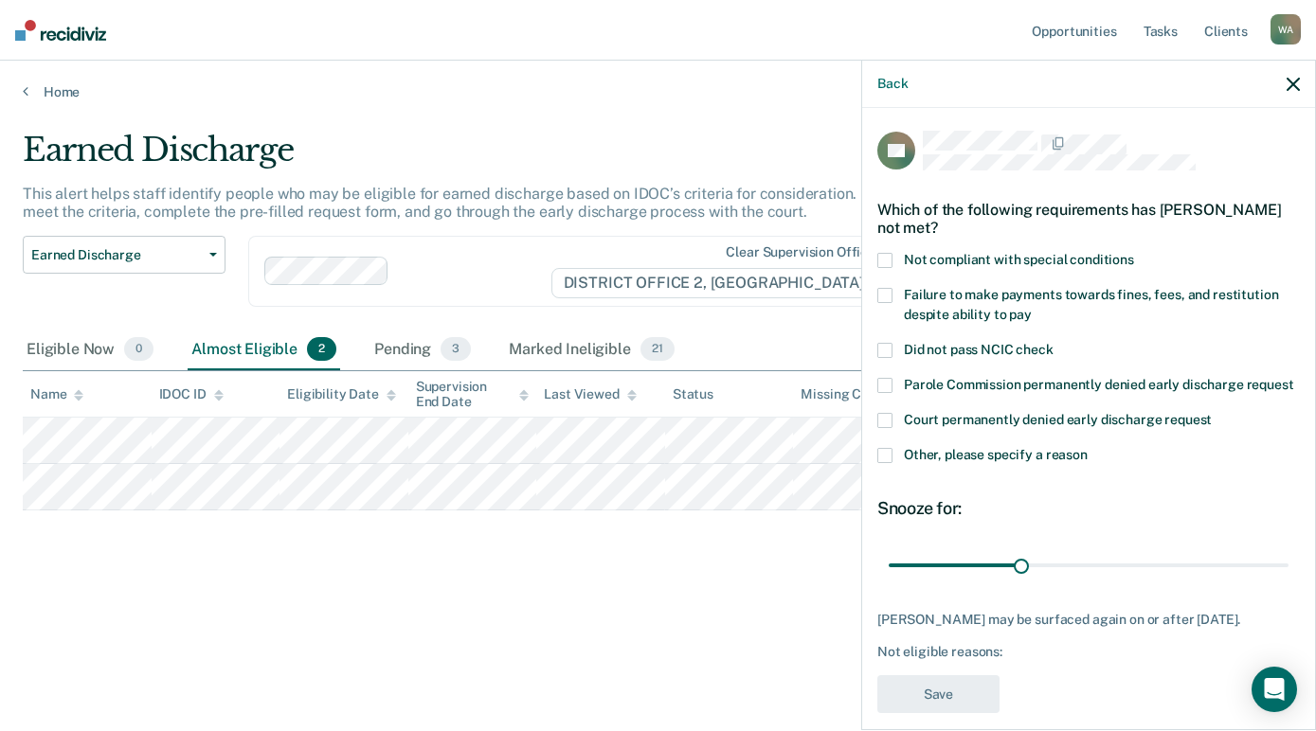
click at [886, 463] on span at bounding box center [884, 455] width 15 height 15
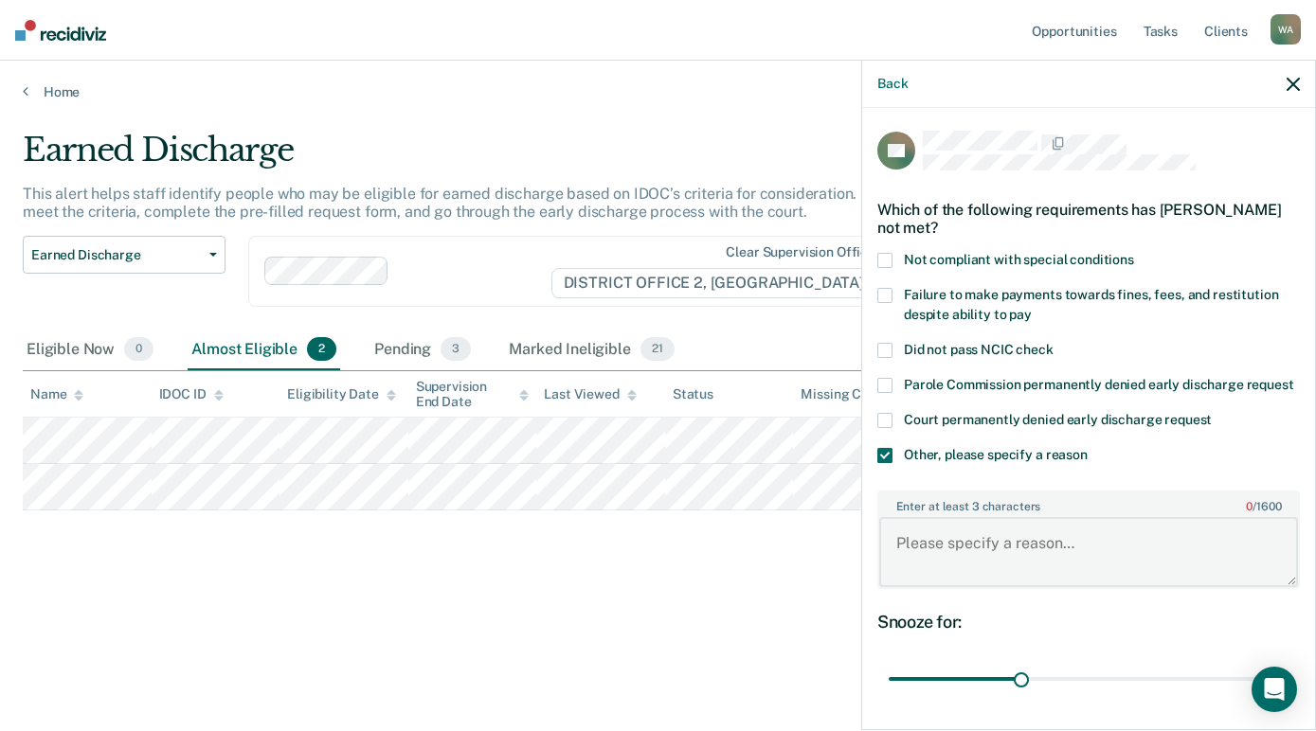
click at [948, 569] on textarea "Enter at least 3 characters 0 / 1600" at bounding box center [1088, 552] width 419 height 70
type textarea "SO. Must self-initiate"
drag, startPoint x: 1012, startPoint y: 702, endPoint x: 1302, endPoint y: 672, distance: 292.2
type input "90"
click at [1288, 690] on input "range" at bounding box center [1088, 679] width 400 height 33
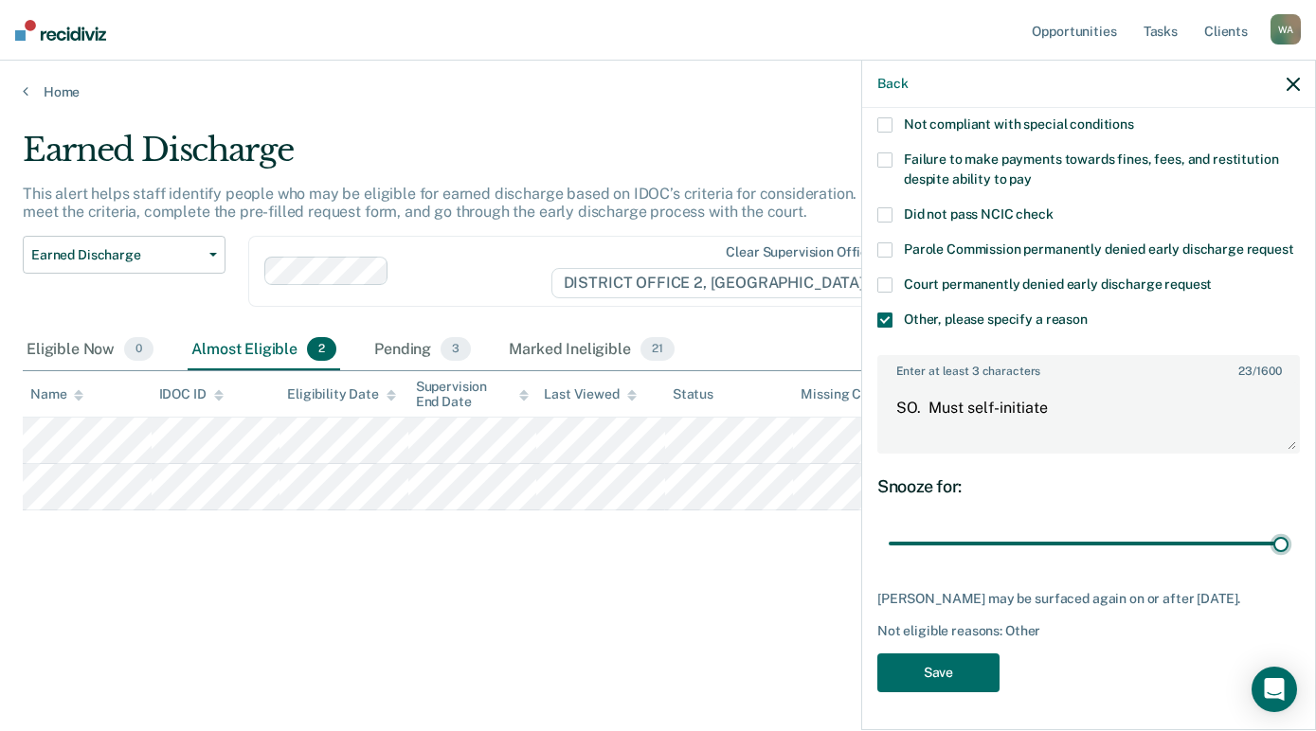
scroll to position [166, 0]
click at [947, 672] on button "Save" at bounding box center [938, 673] width 122 height 39
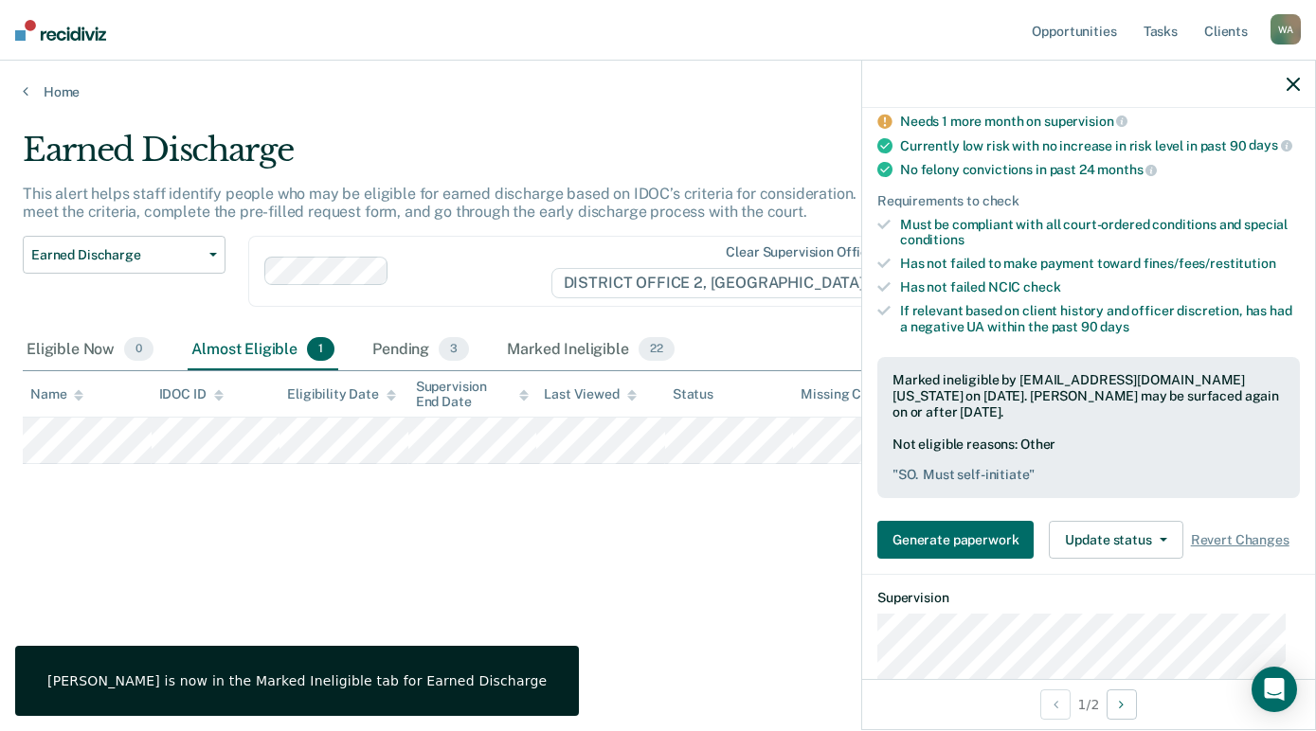
click at [1293, 79] on icon "button" at bounding box center [1292, 84] width 13 height 13
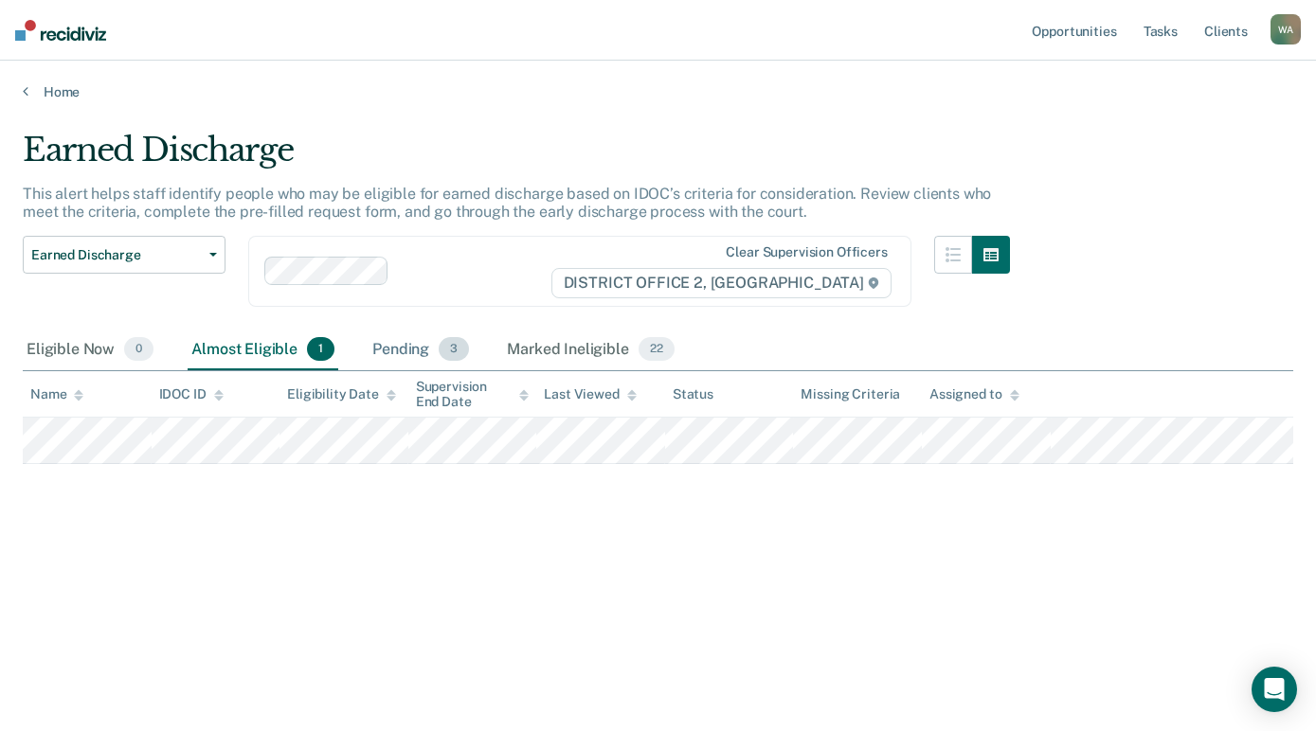
click at [395, 348] on div "Pending 3" at bounding box center [420, 351] width 104 height 42
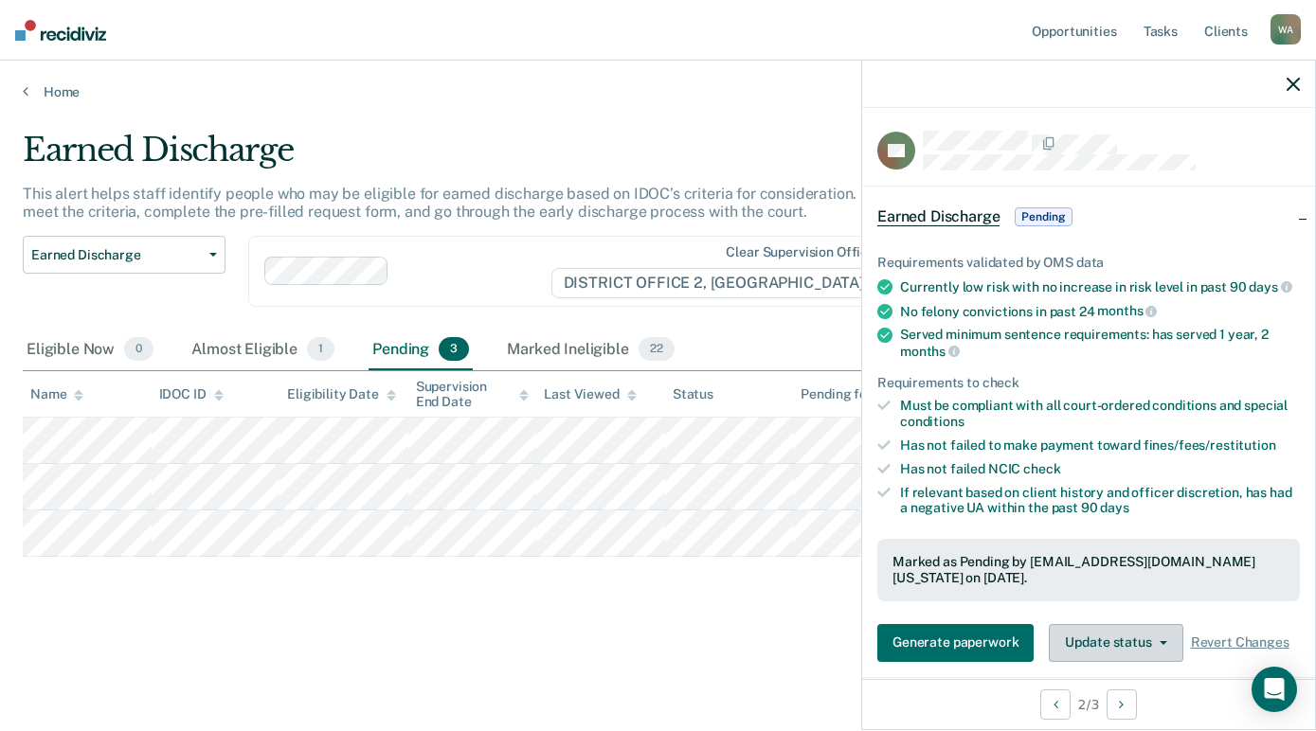
click at [1156, 654] on button "Update status" at bounding box center [1115, 643] width 134 height 38
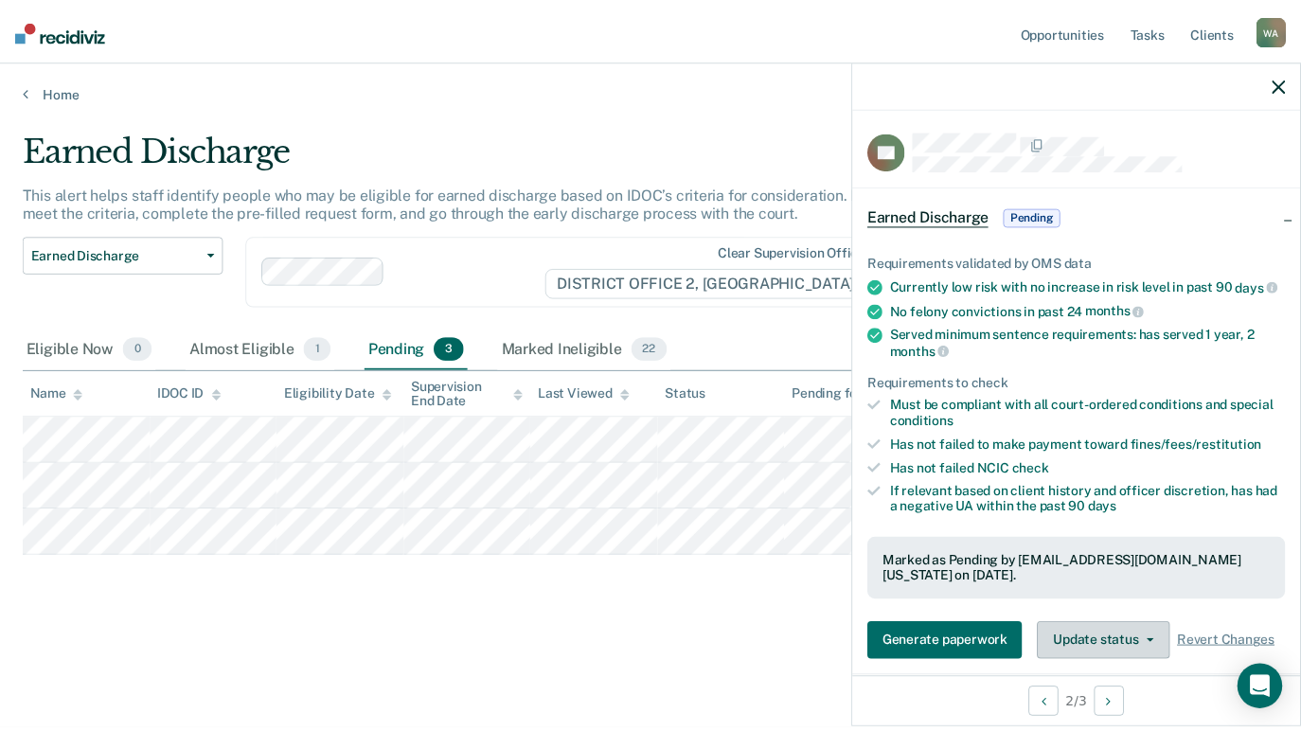
scroll to position [309, 0]
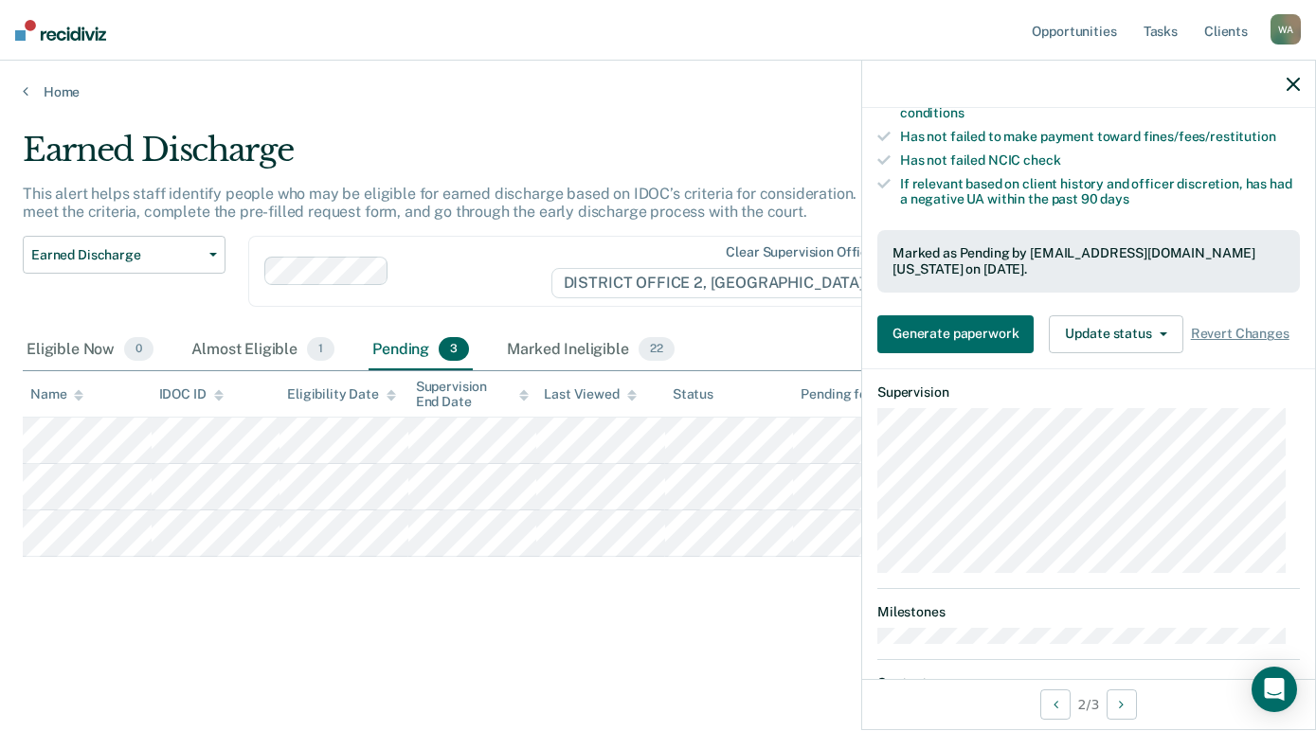
click at [1297, 81] on icon "button" at bounding box center [1292, 84] width 13 height 13
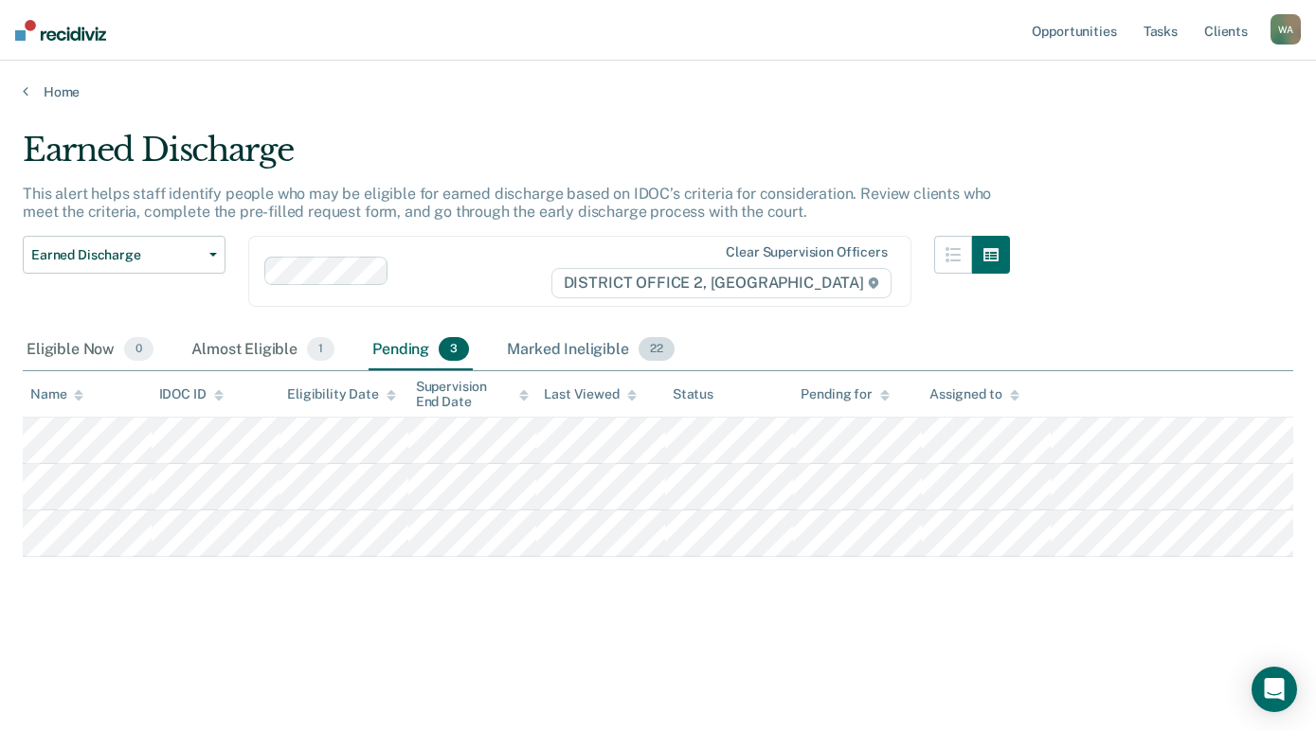
click at [573, 347] on div "Marked Ineligible 22" at bounding box center [590, 351] width 174 height 42
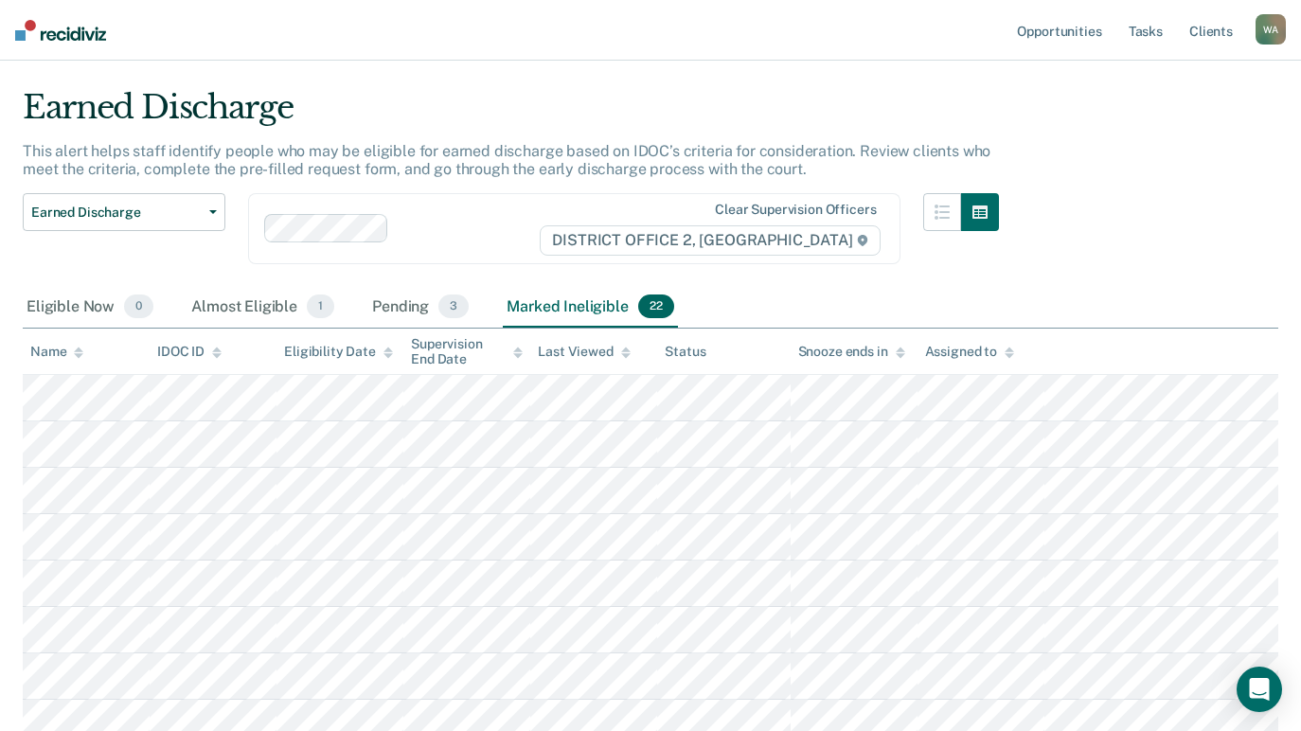
scroll to position [0, 0]
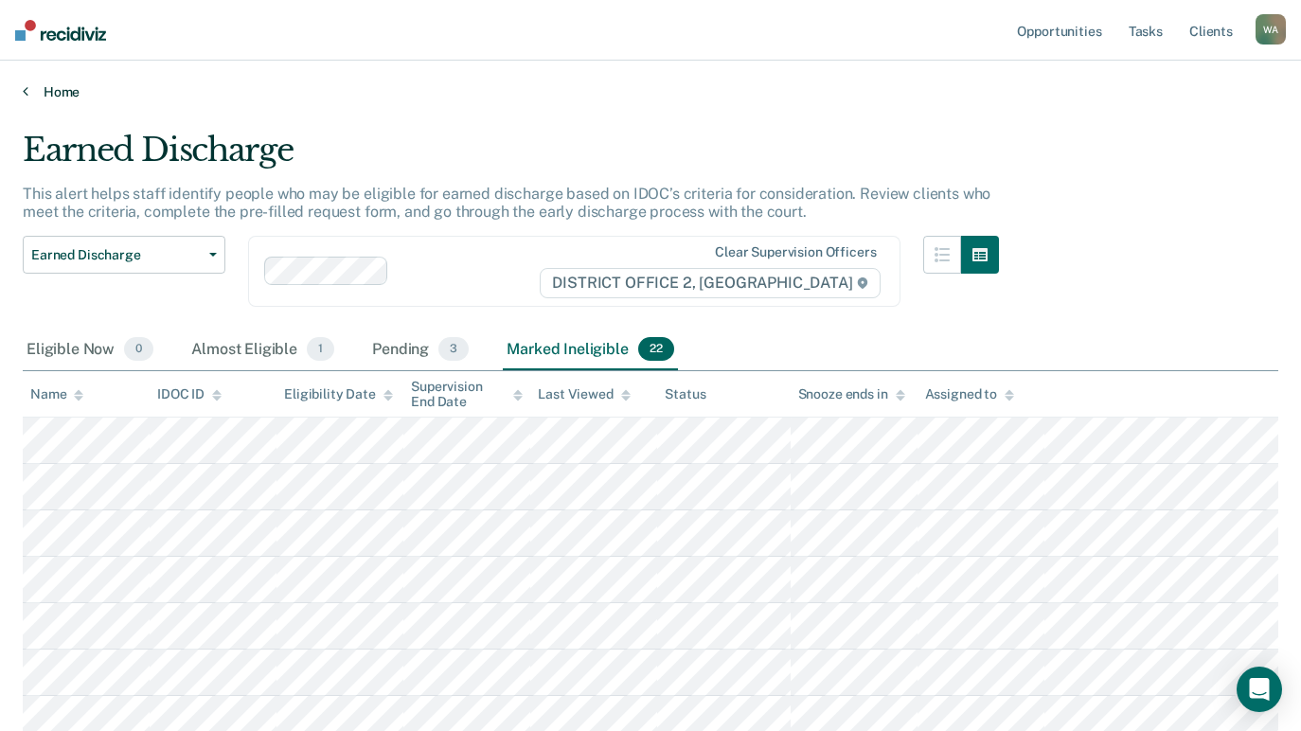
click at [37, 93] on link "Home" at bounding box center [651, 91] width 1256 height 17
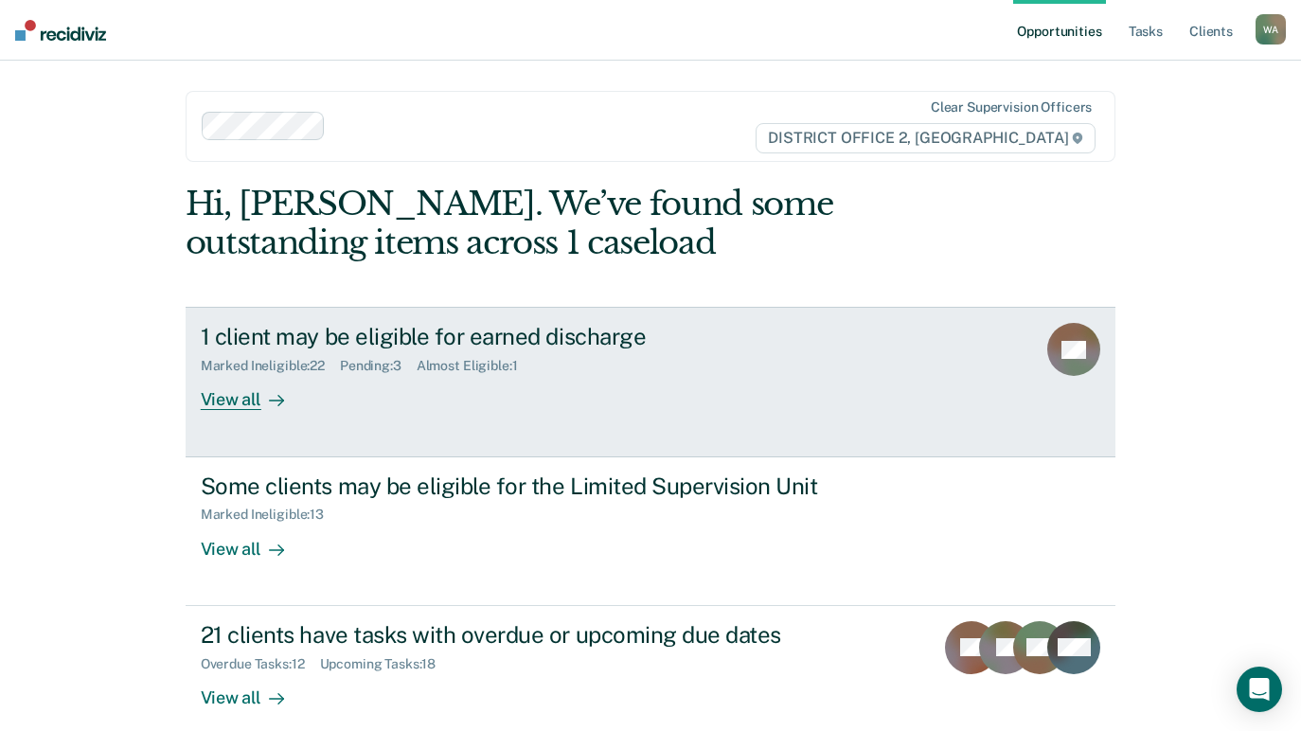
click at [241, 395] on div "View all" at bounding box center [254, 392] width 106 height 37
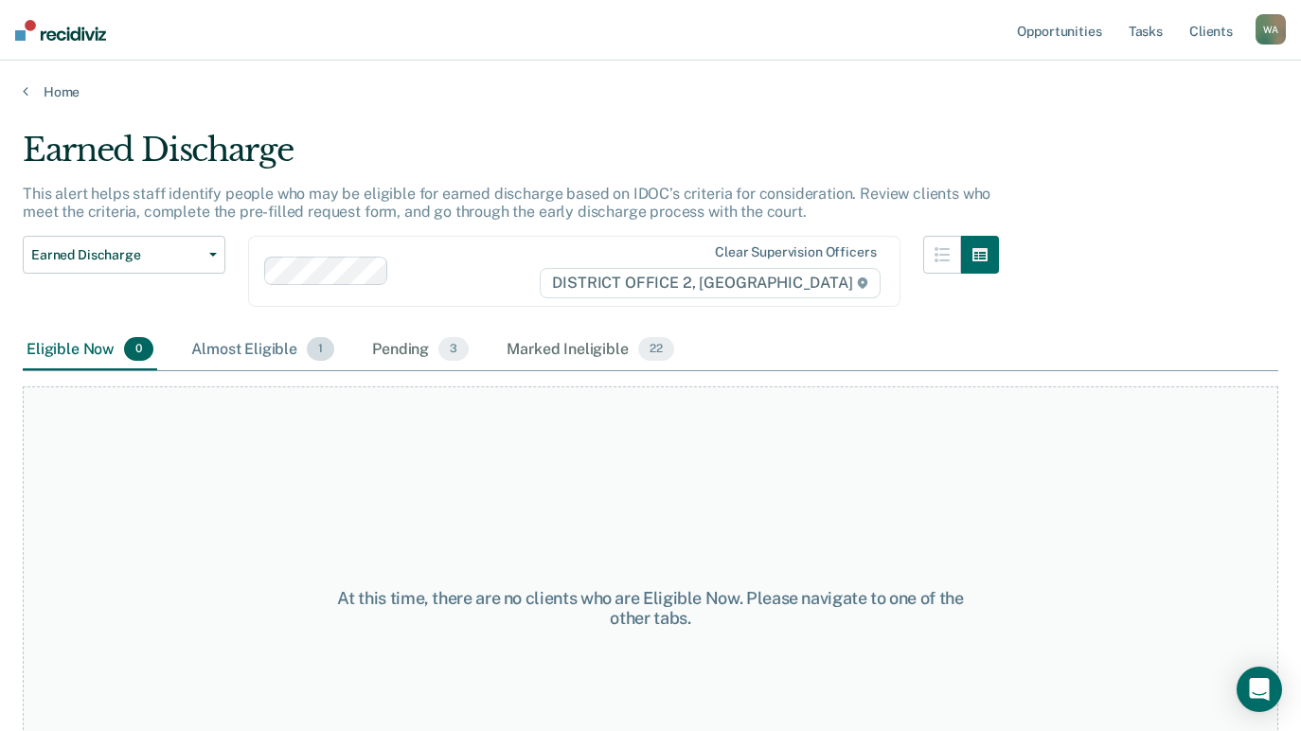
click at [241, 348] on div "Almost Eligible 1" at bounding box center [263, 351] width 151 height 42
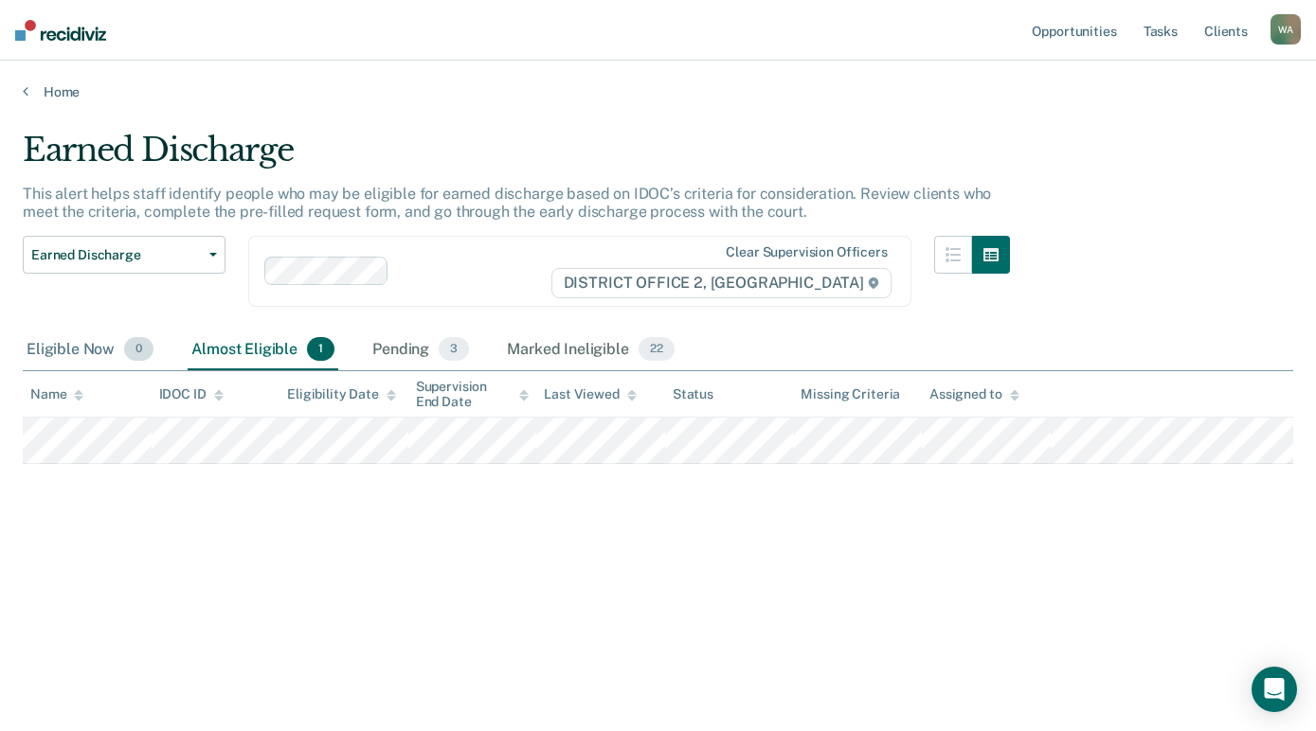
click at [83, 345] on div "Eligible Now 0" at bounding box center [90, 351] width 134 height 42
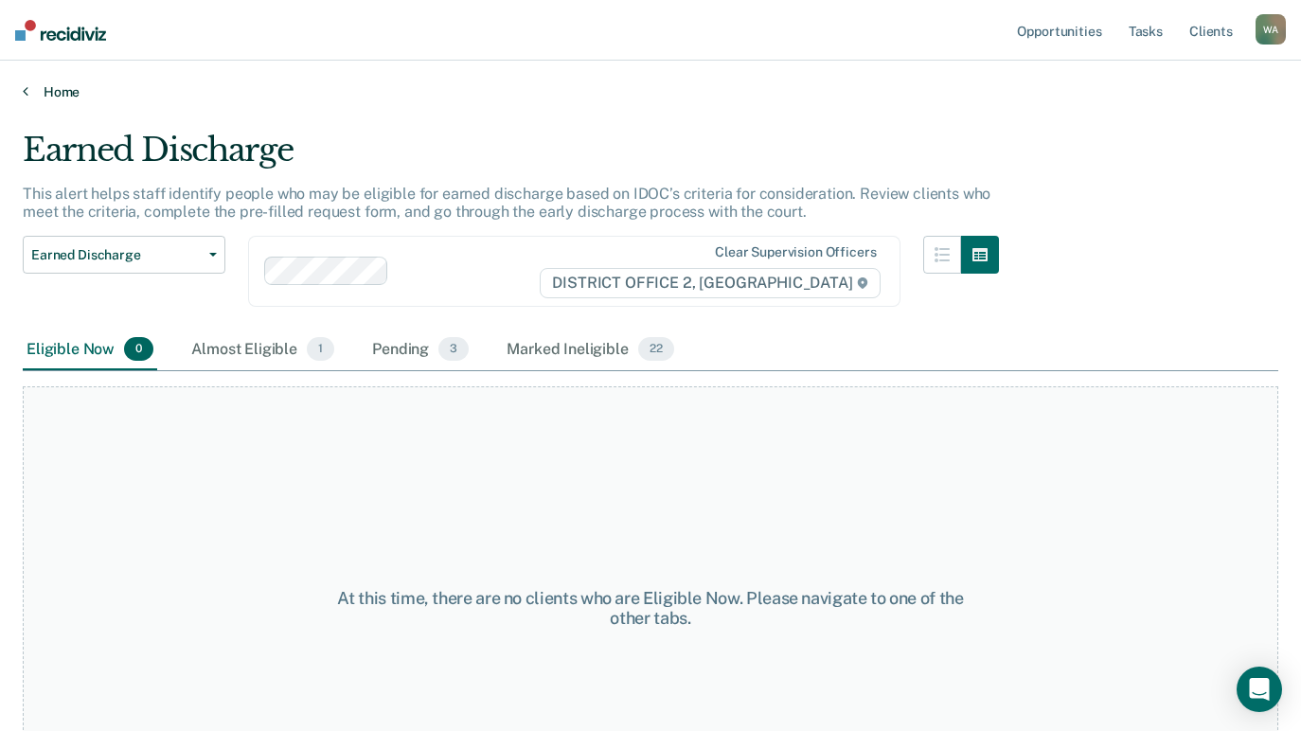
click at [41, 87] on link "Home" at bounding box center [651, 91] width 1256 height 17
